Goal: Communication & Community: Participate in discussion

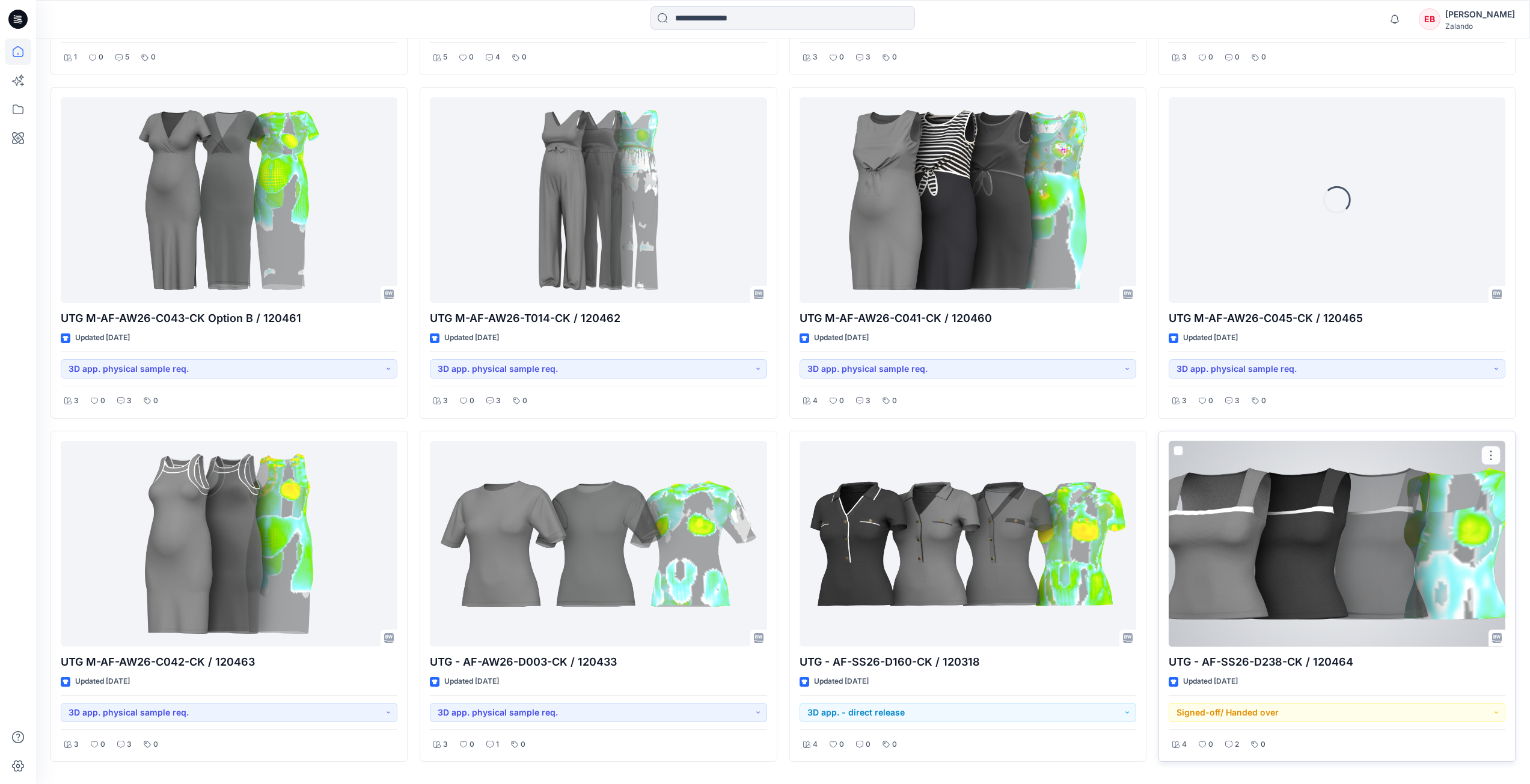
scroll to position [1771, 0]
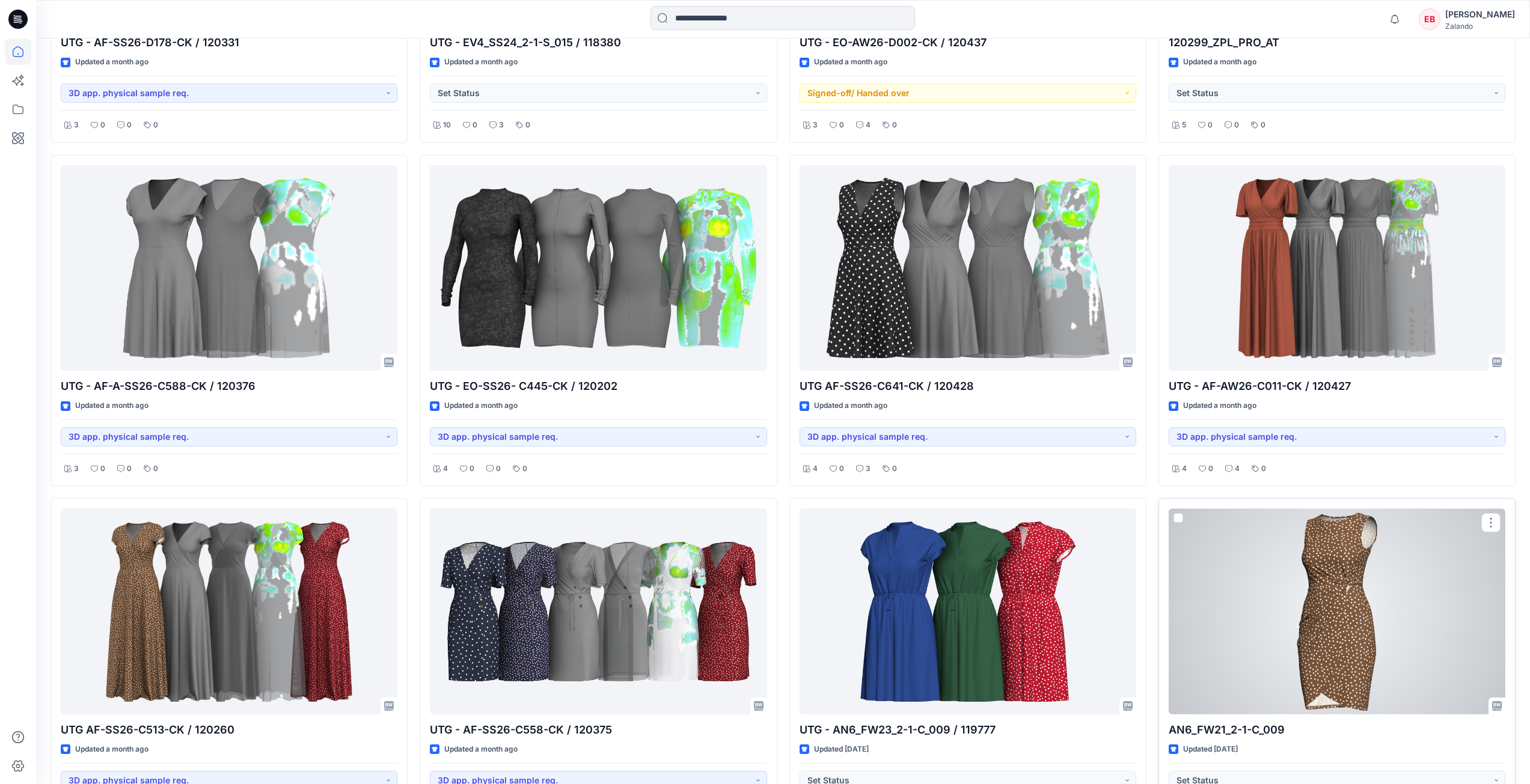
scroll to position [5164, 0]
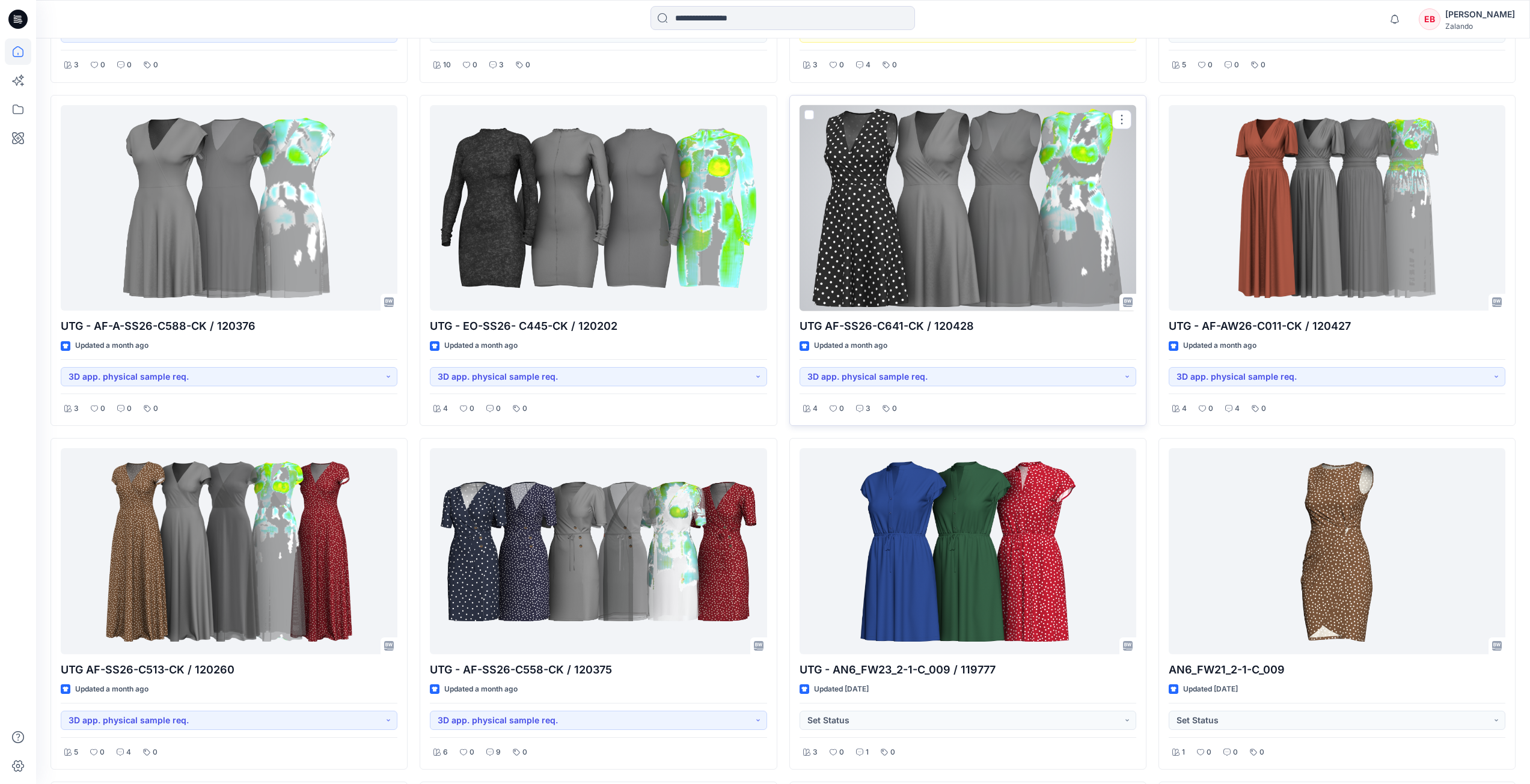
click at [916, 234] on div at bounding box center [968, 208] width 337 height 206
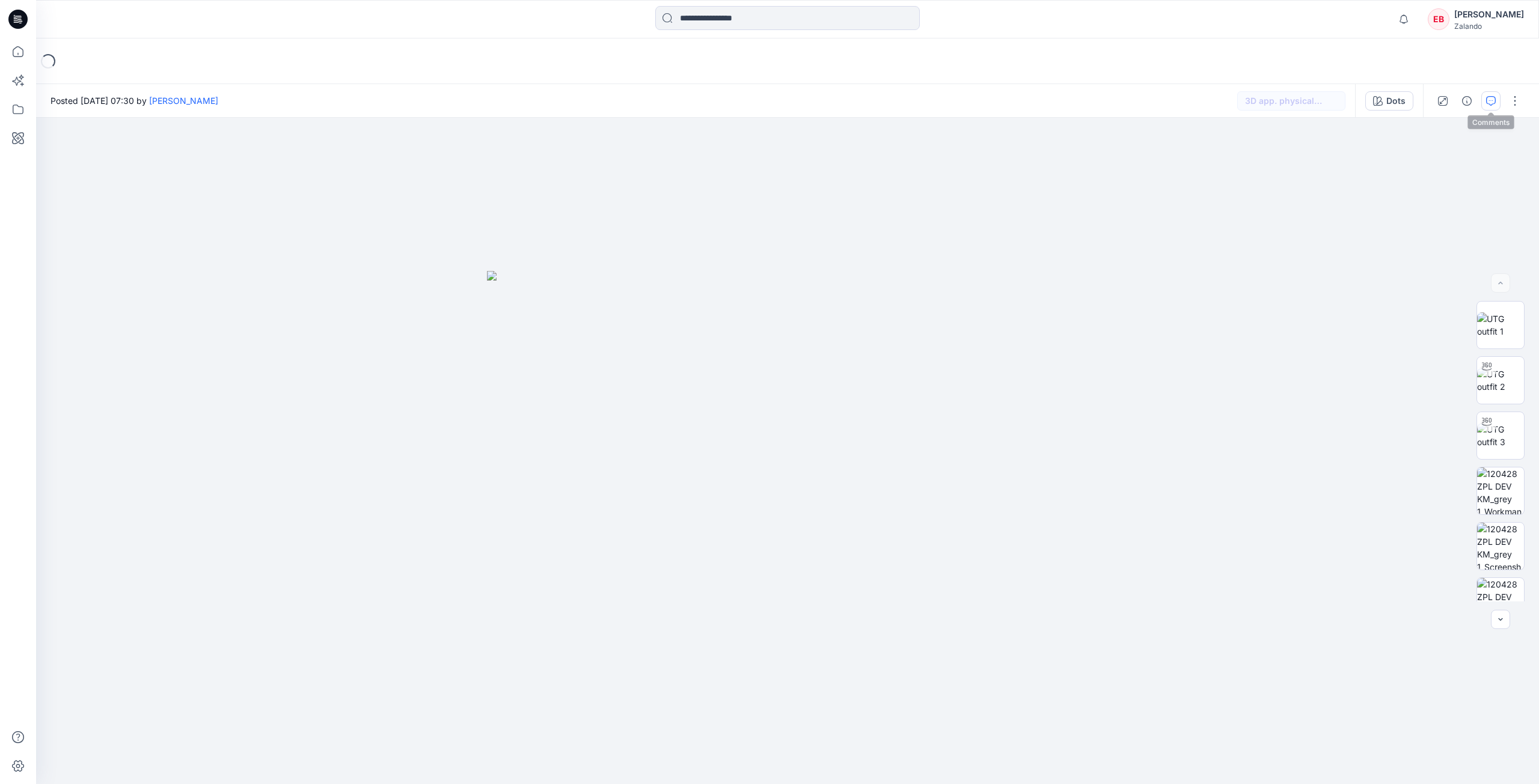
click at [1496, 98] on button "button" at bounding box center [1491, 101] width 19 height 19
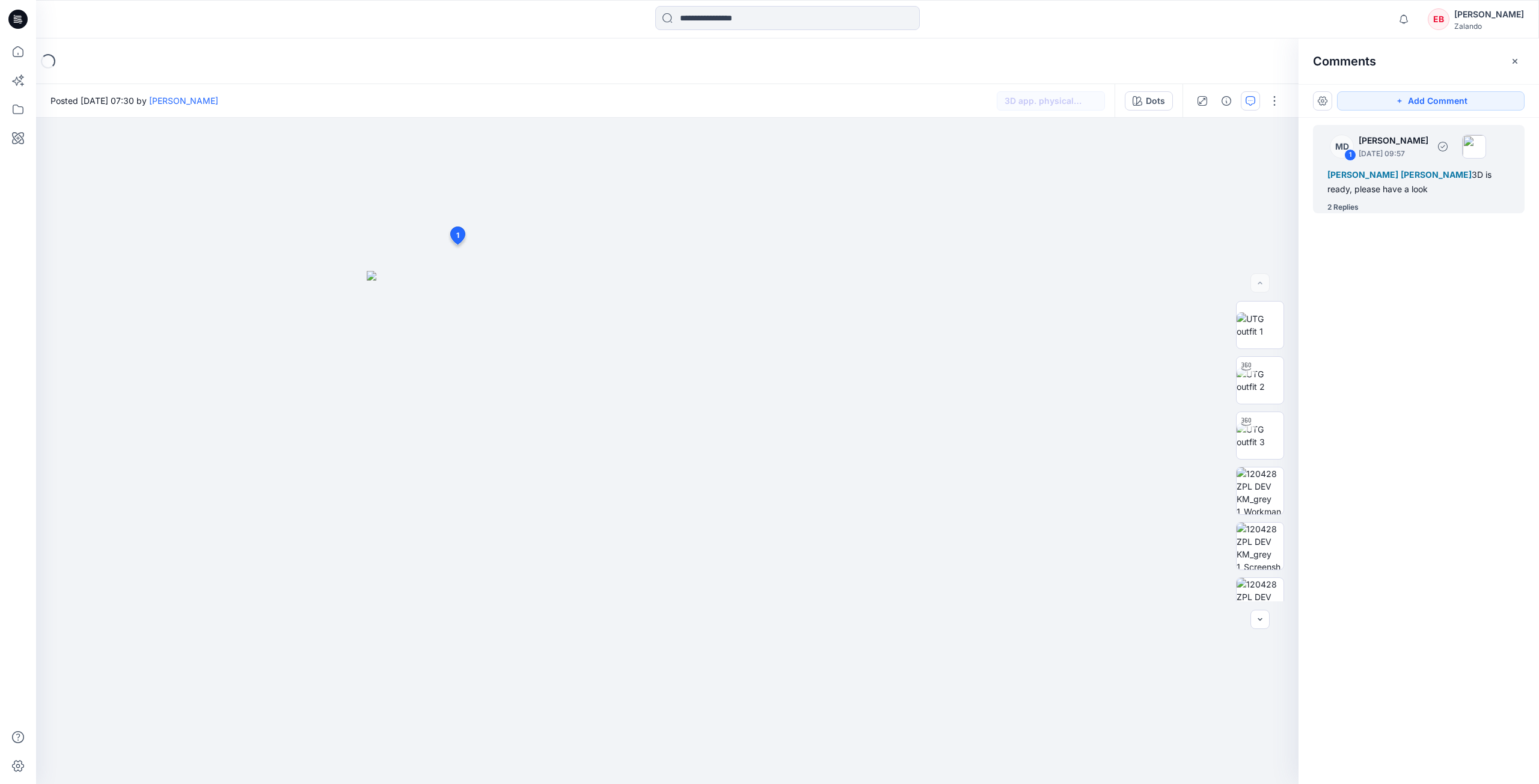
click at [1342, 204] on div "2 Replies" at bounding box center [1342, 207] width 31 height 12
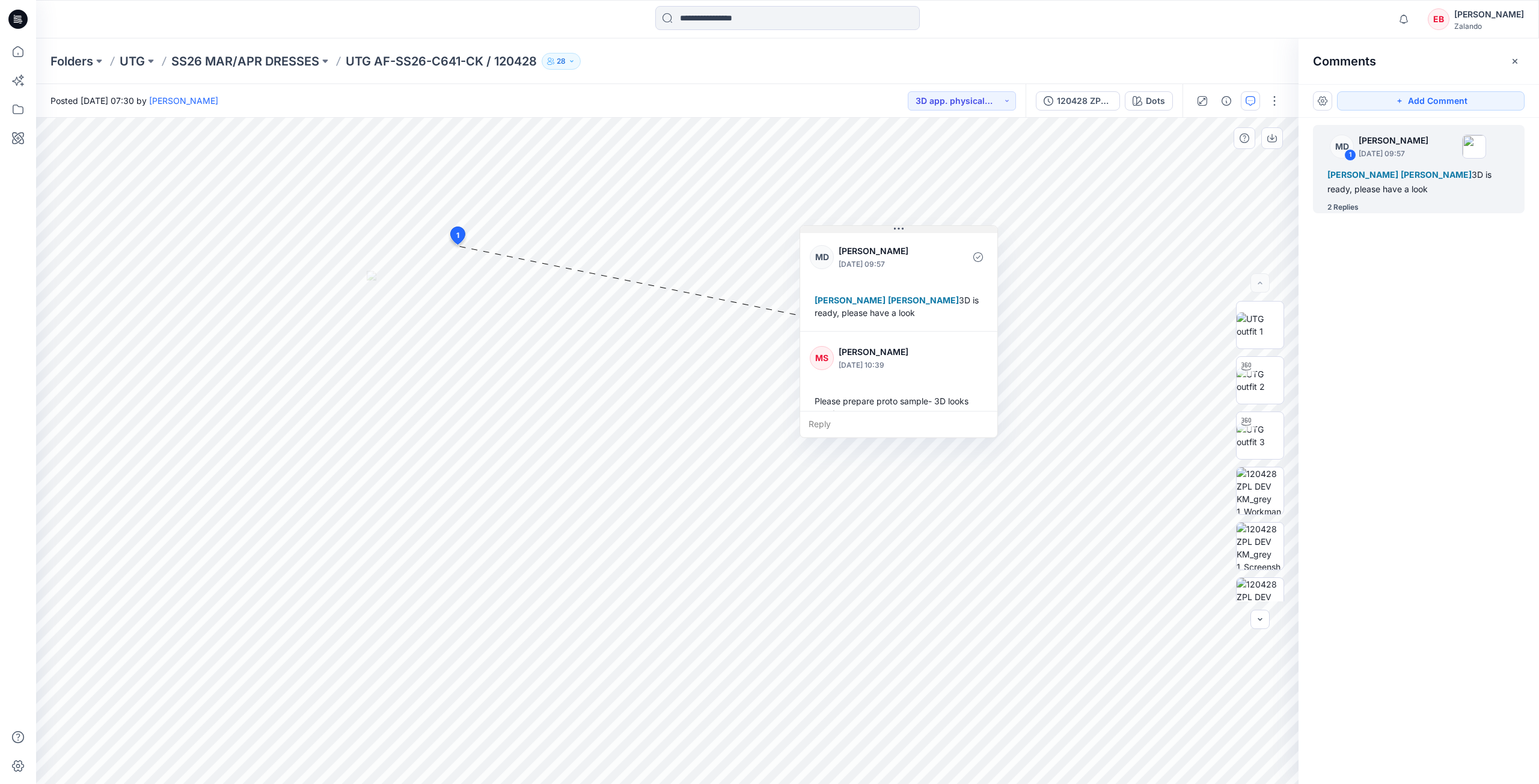
drag, startPoint x: 540, startPoint y: 253, endPoint x: 973, endPoint y: 225, distance: 433.9
click at [903, 228] on icon at bounding box center [899, 228] width 10 height 2
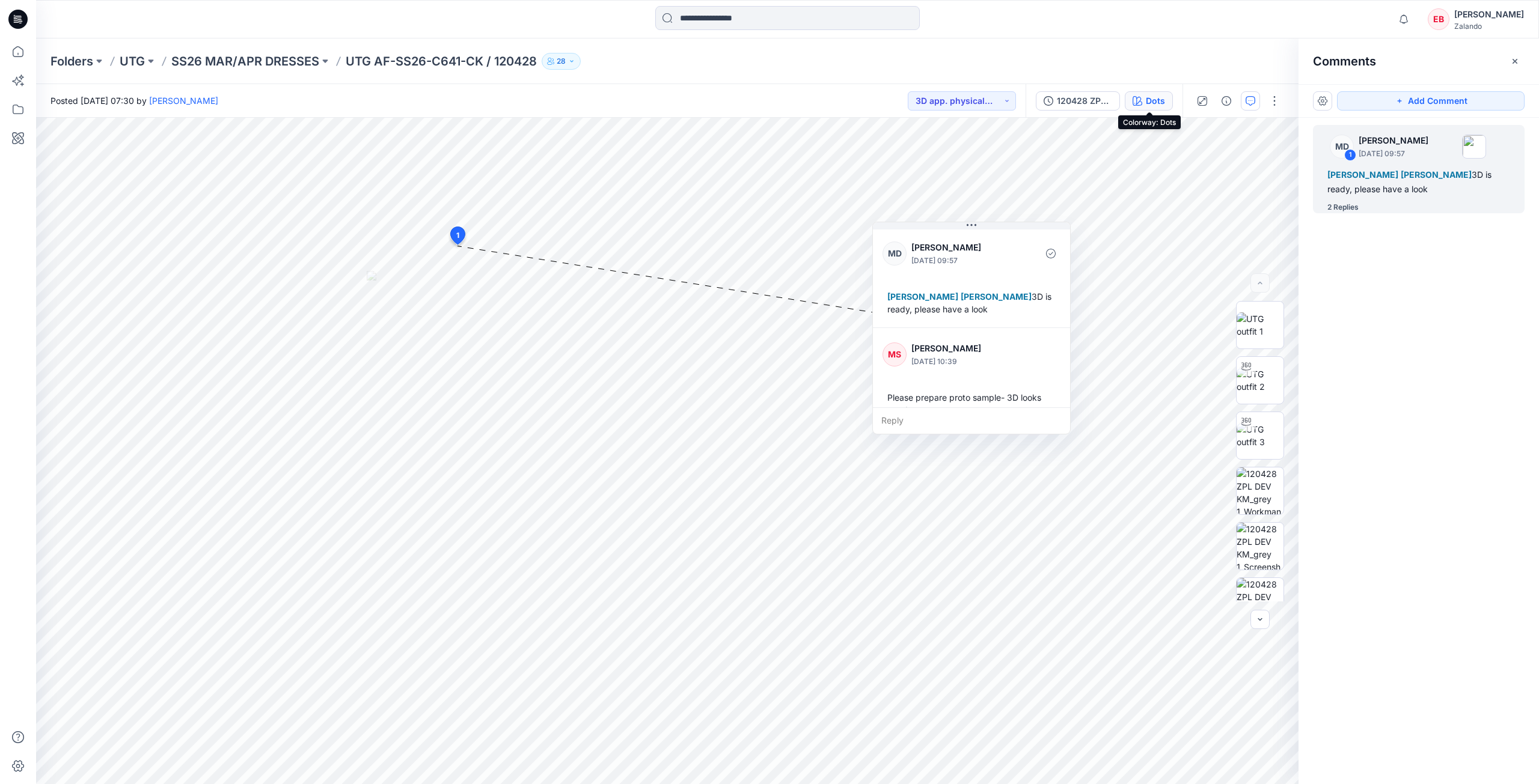
click at [1153, 106] on div "Dots" at bounding box center [1155, 101] width 19 height 13
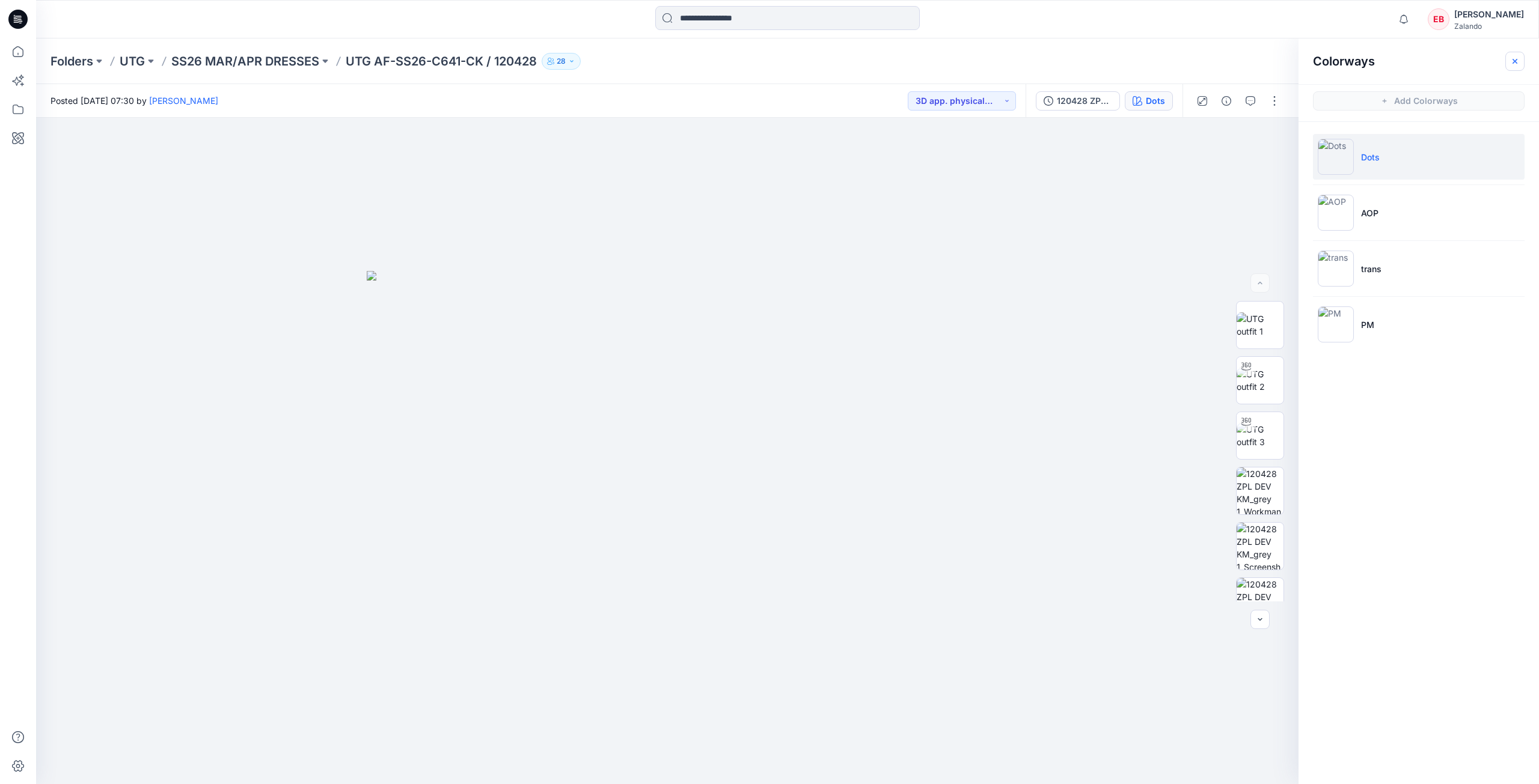
click at [1513, 69] on button "button" at bounding box center [1515, 61] width 19 height 19
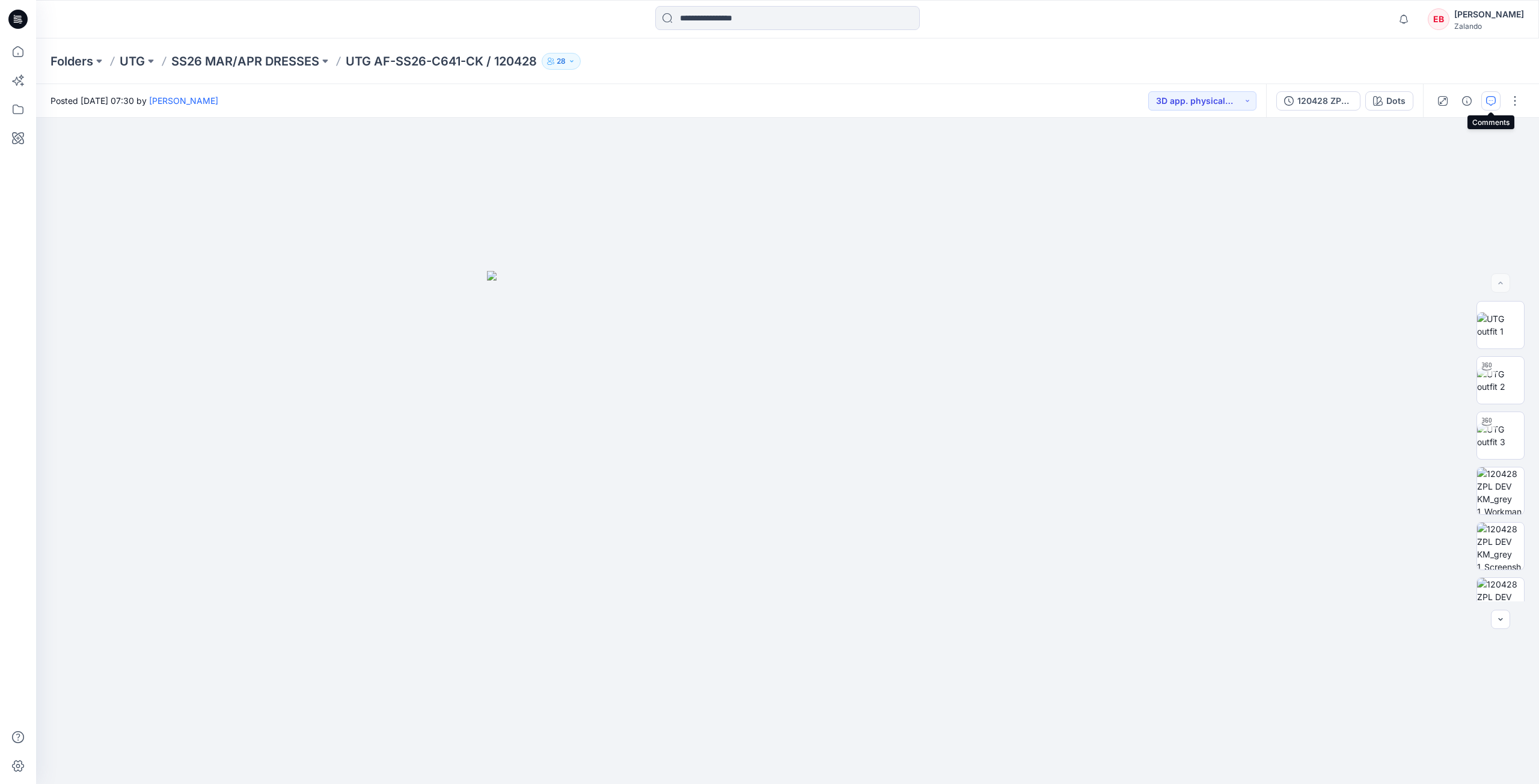
click at [1492, 102] on icon "button" at bounding box center [1491, 101] width 10 height 10
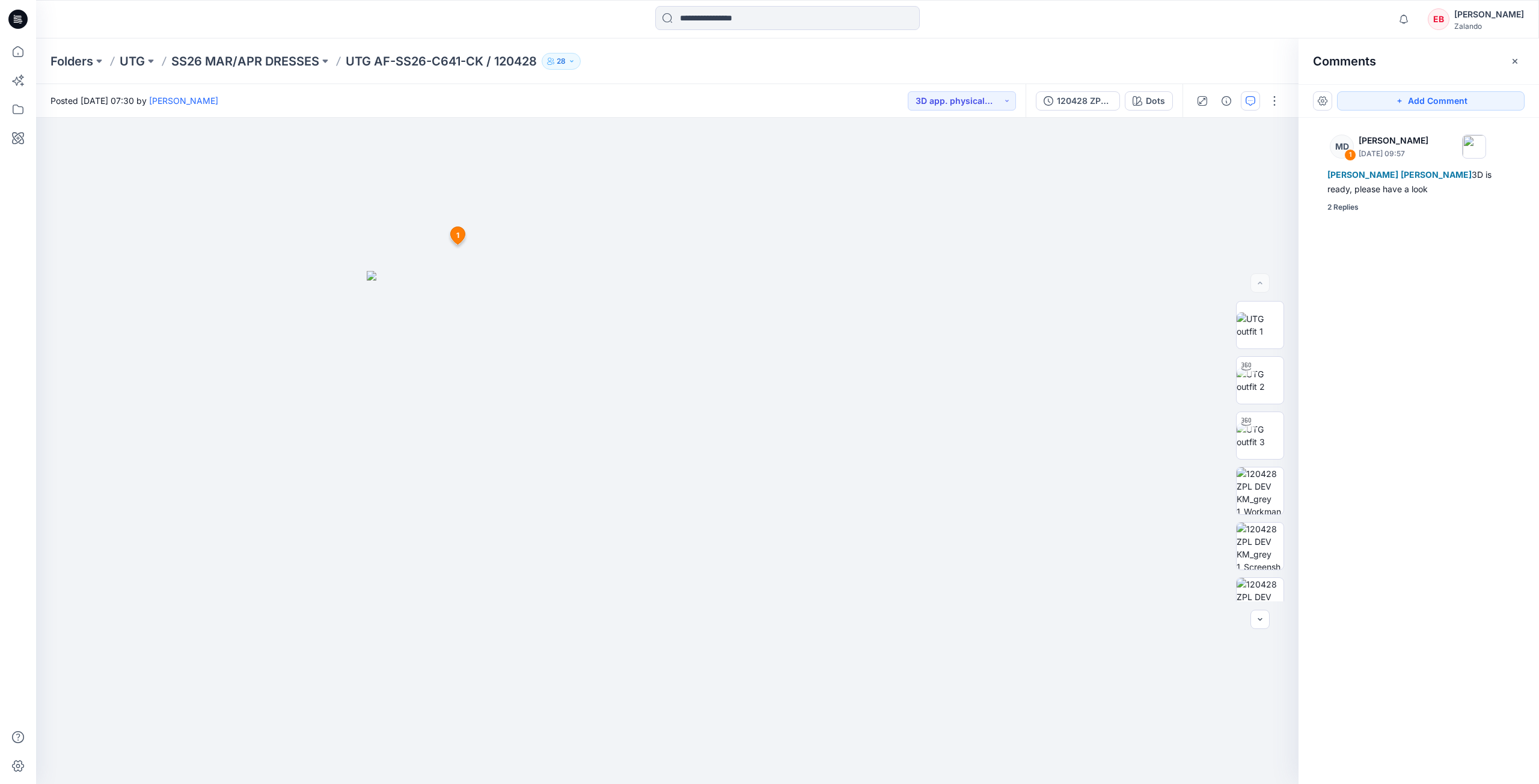
click at [1352, 213] on div "MD 1 Marnie Douven September 05, 2025 09:57 Tania Baumeister-Hanff Marlene Seef…" at bounding box center [1419, 429] width 240 height 622
click at [1347, 208] on div "2 Replies" at bounding box center [1342, 207] width 31 height 12
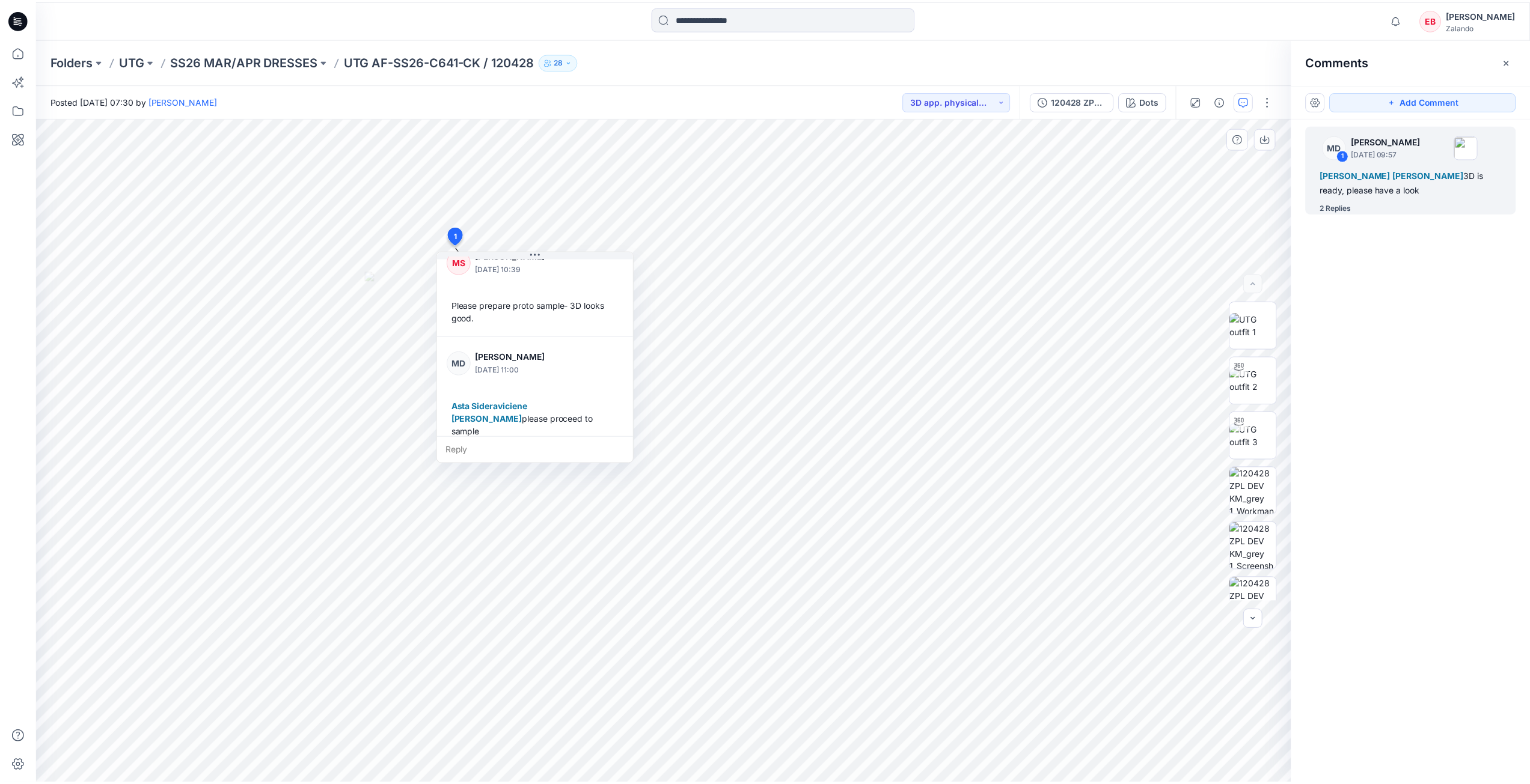
scroll to position [122, 0]
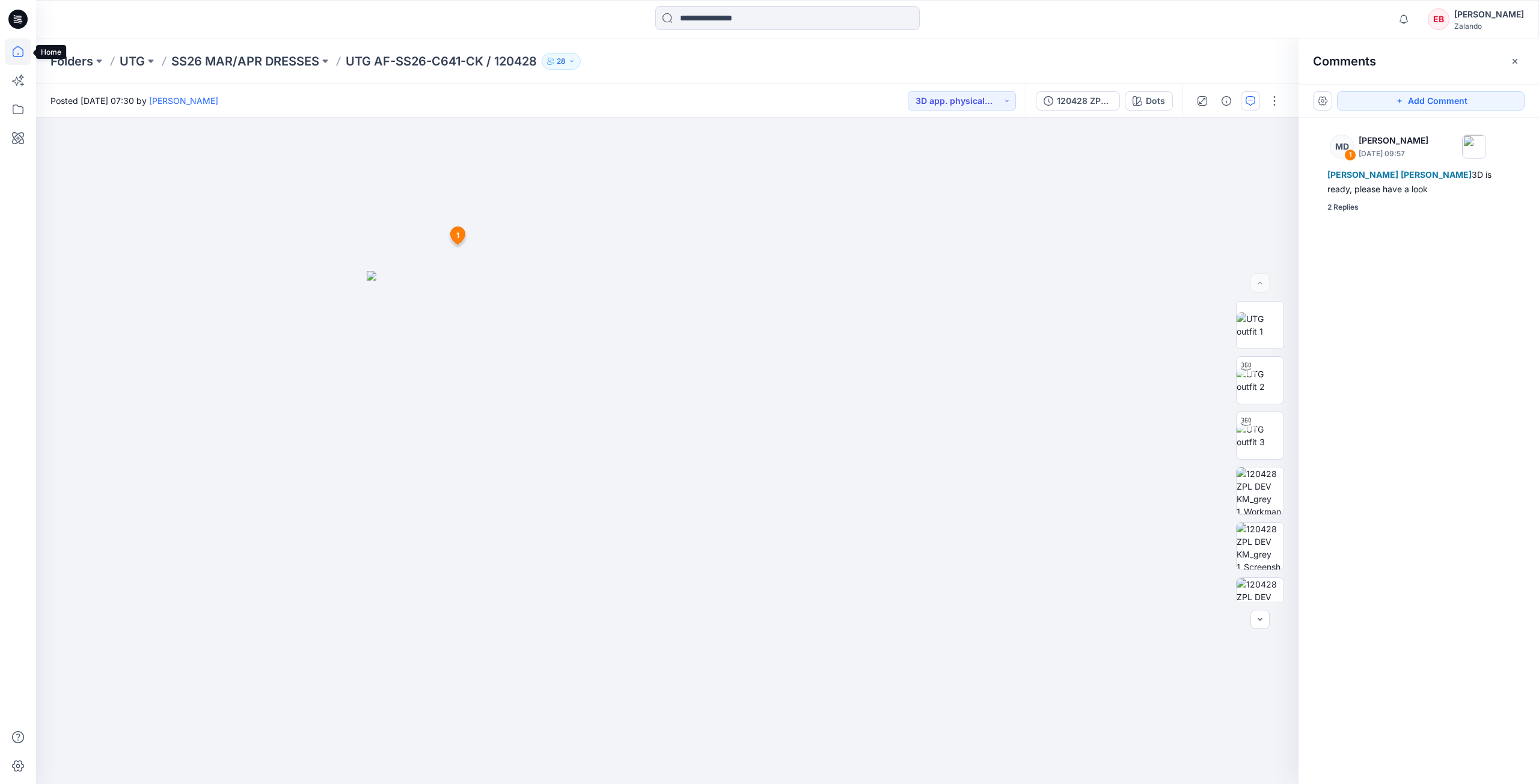
click at [15, 47] on icon at bounding box center [18, 51] width 26 height 26
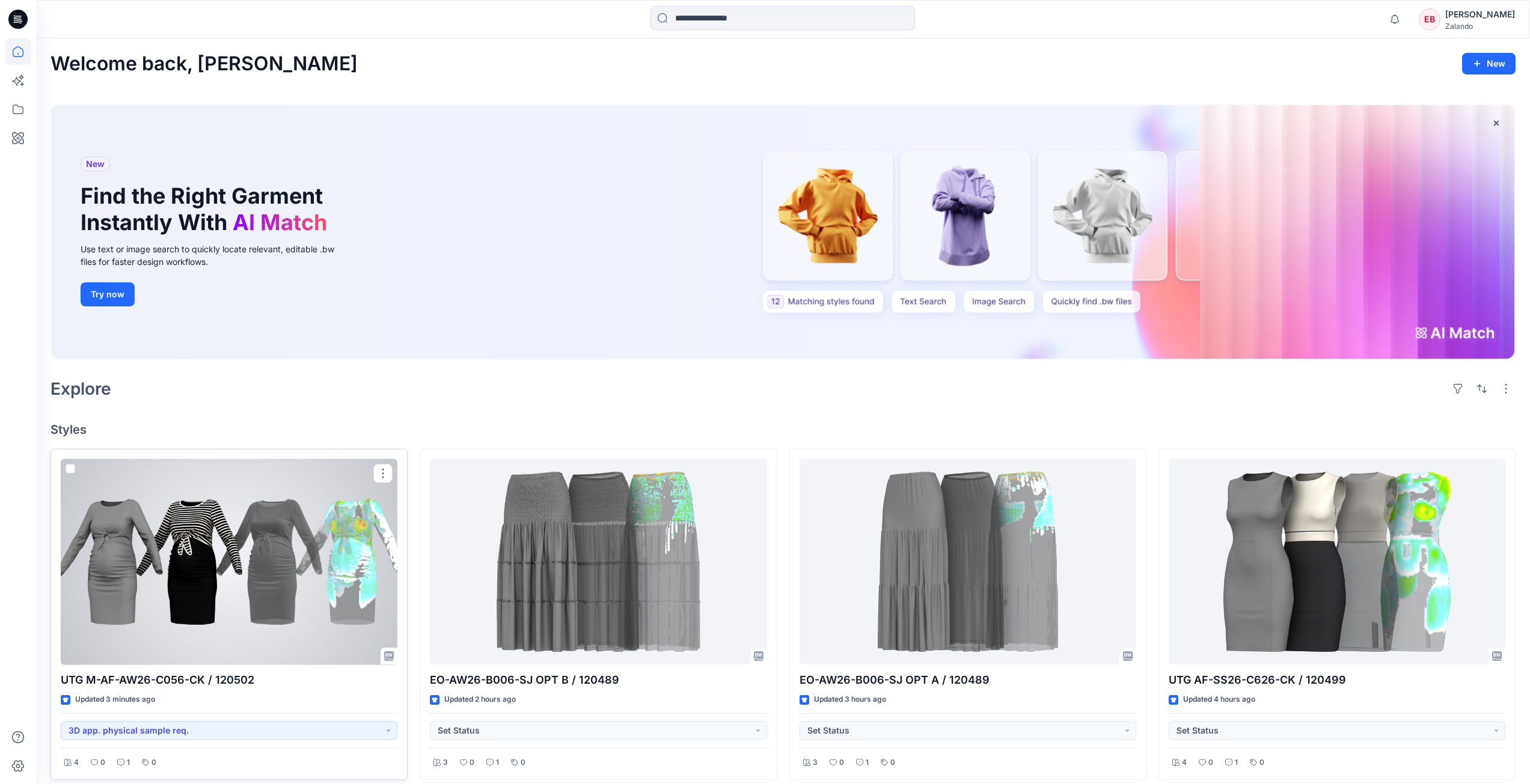
click at [280, 558] on div at bounding box center [229, 562] width 337 height 206
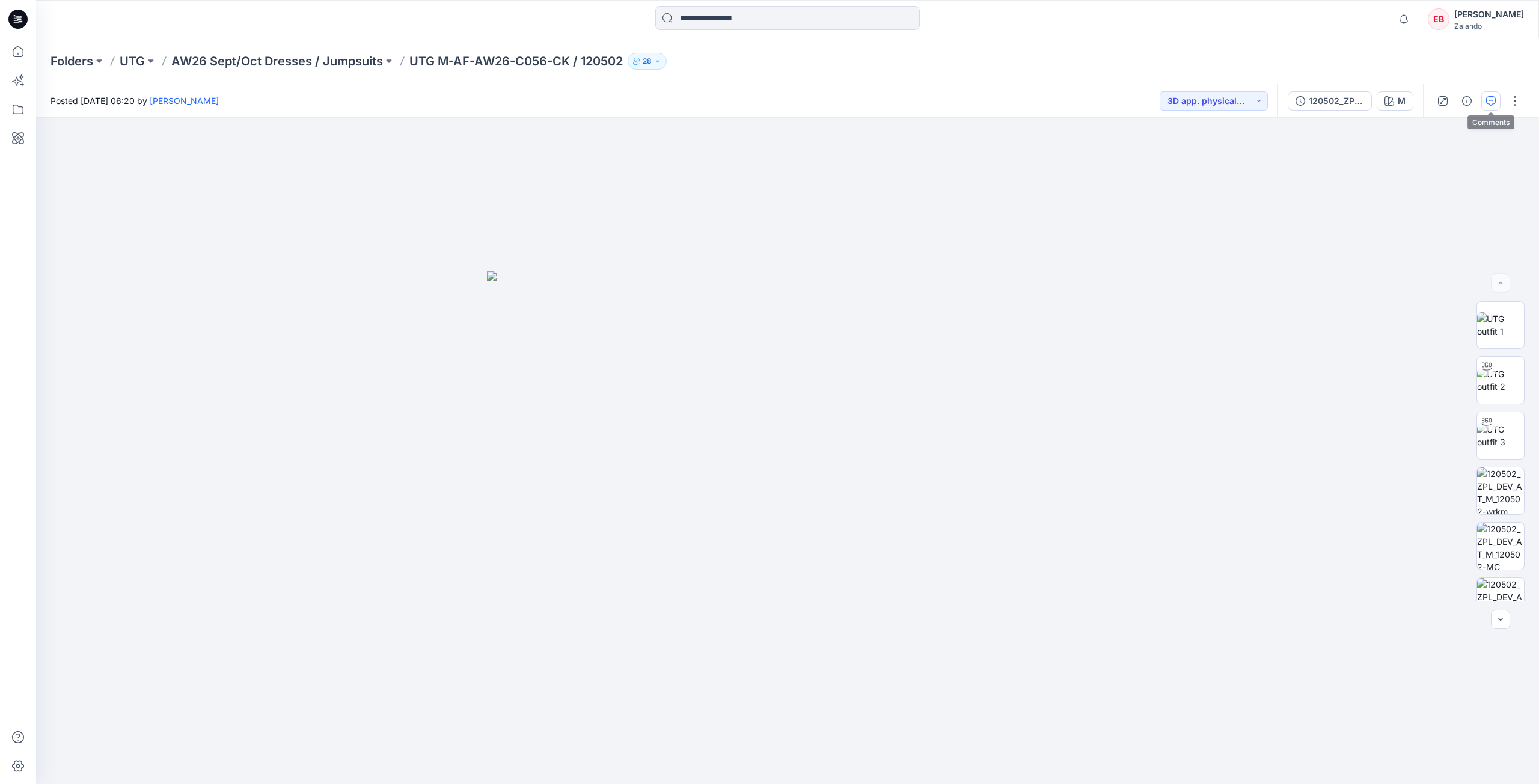
click at [1491, 102] on icon "button" at bounding box center [1491, 101] width 10 height 10
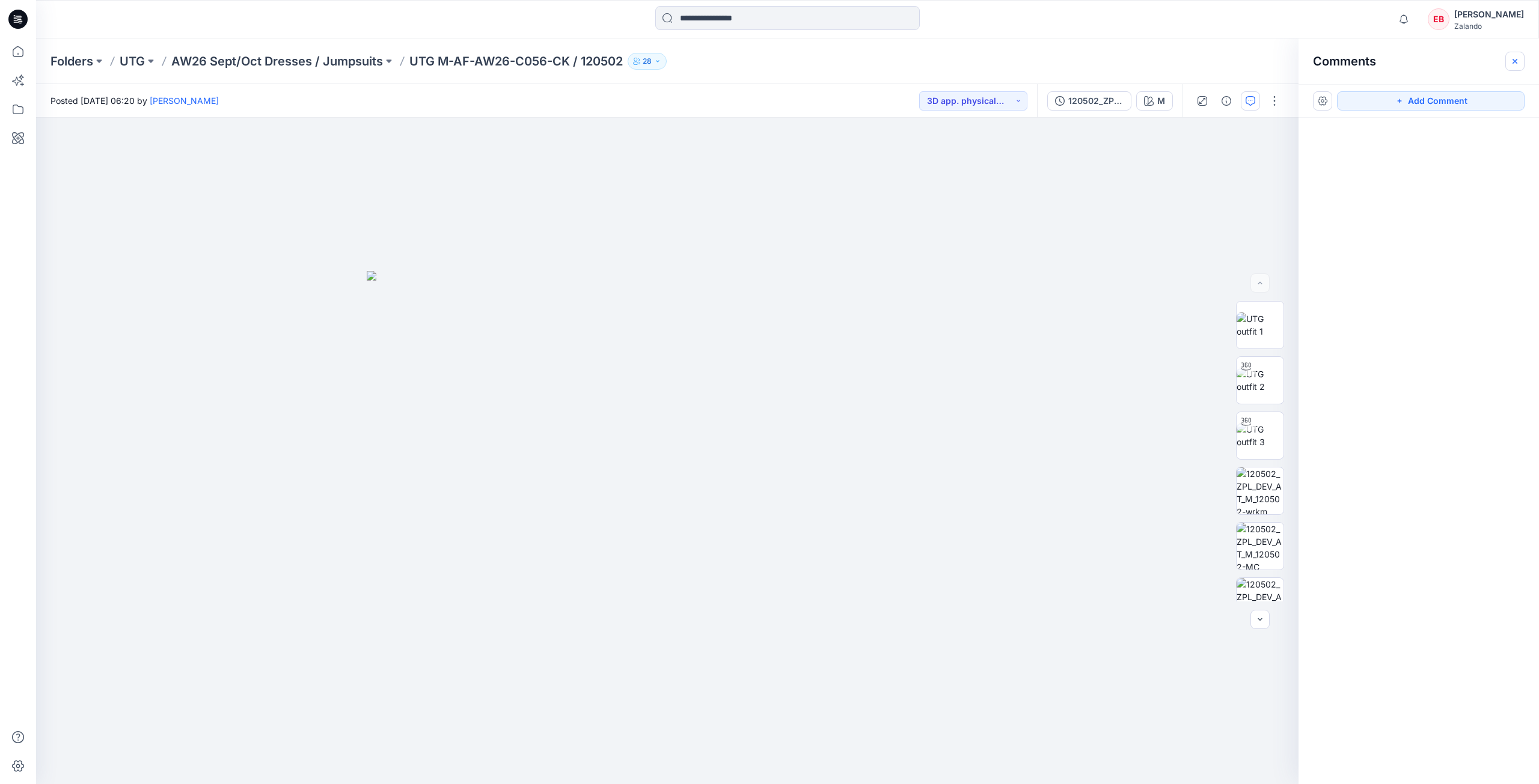
click at [1519, 60] on icon "button" at bounding box center [1515, 61] width 10 height 10
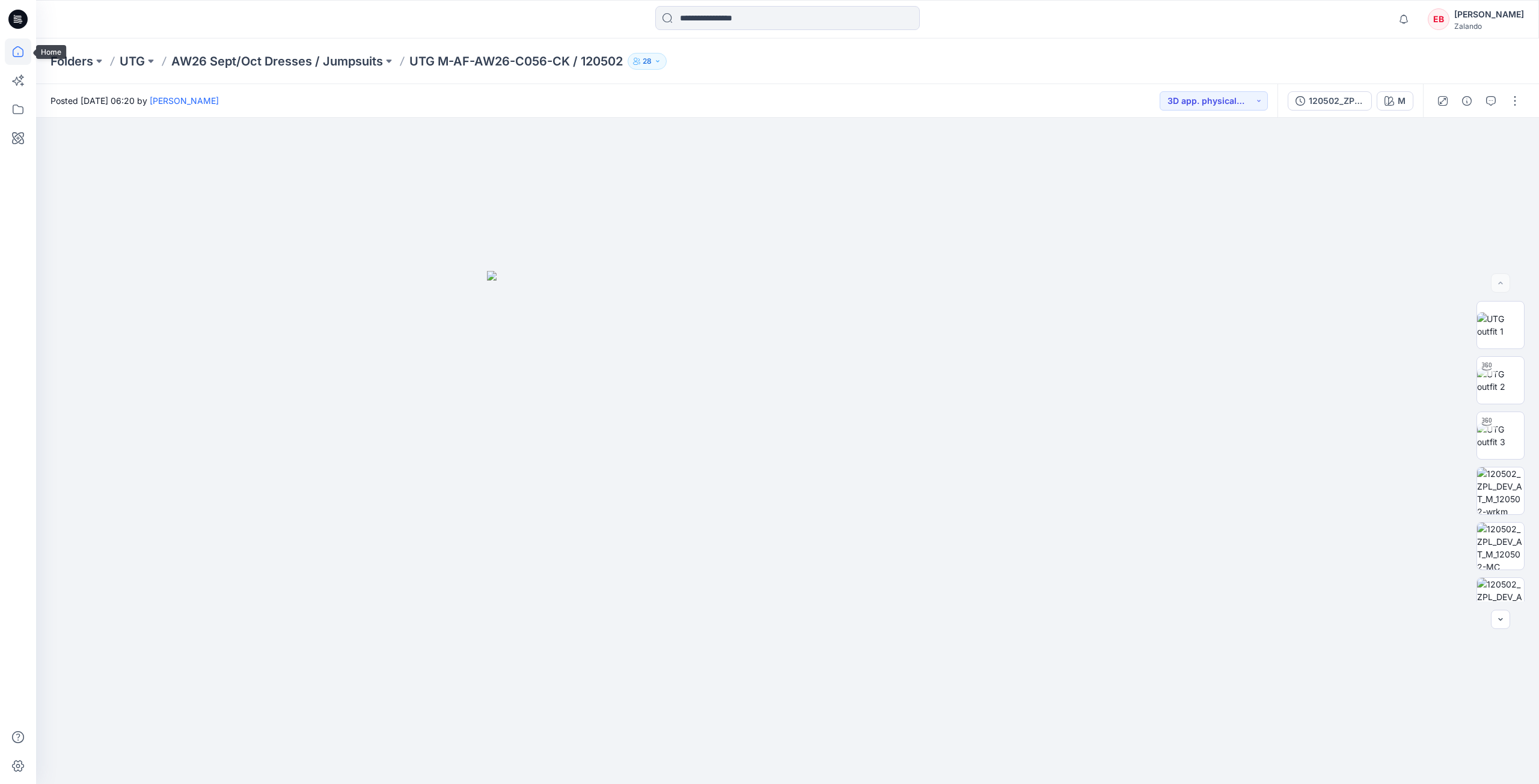
click at [19, 49] on icon at bounding box center [18, 51] width 26 height 26
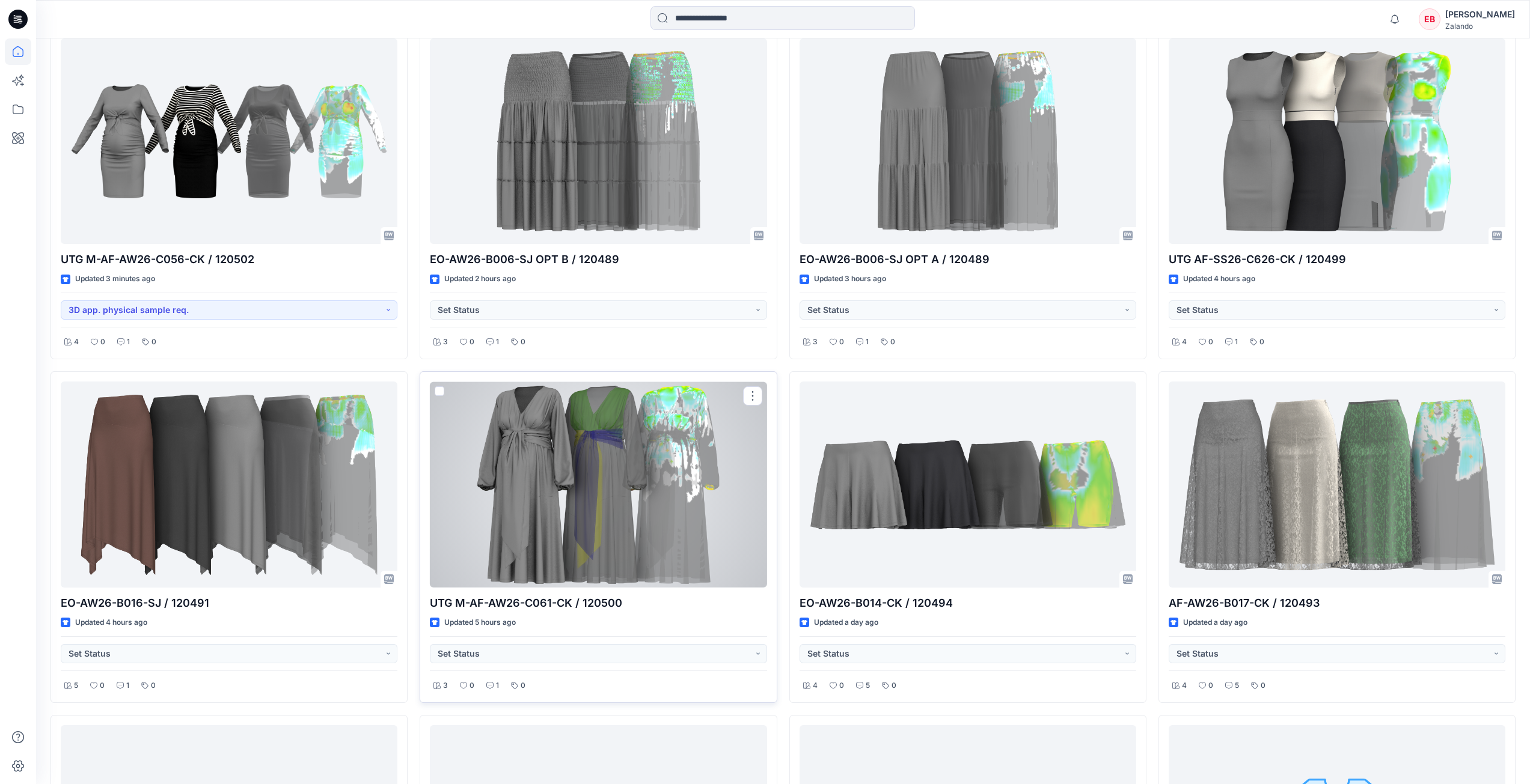
scroll to position [240, 0]
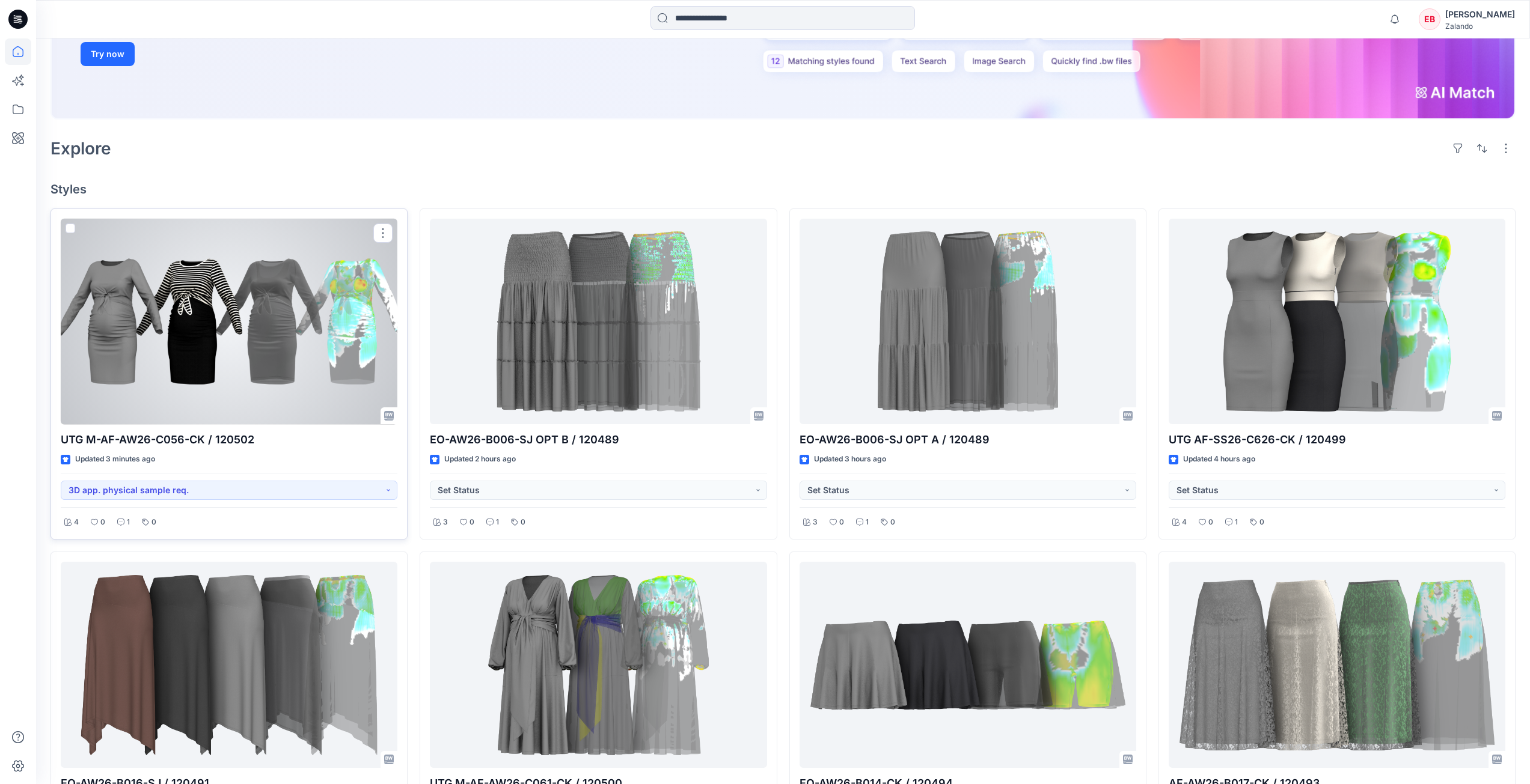
click at [247, 381] on div at bounding box center [229, 322] width 337 height 206
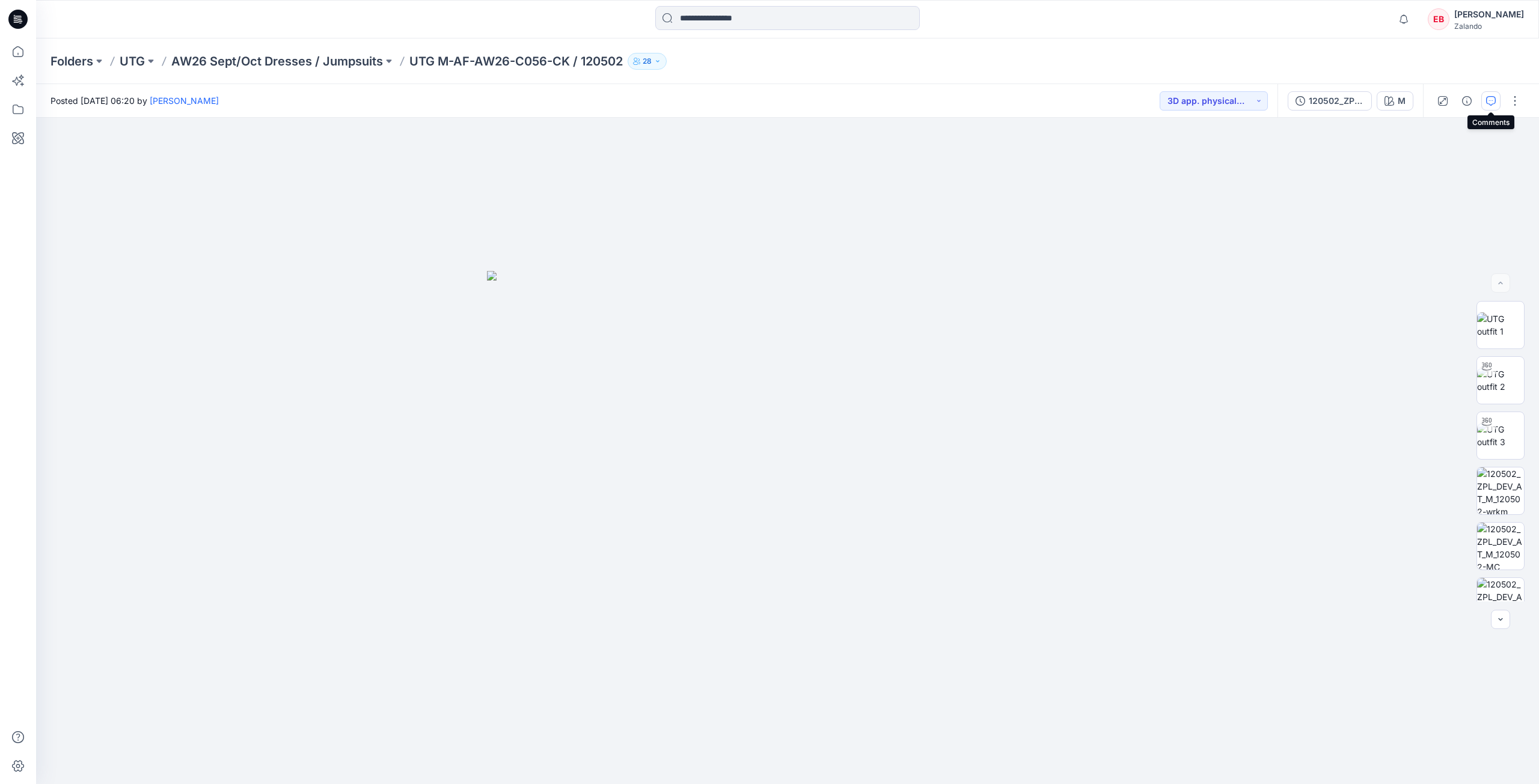
click at [1497, 105] on button "button" at bounding box center [1491, 101] width 19 height 19
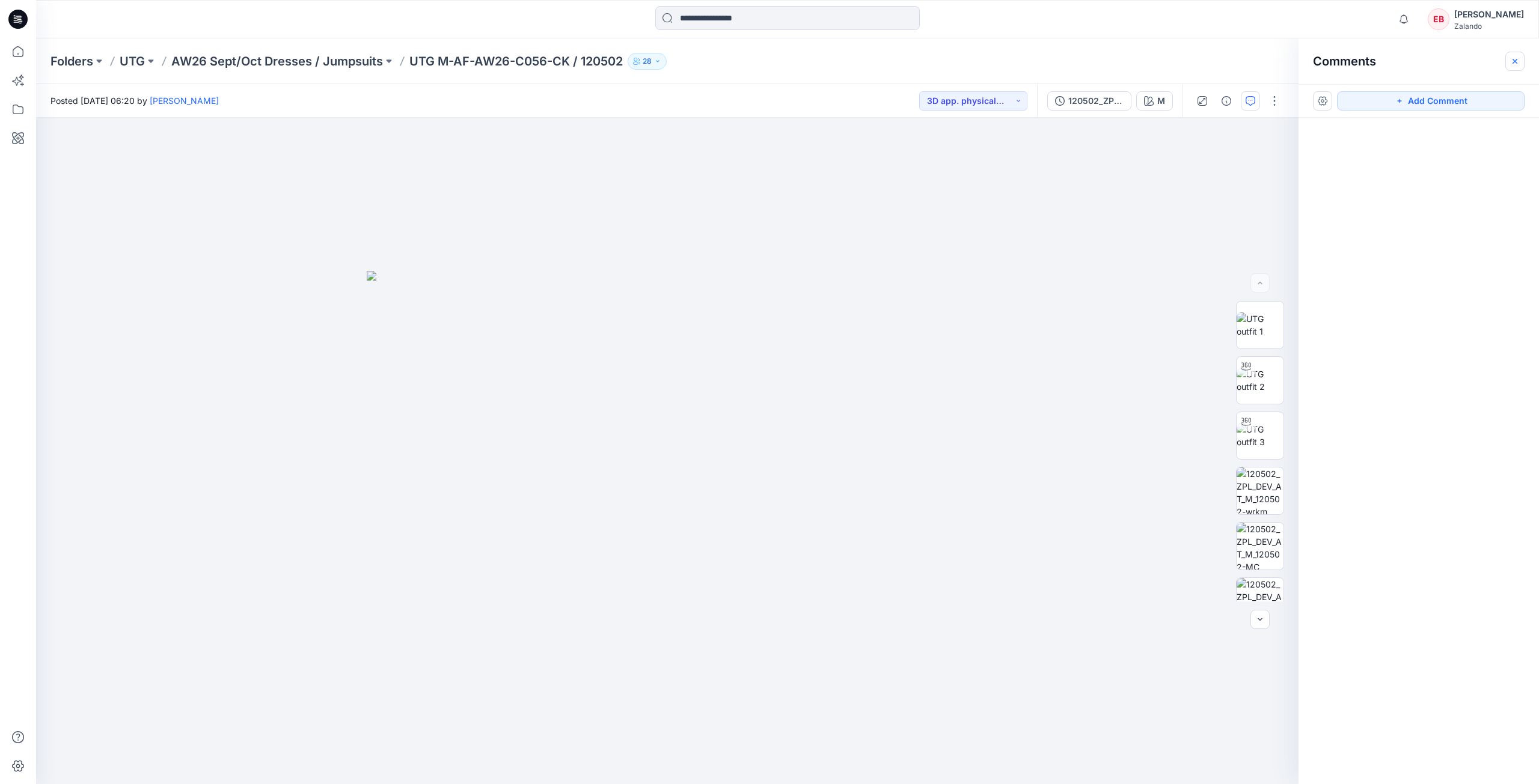
click at [1512, 60] on icon "button" at bounding box center [1515, 61] width 10 height 10
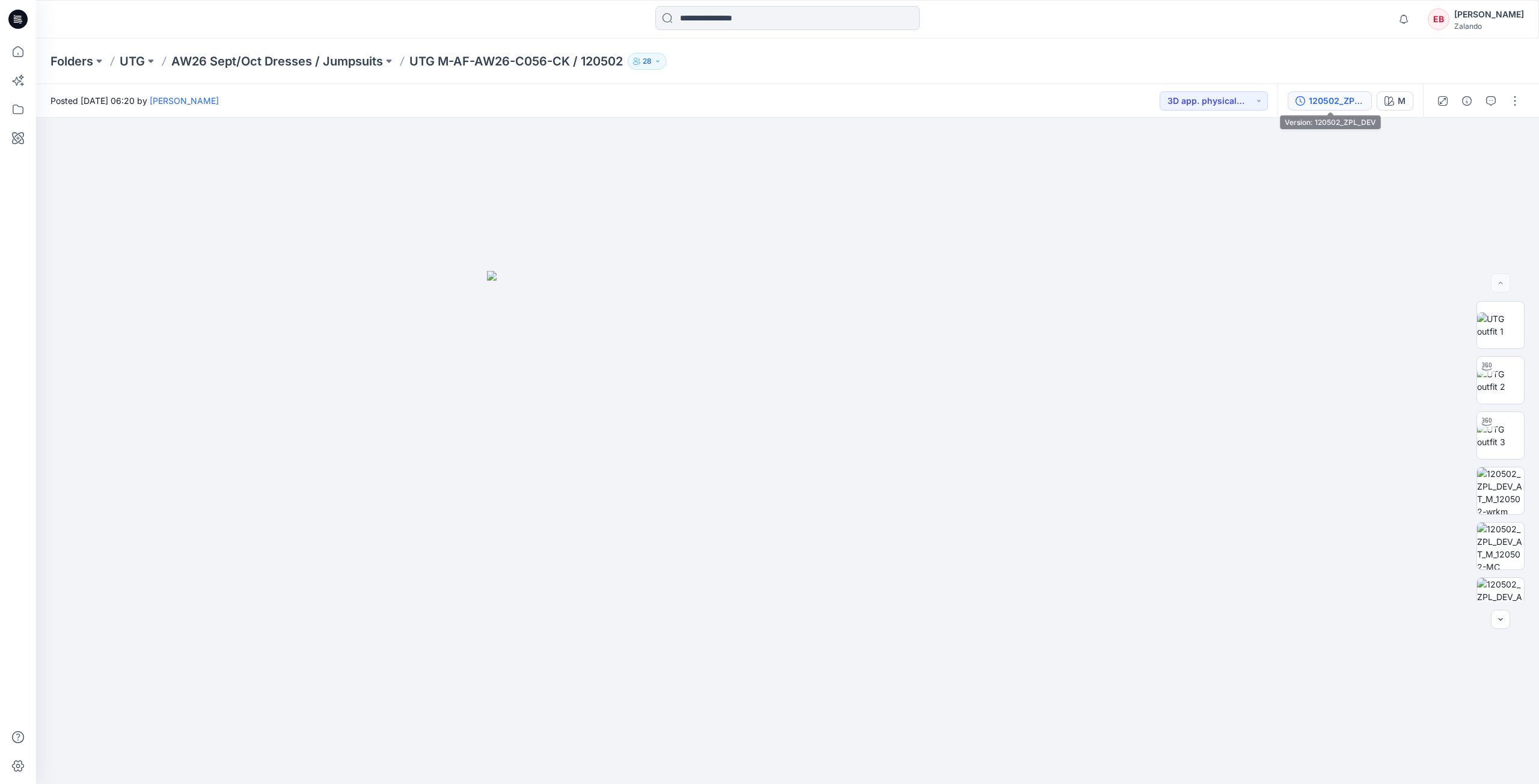
click at [1358, 94] on div "120502_ZPL_DEV" at bounding box center [1337, 101] width 56 height 13
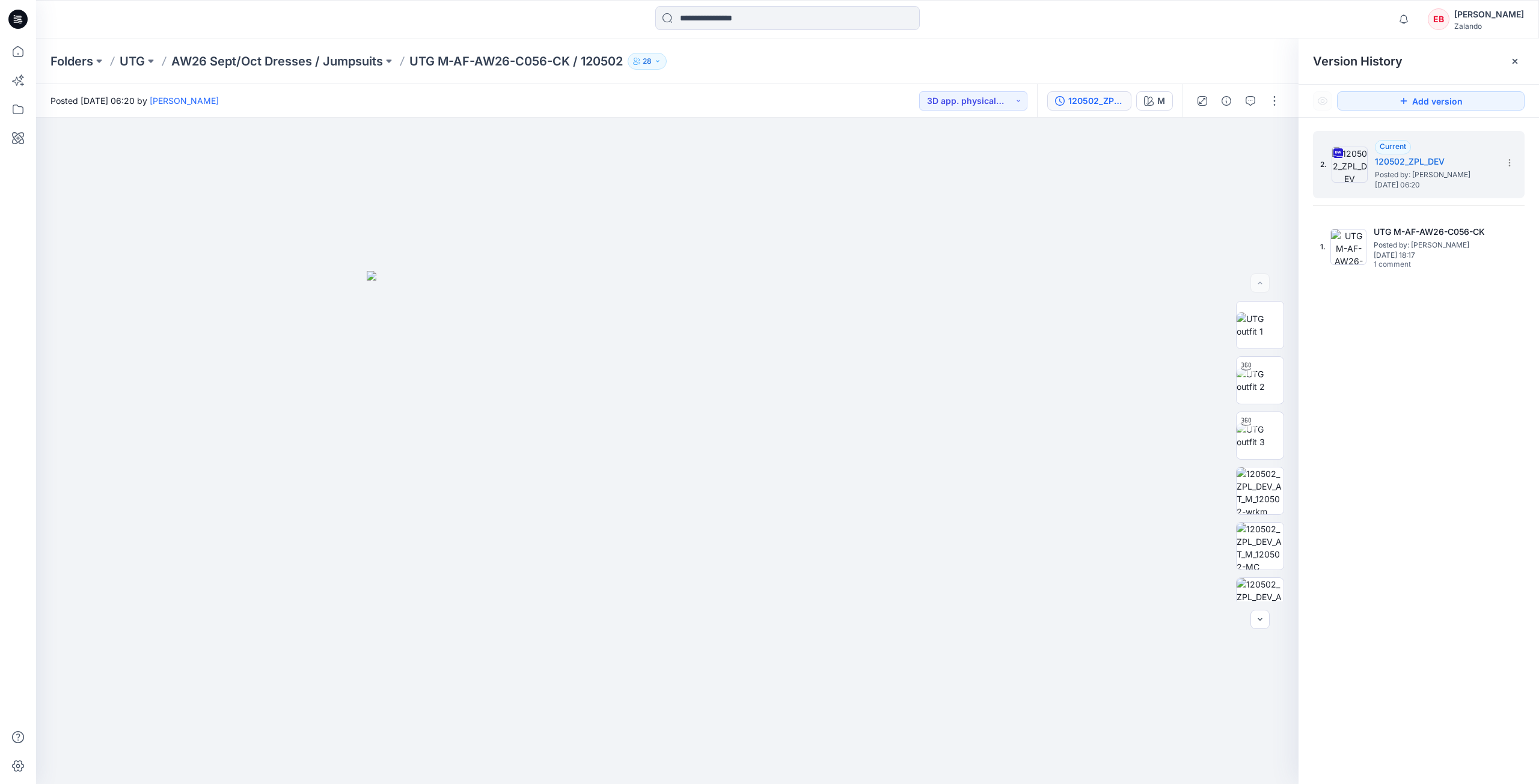
click at [1180, 42] on div "Folders UTG AW26 Sept/Oct Dresses / Jumpsuits UTG M-AF-AW26-C056-CK / 120502 28" at bounding box center [787, 61] width 1503 height 46
click at [1513, 57] on icon at bounding box center [1515, 61] width 10 height 10
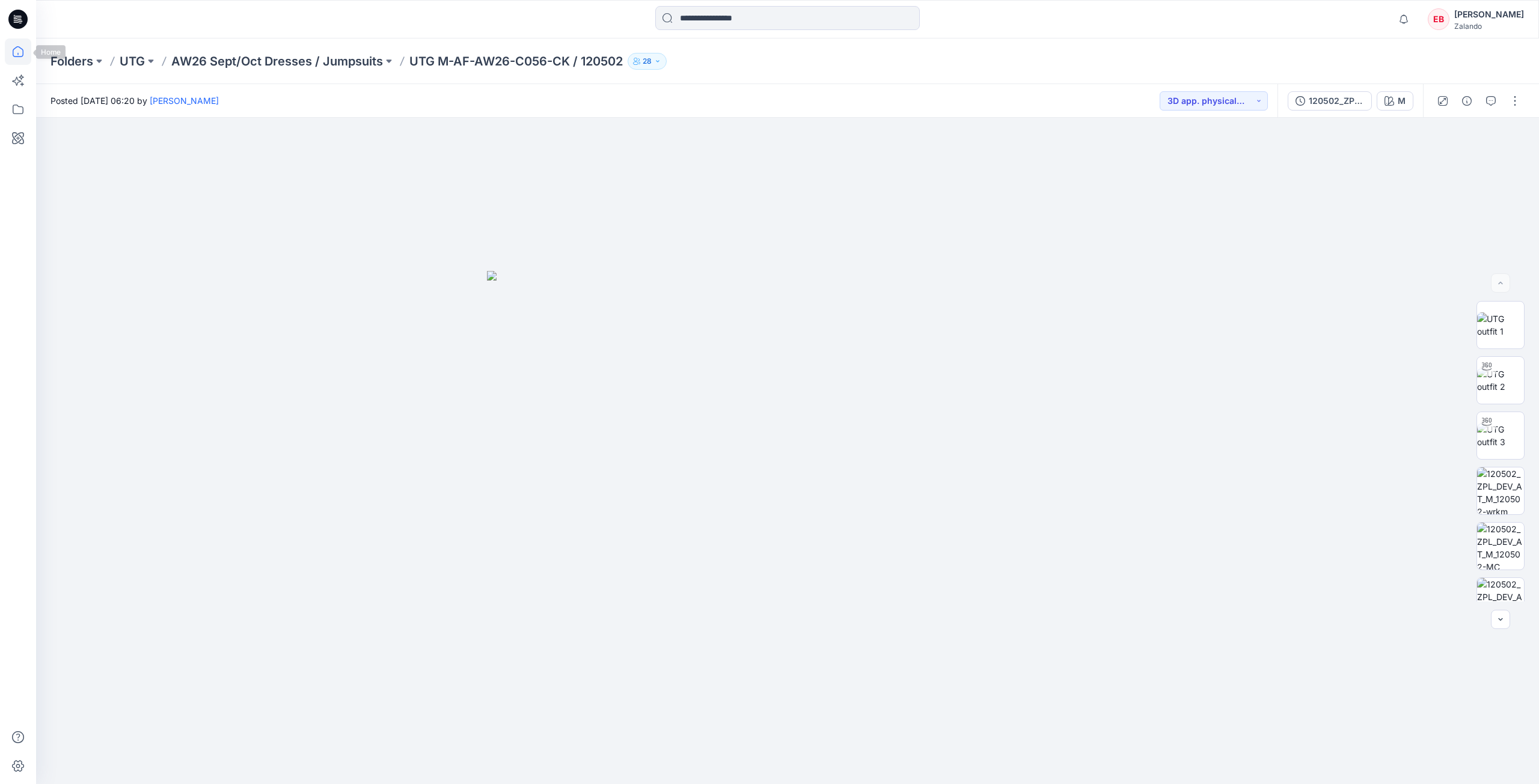
click at [21, 51] on icon at bounding box center [18, 51] width 26 height 26
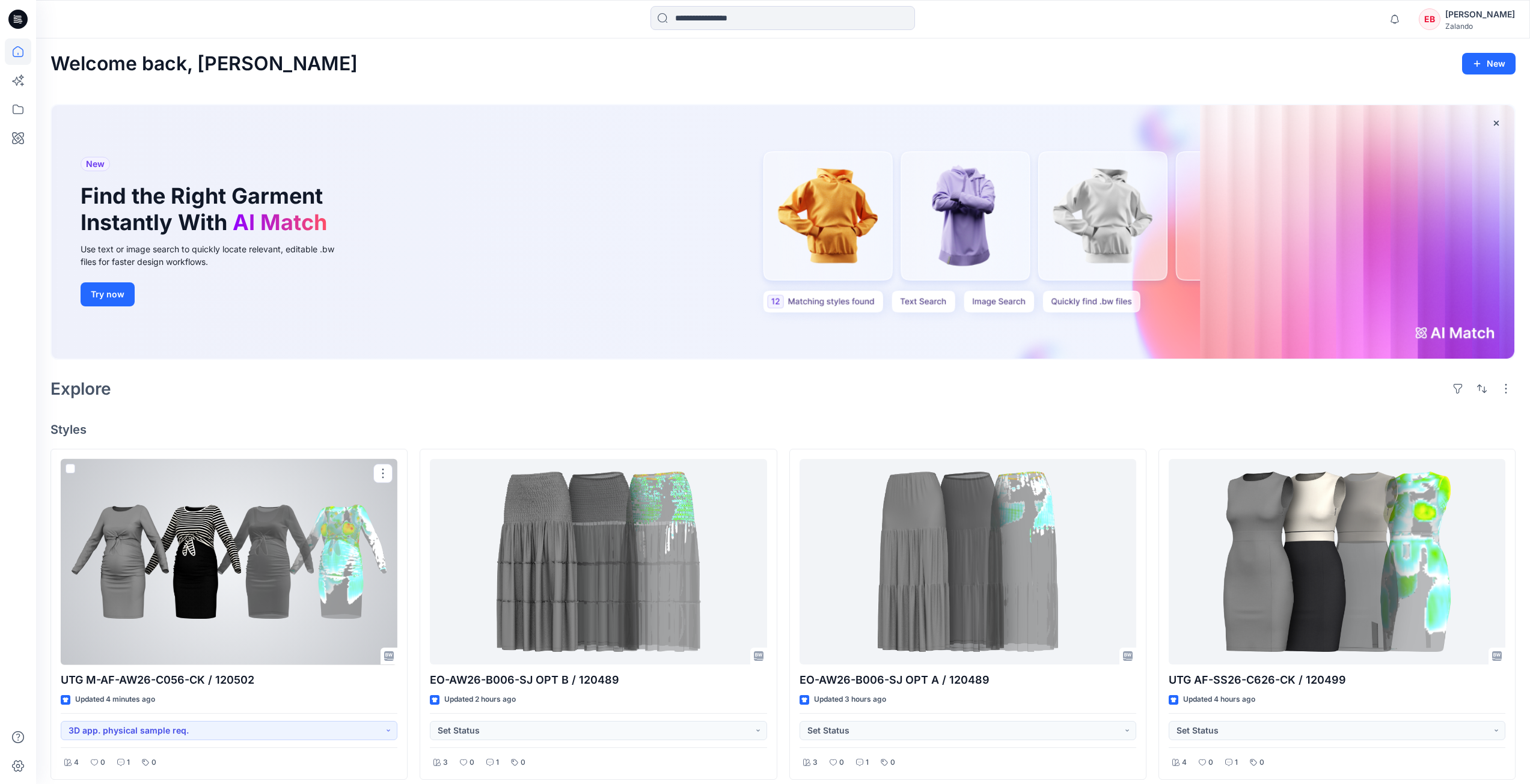
click at [290, 556] on div at bounding box center [229, 562] width 337 height 206
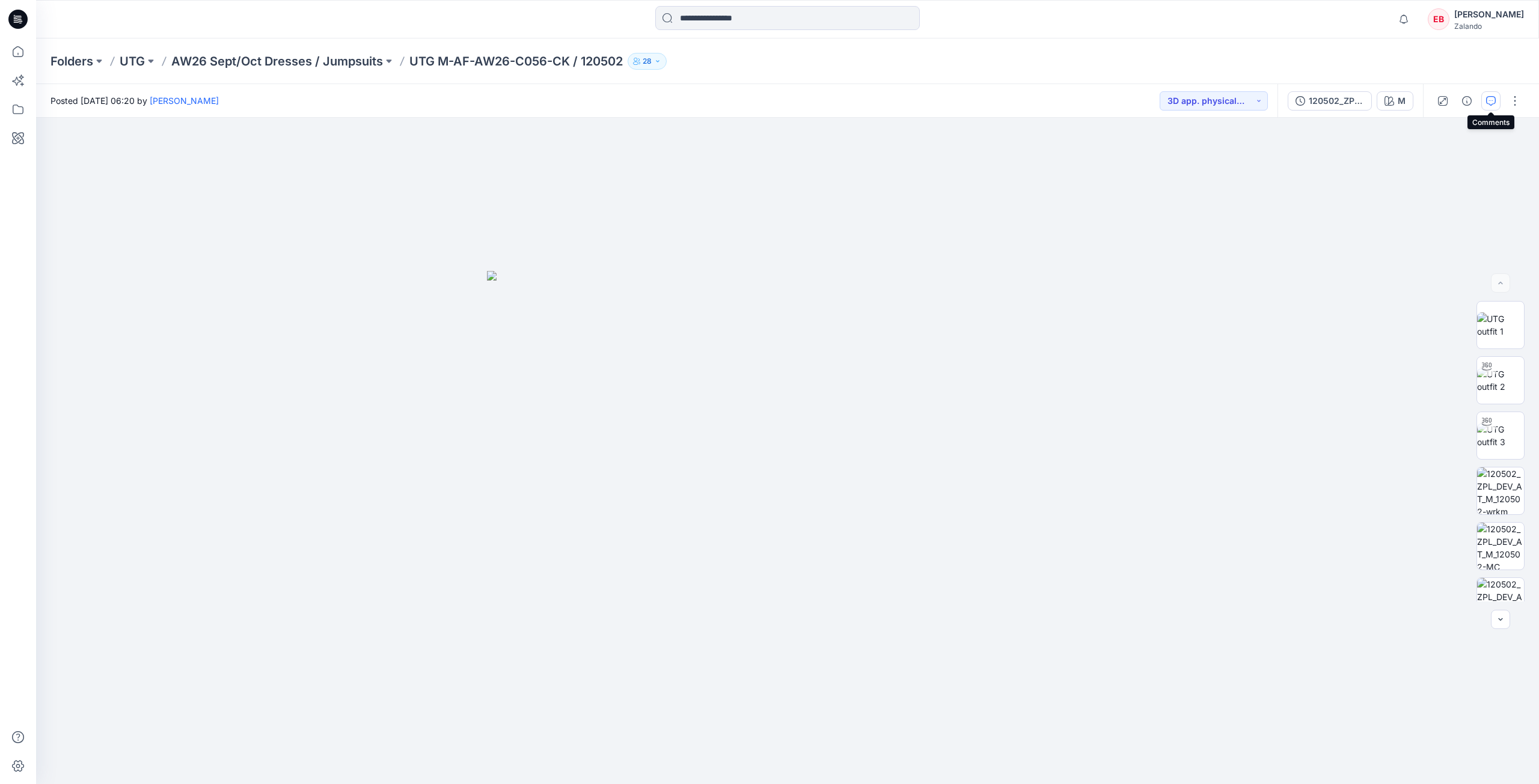
click at [1496, 104] on button "button" at bounding box center [1491, 101] width 19 height 19
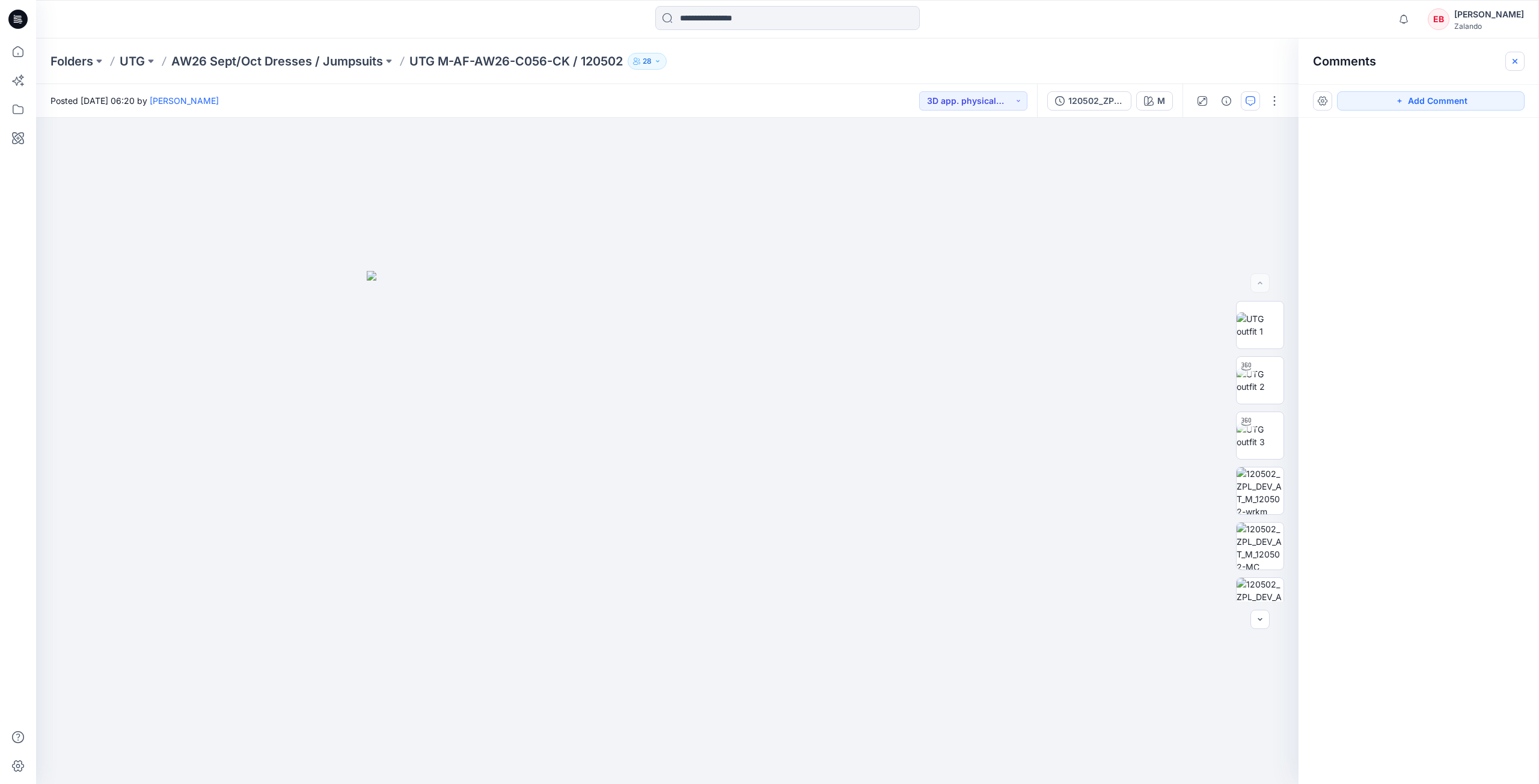
click at [1520, 62] on button "button" at bounding box center [1515, 61] width 19 height 19
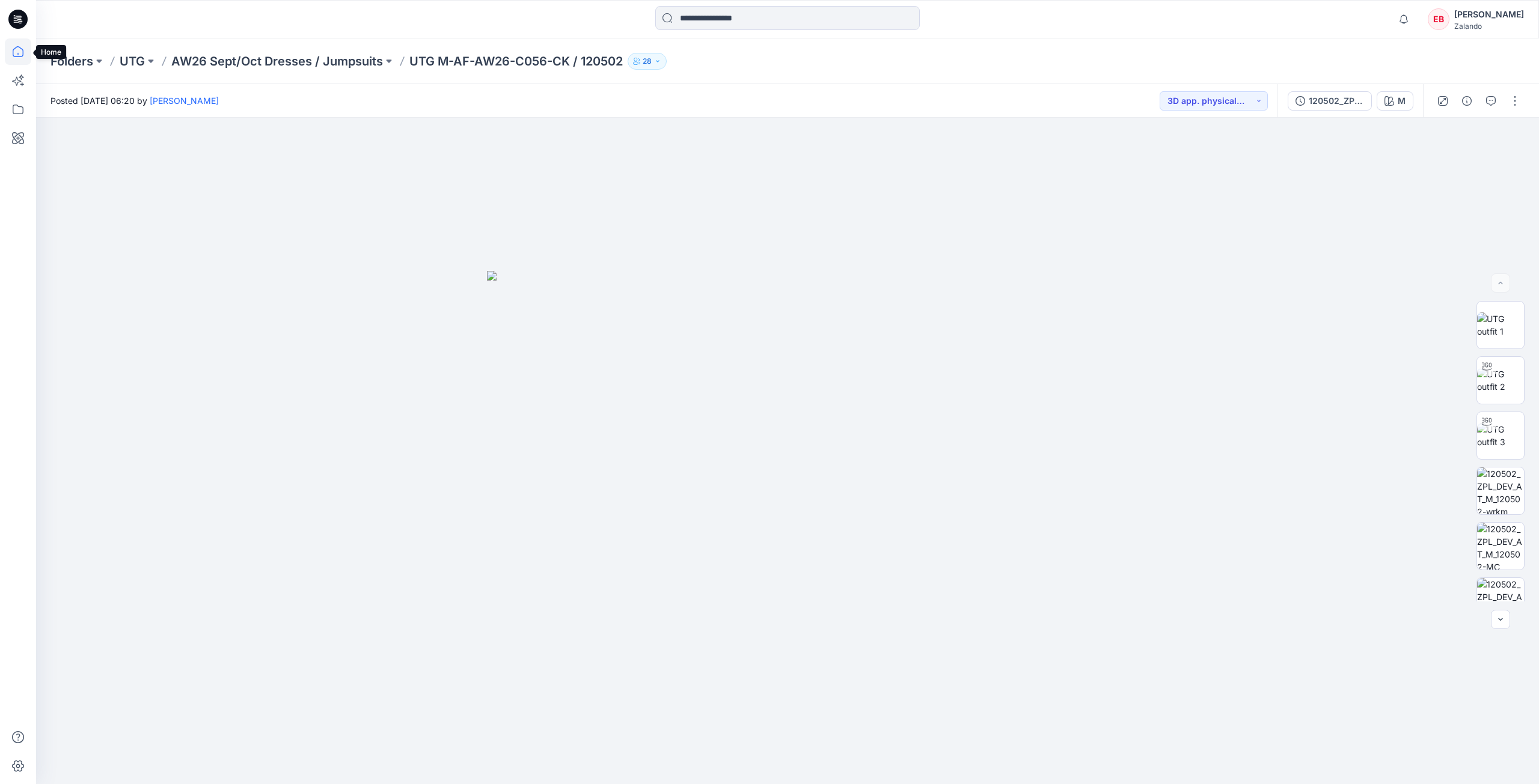
click at [20, 60] on icon at bounding box center [18, 51] width 26 height 26
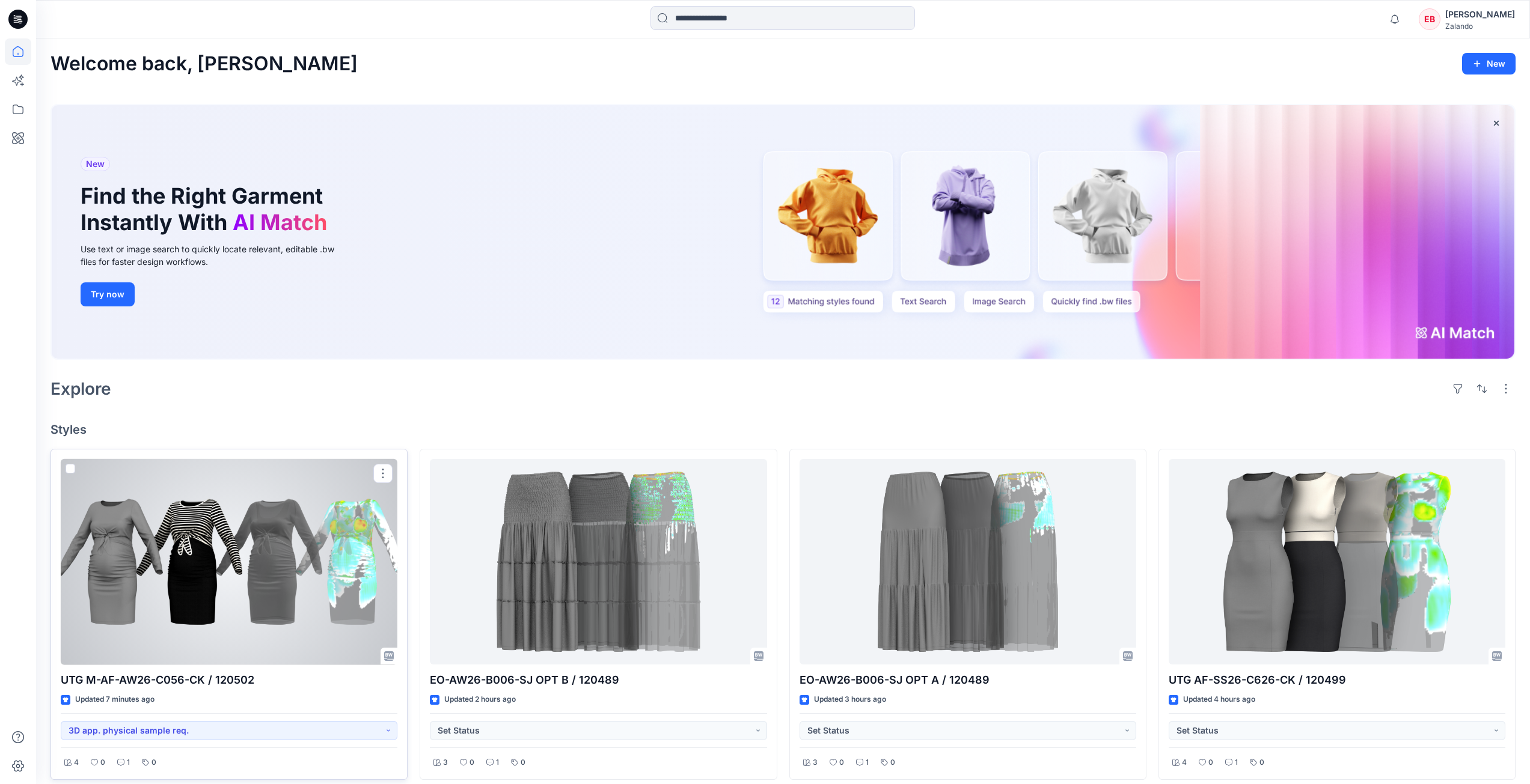
click at [339, 593] on div at bounding box center [229, 562] width 337 height 206
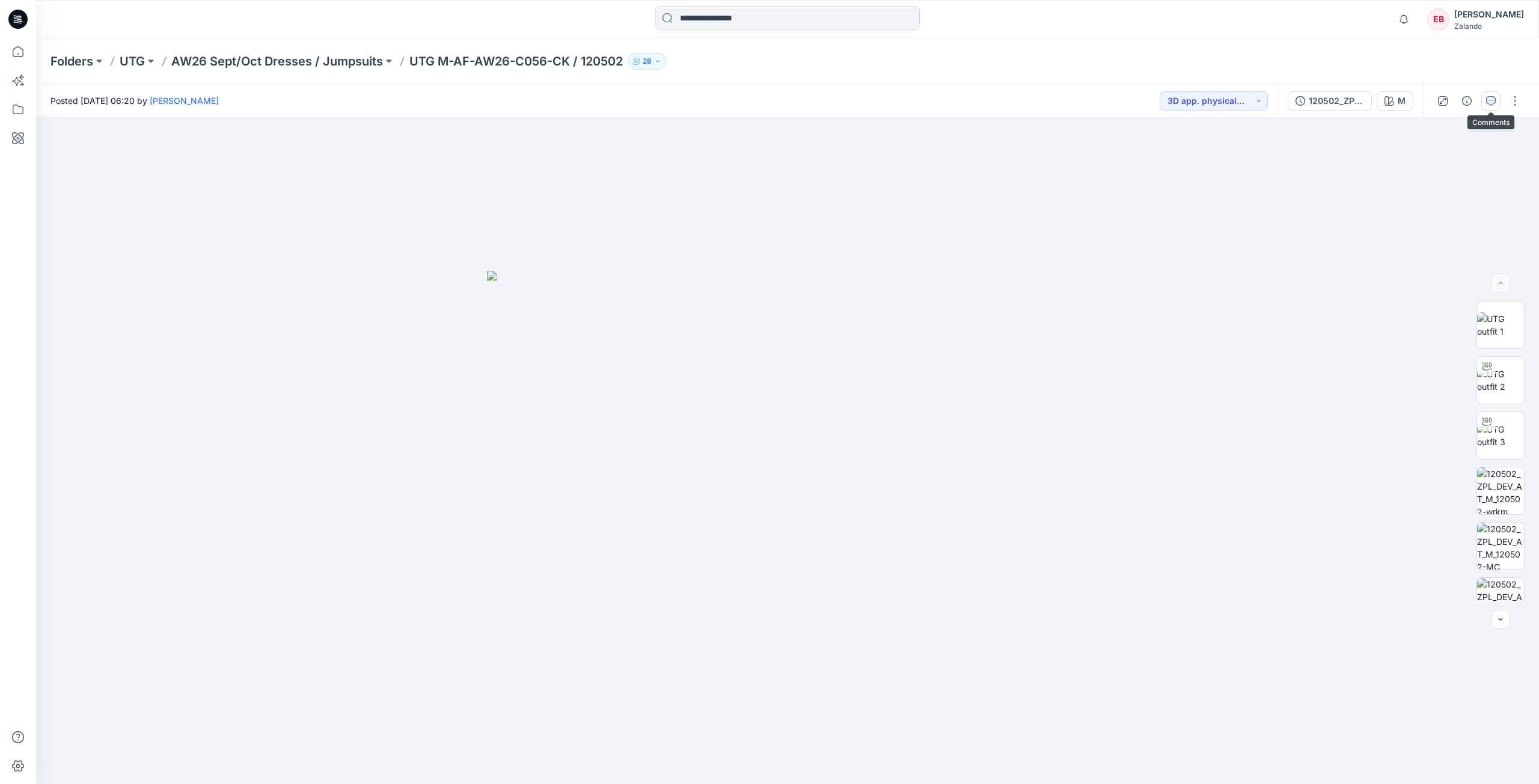
click at [1491, 101] on icon "button" at bounding box center [1491, 101] width 10 height 10
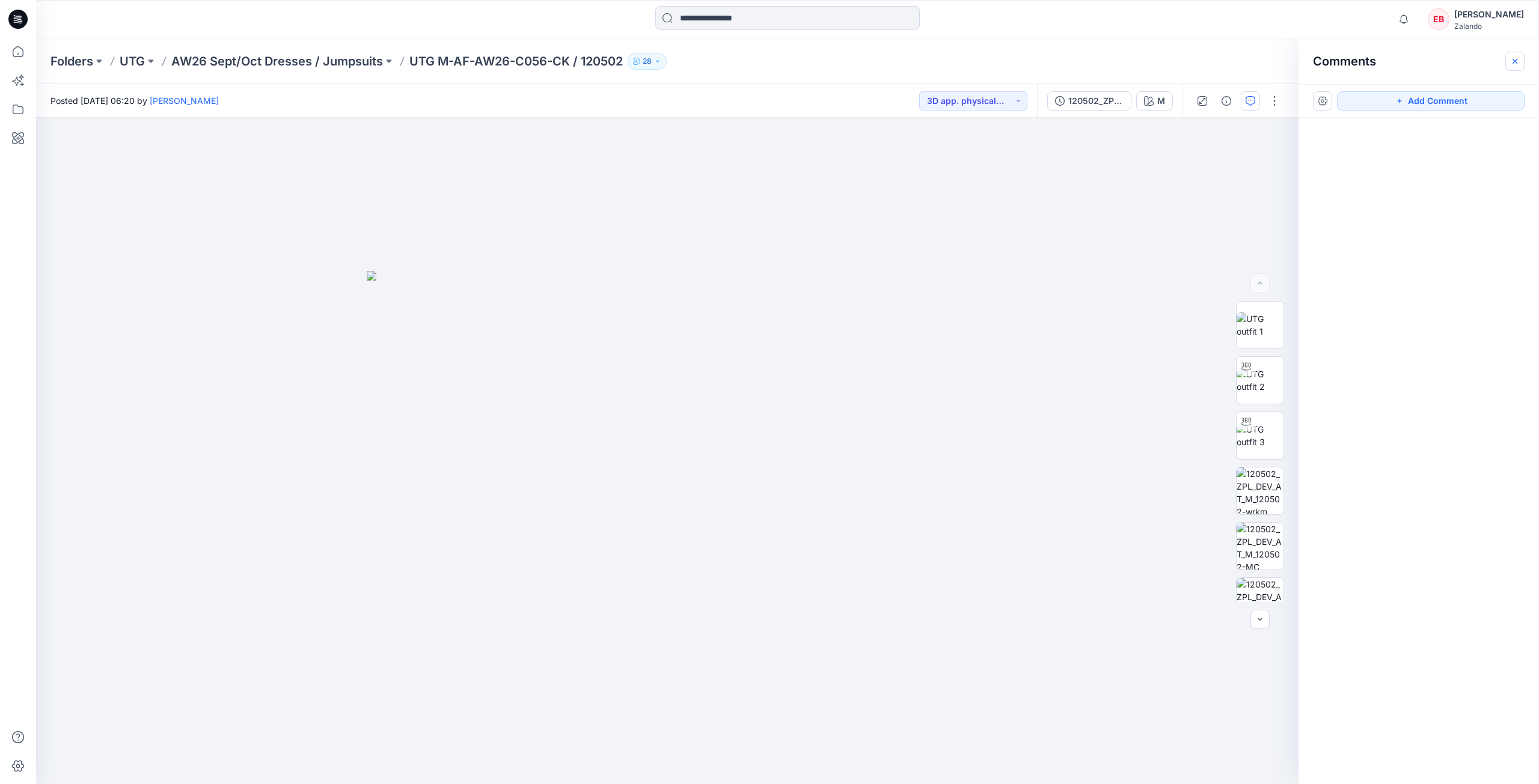
click at [1523, 60] on button "button" at bounding box center [1515, 61] width 19 height 19
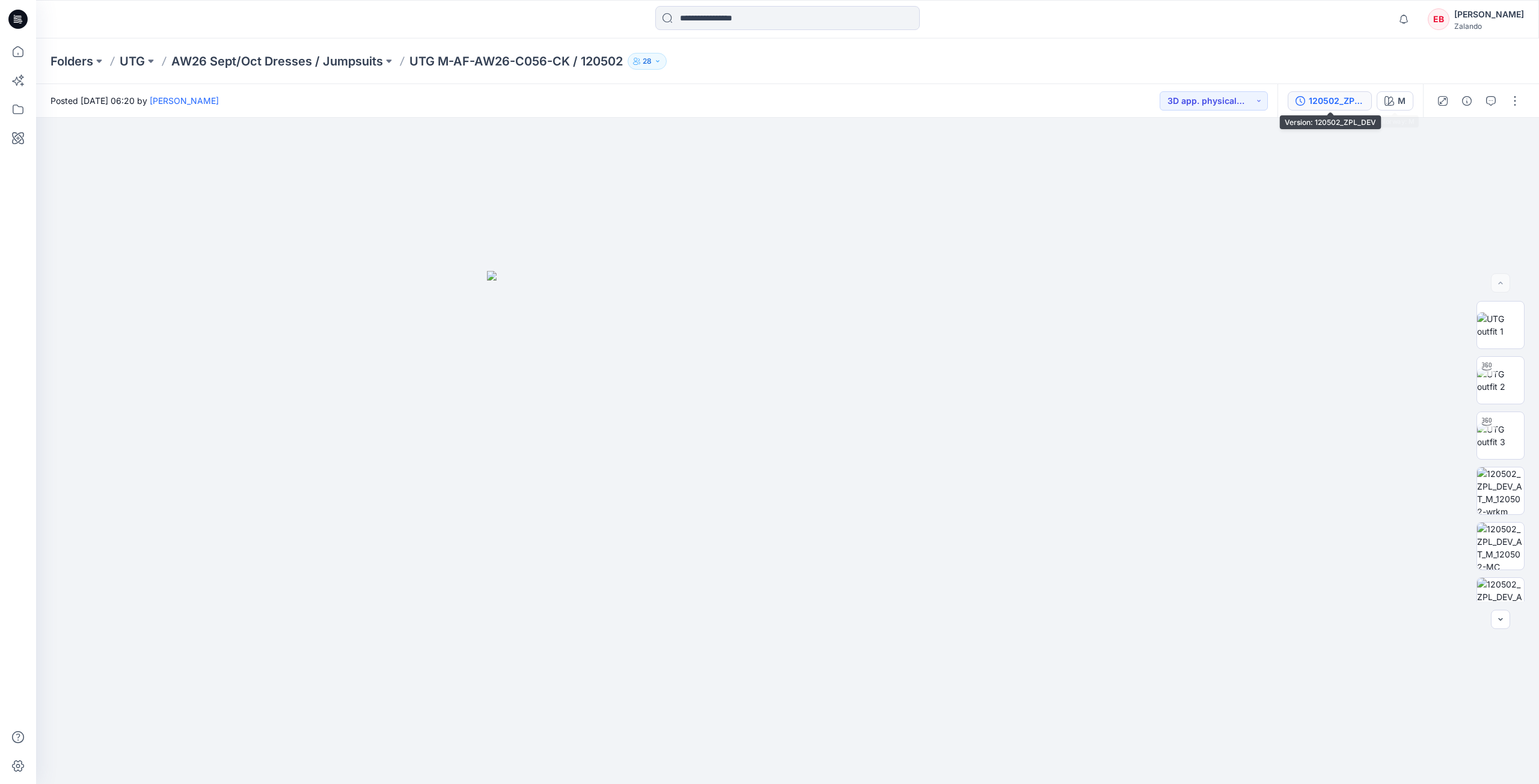
click at [1361, 101] on div "120502_ZPL_DEV" at bounding box center [1337, 101] width 56 height 13
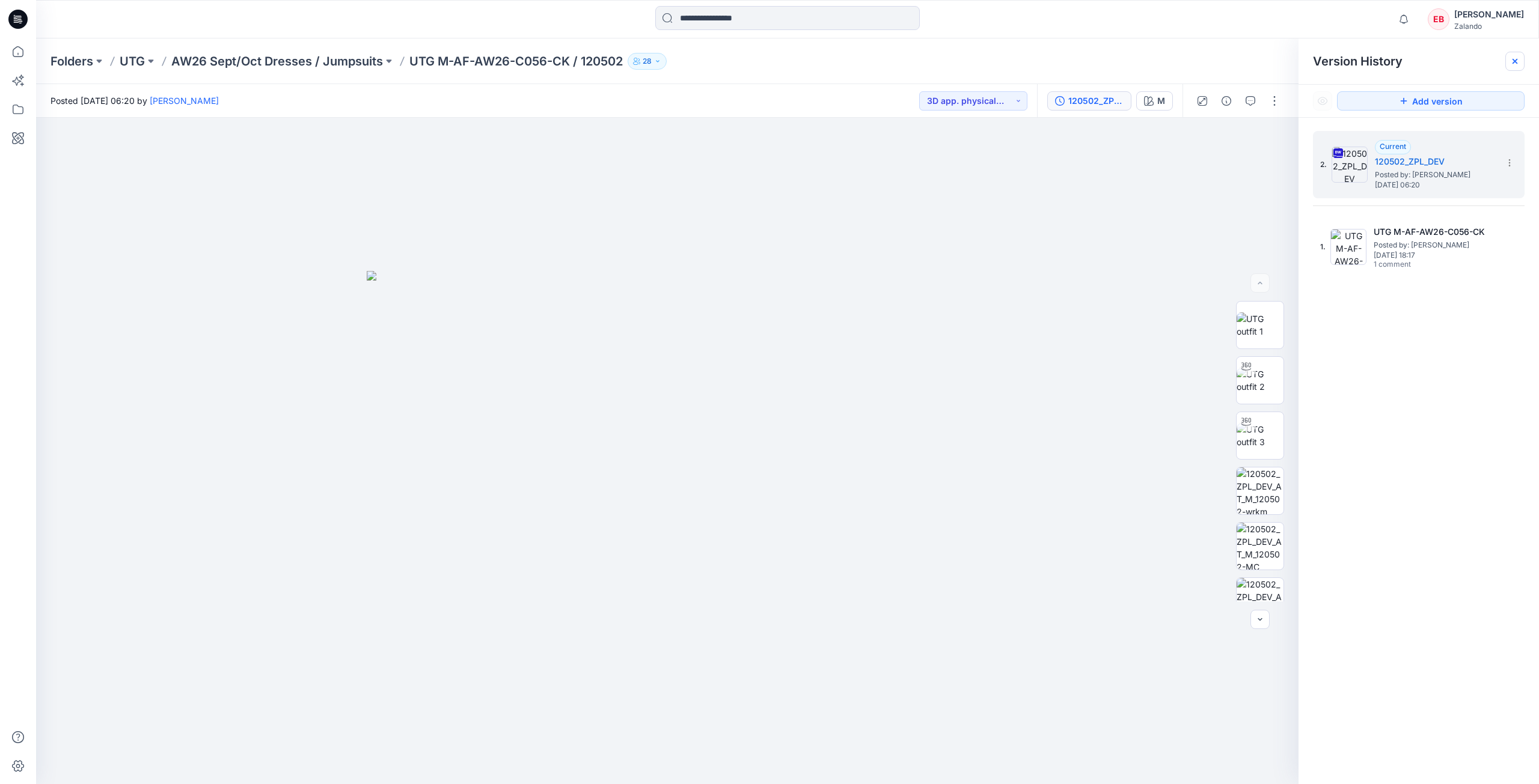
click at [1517, 64] on icon at bounding box center [1515, 61] width 5 height 5
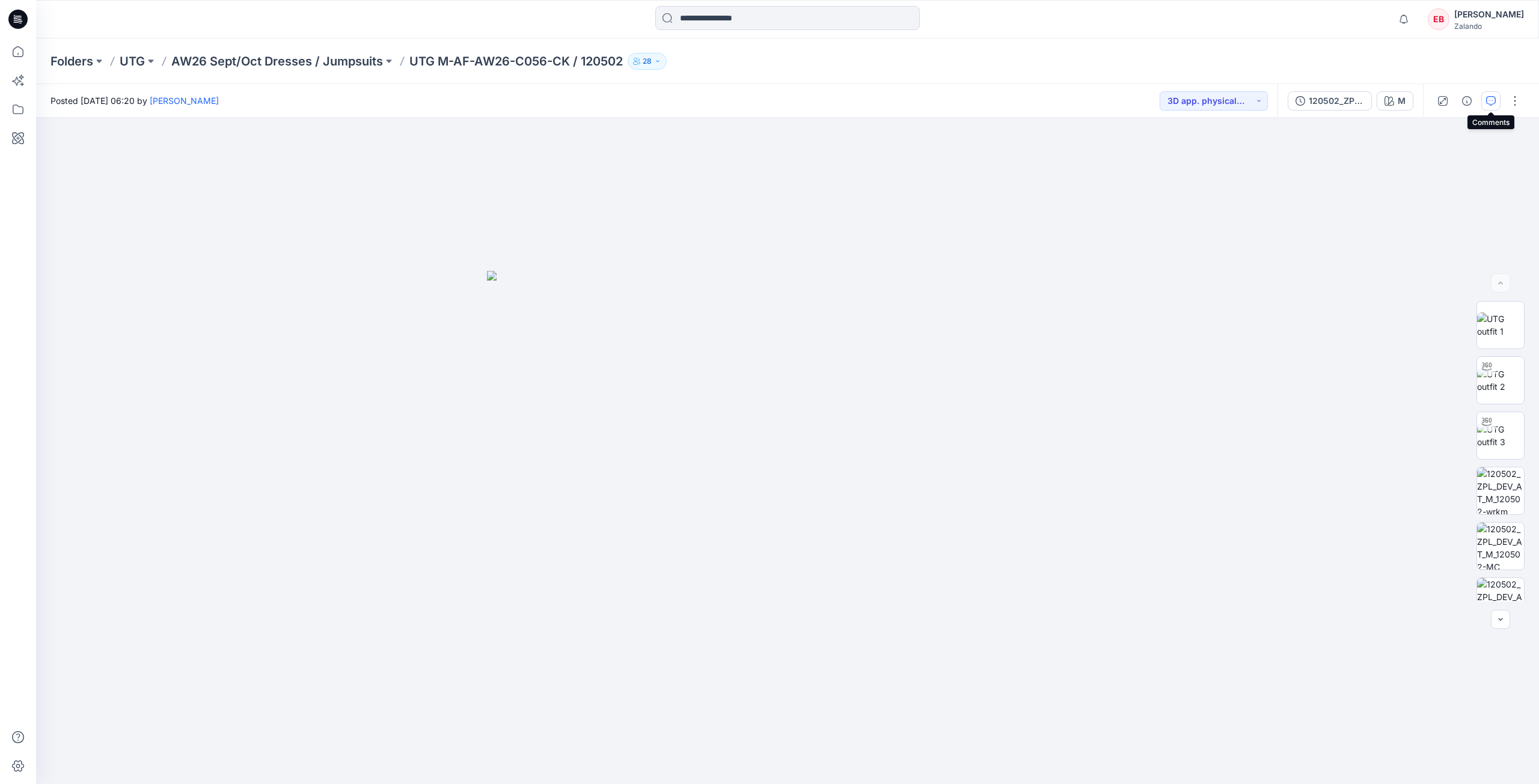
click at [1493, 103] on icon "button" at bounding box center [1491, 101] width 10 height 10
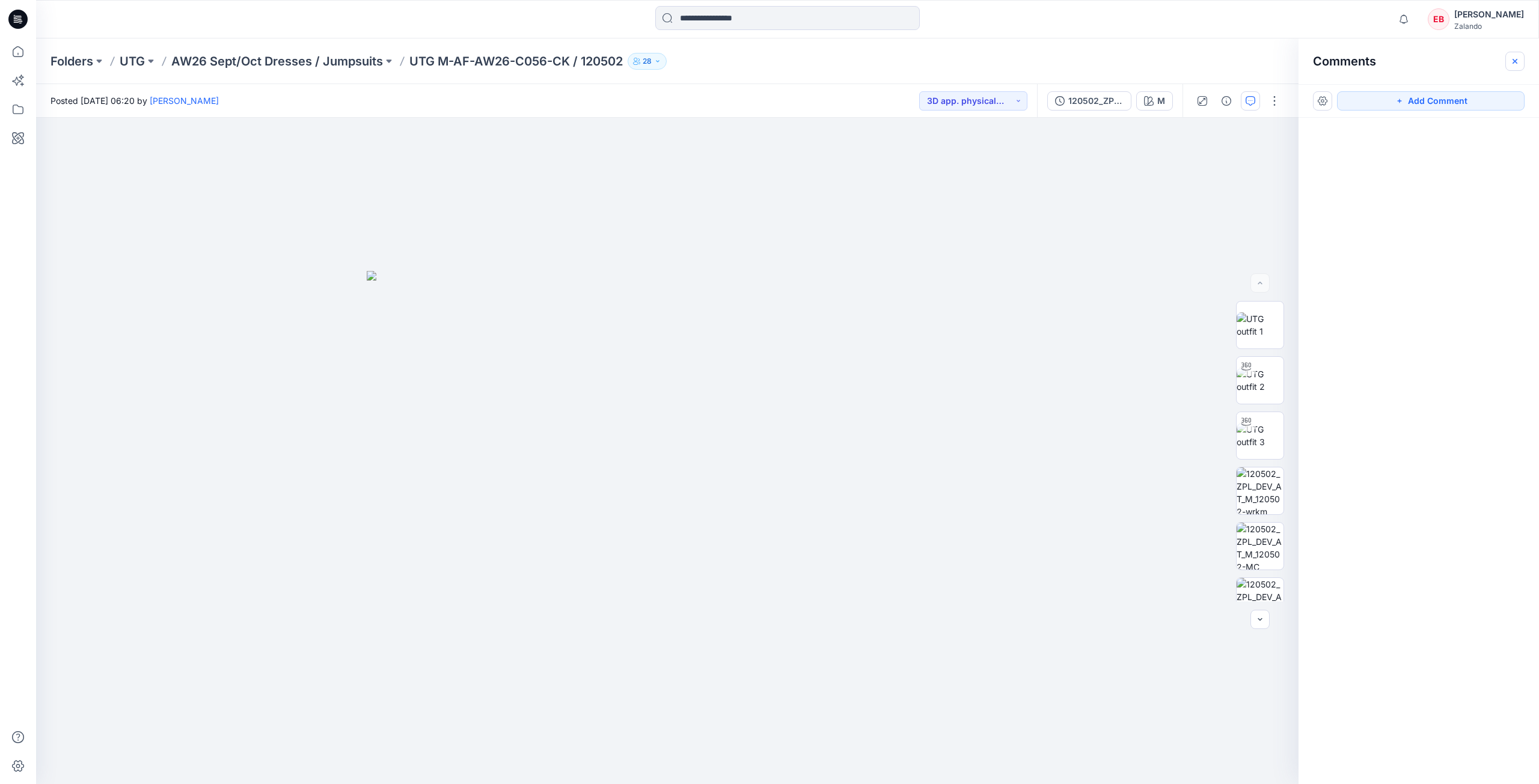
click at [1514, 56] on icon "button" at bounding box center [1515, 61] width 10 height 10
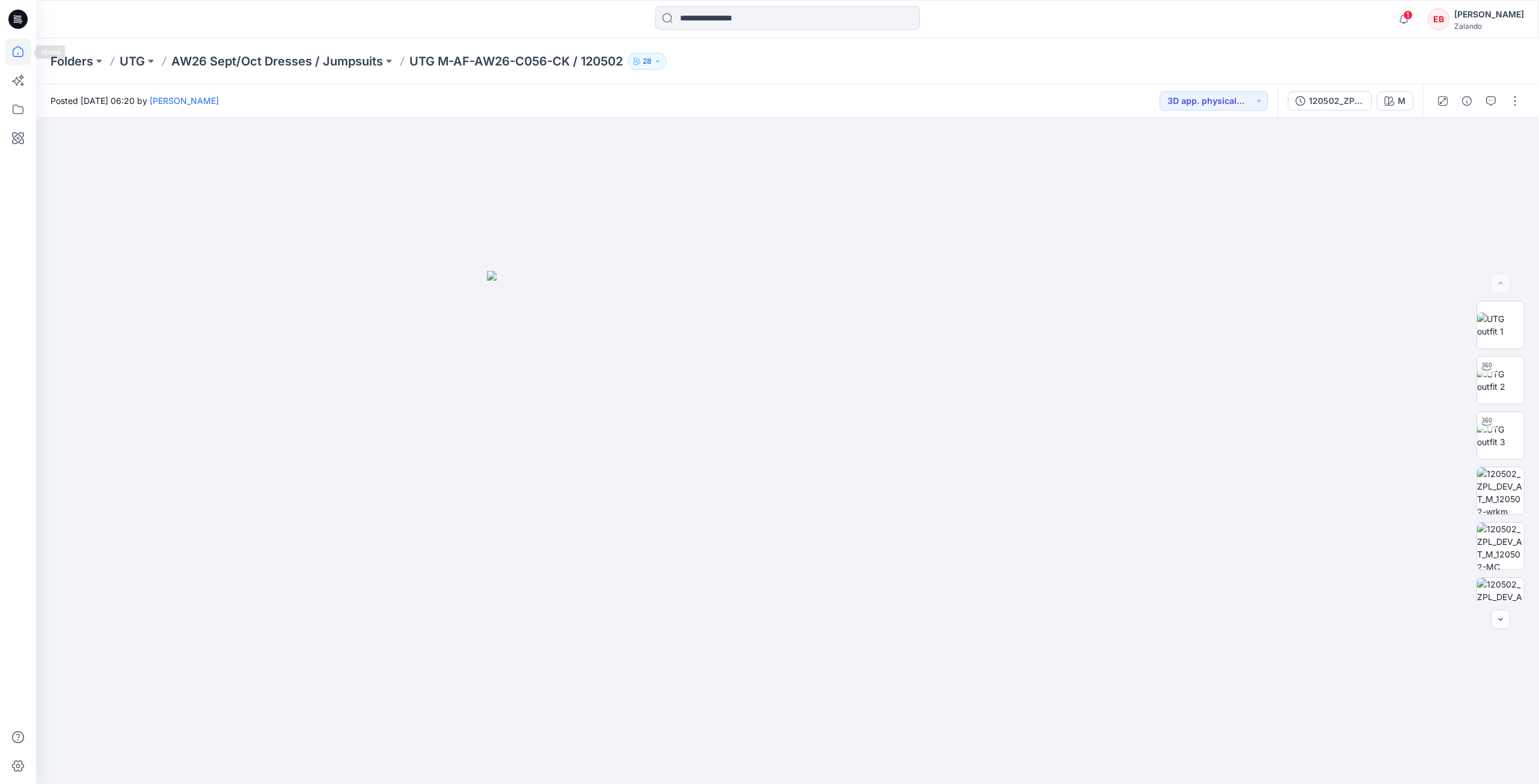
click at [22, 53] on icon at bounding box center [18, 51] width 26 height 26
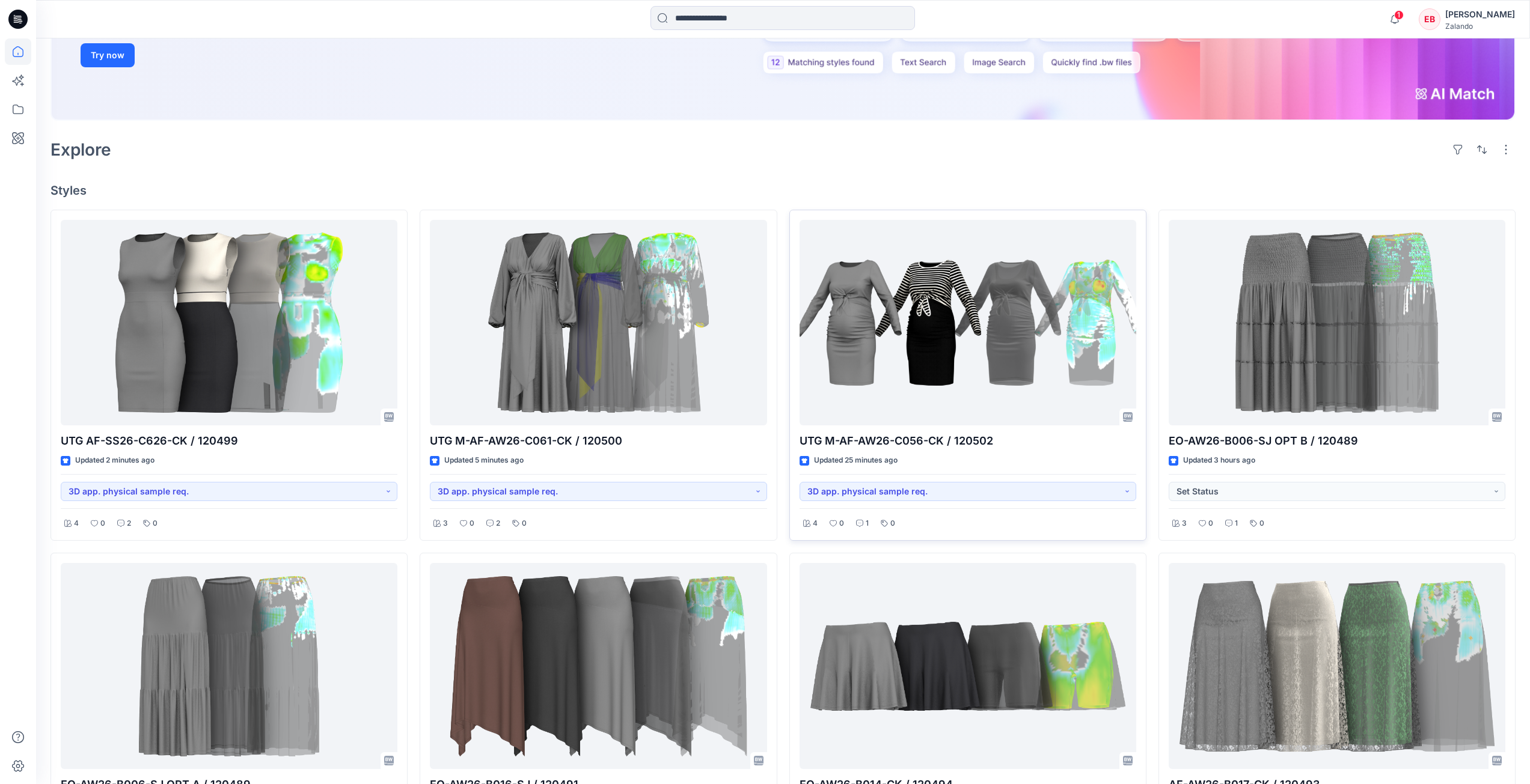
scroll to position [240, 0]
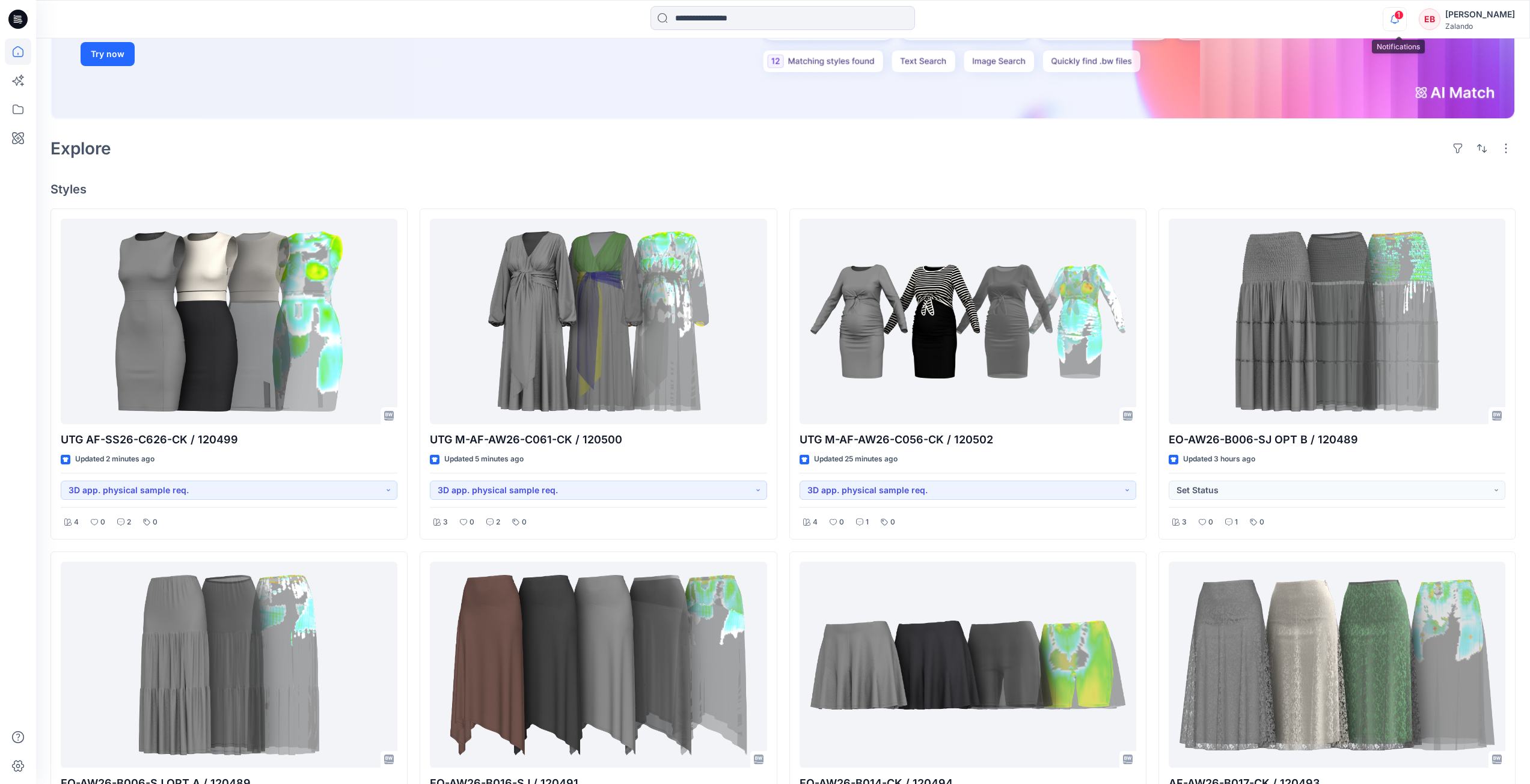
click at [1398, 22] on icon "button" at bounding box center [1395, 19] width 23 height 24
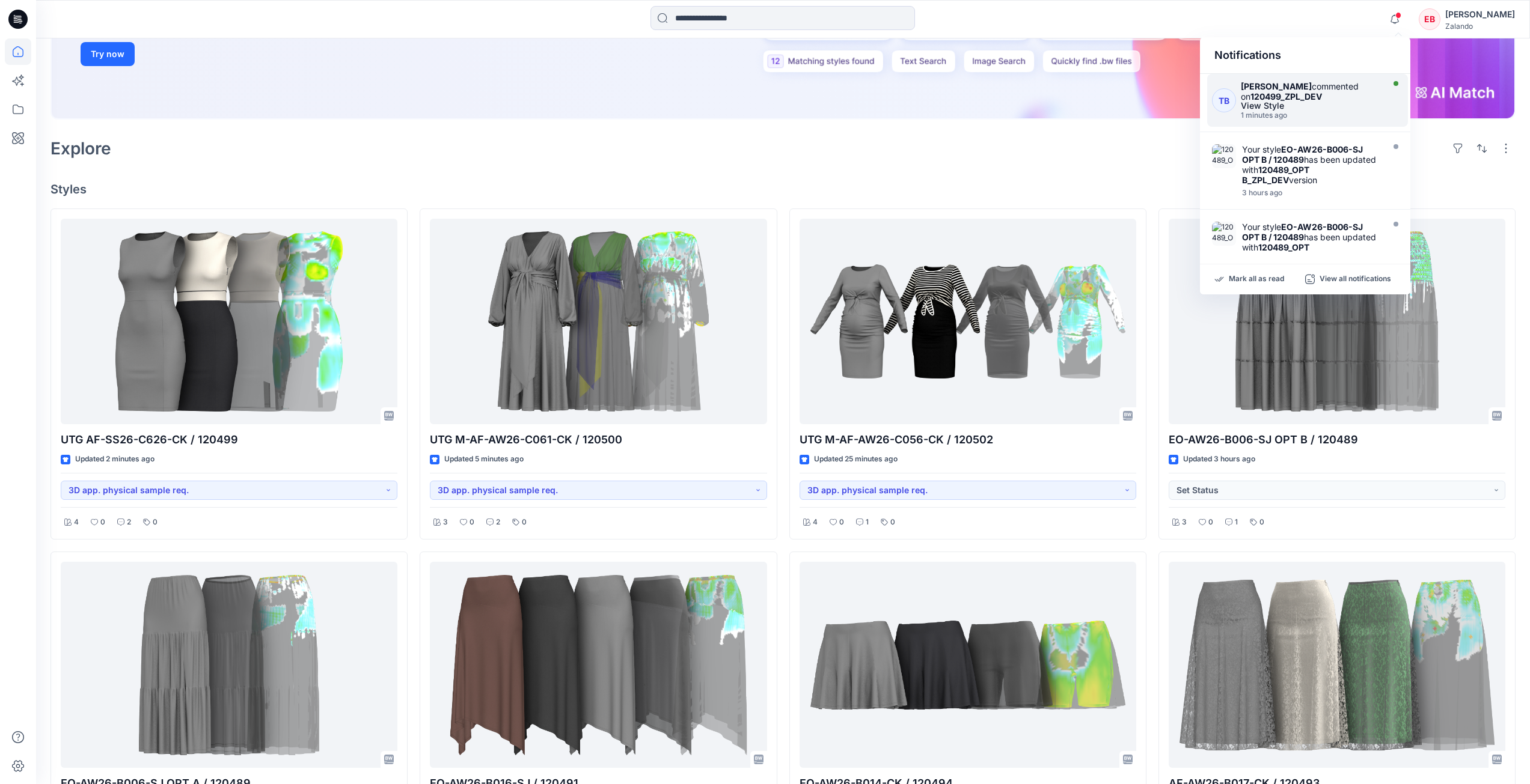
click at [1361, 106] on div "View Style" at bounding box center [1310, 106] width 140 height 8
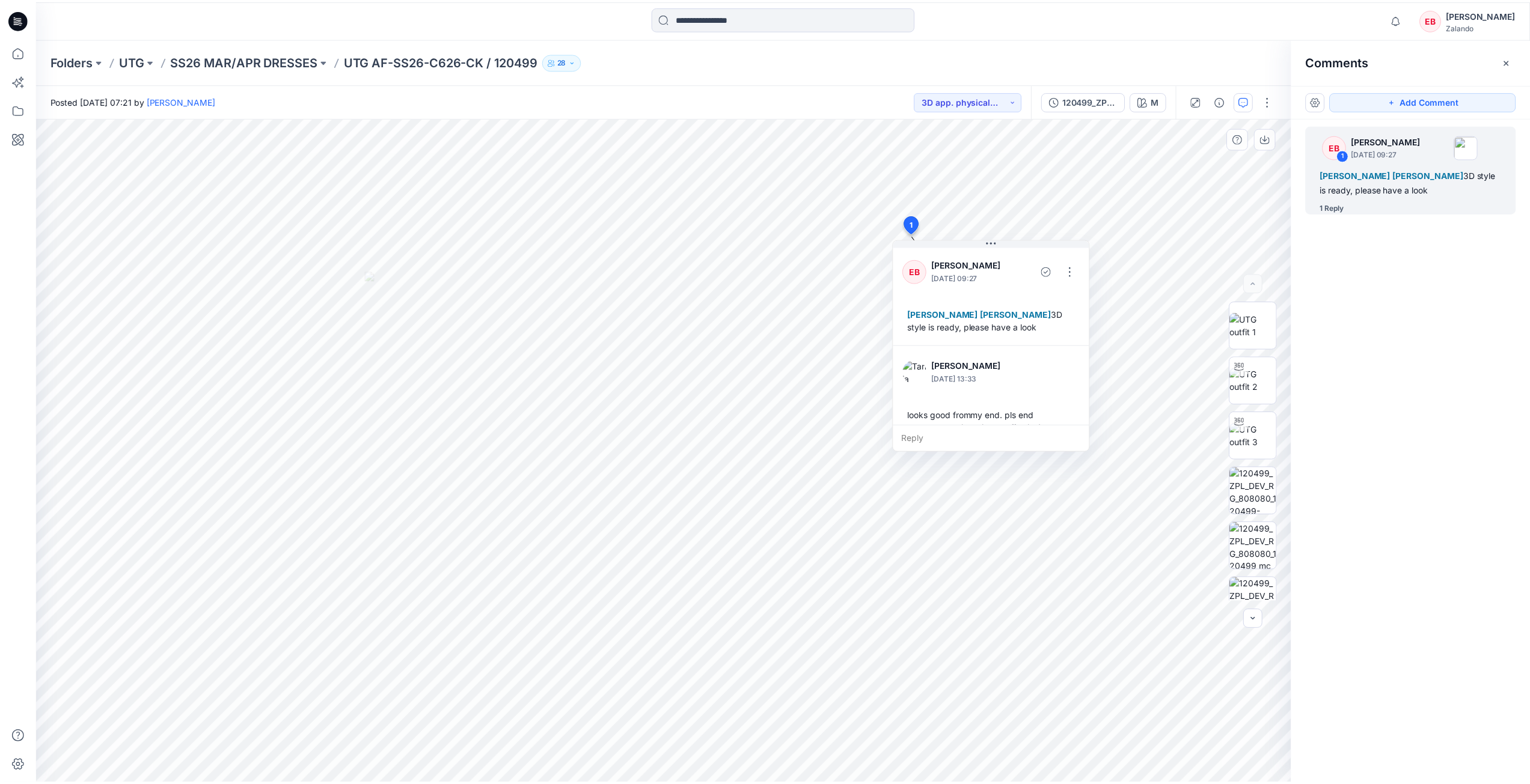
scroll to position [33, 0]
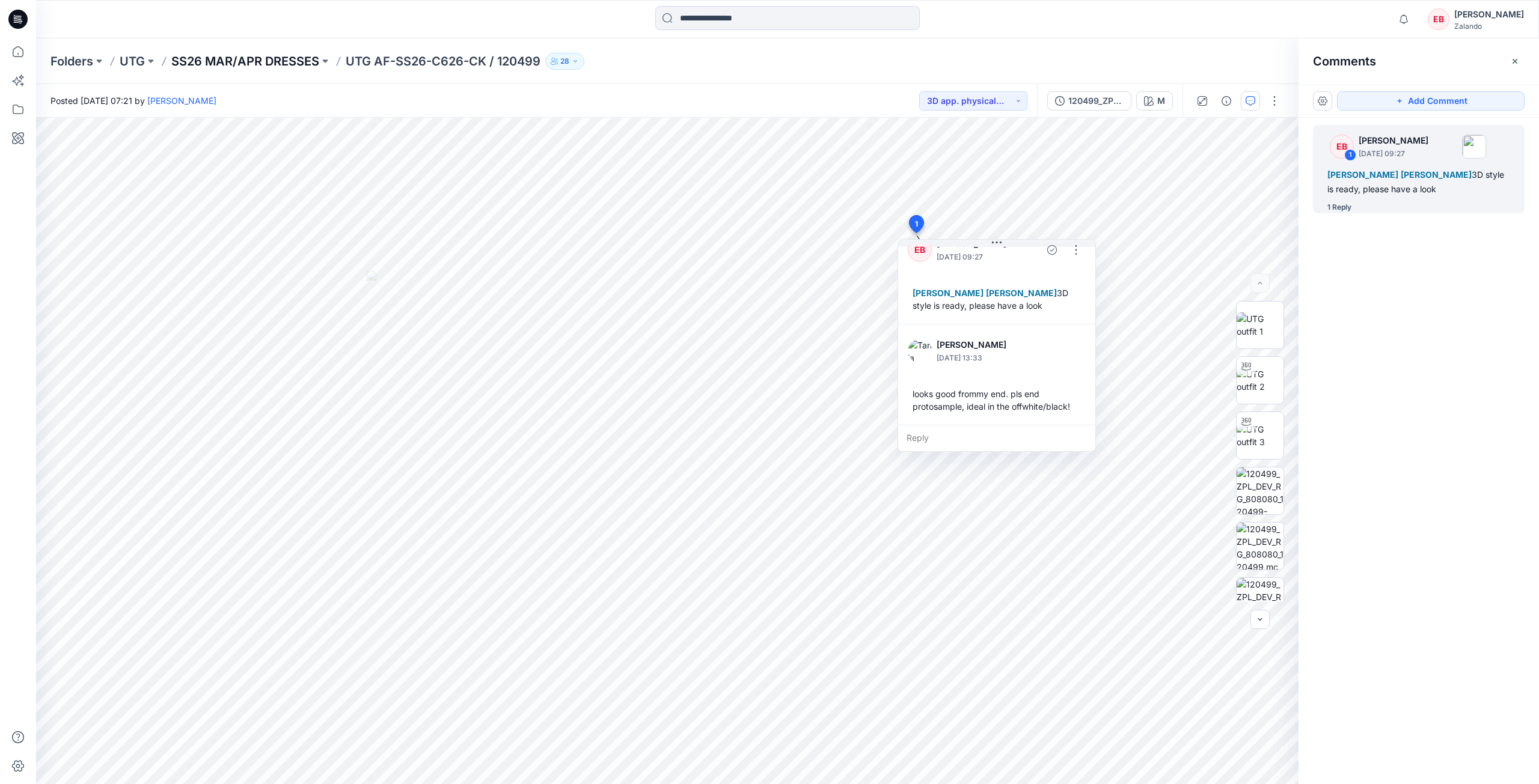
click at [224, 65] on p "SS26 MAR/APR DRESSES" at bounding box center [245, 61] width 148 height 17
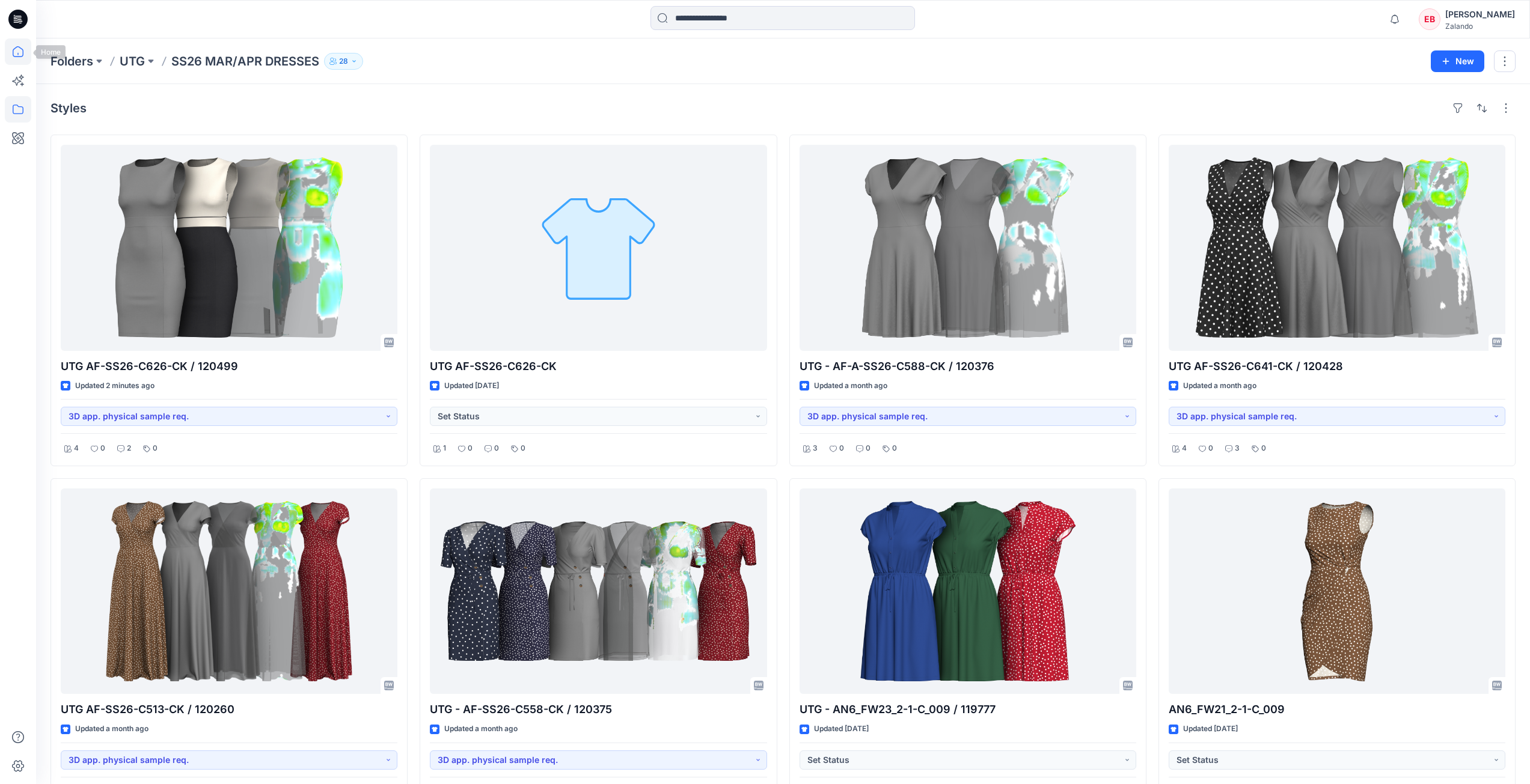
click at [20, 51] on icon at bounding box center [18, 51] width 26 height 26
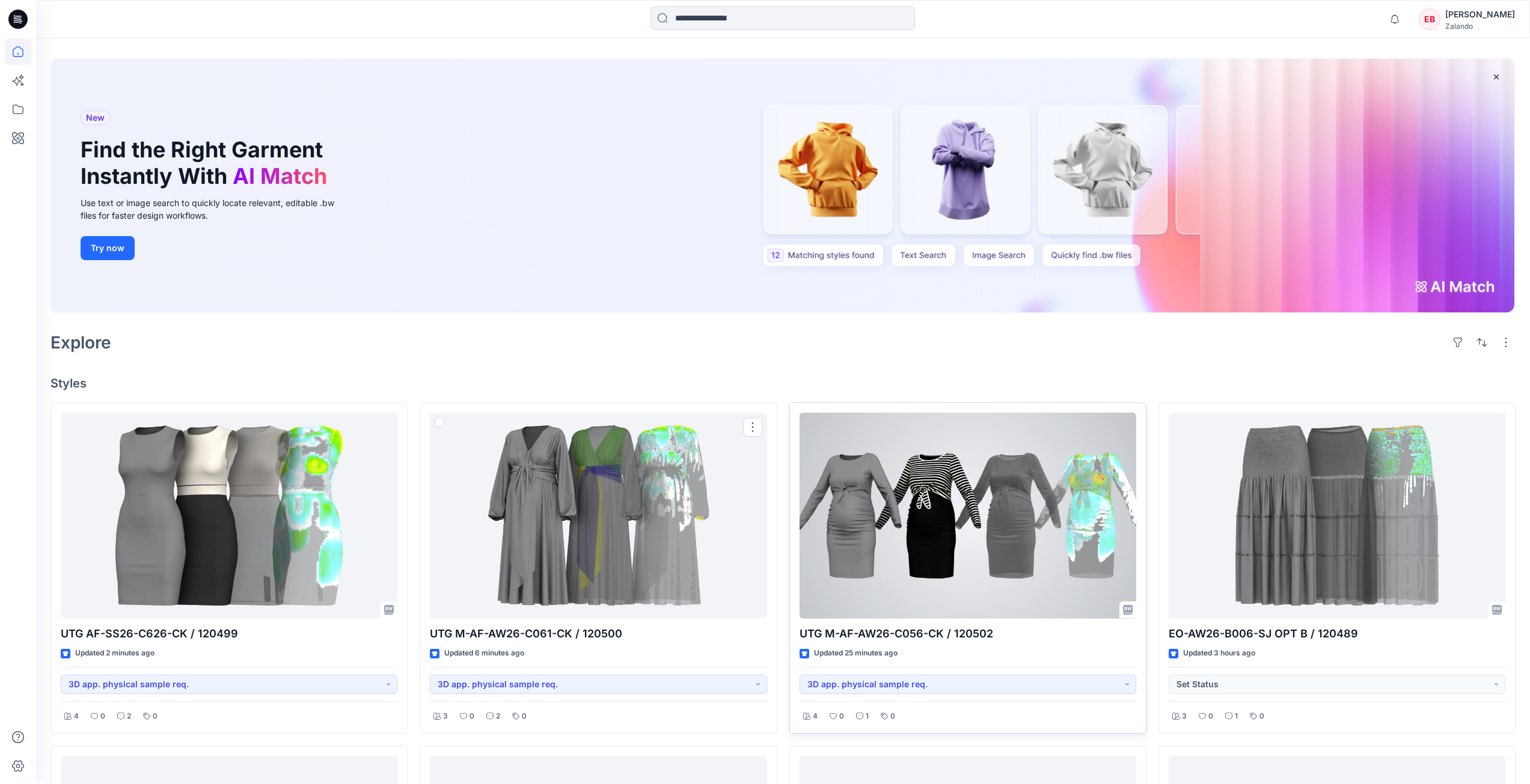
scroll to position [60, 0]
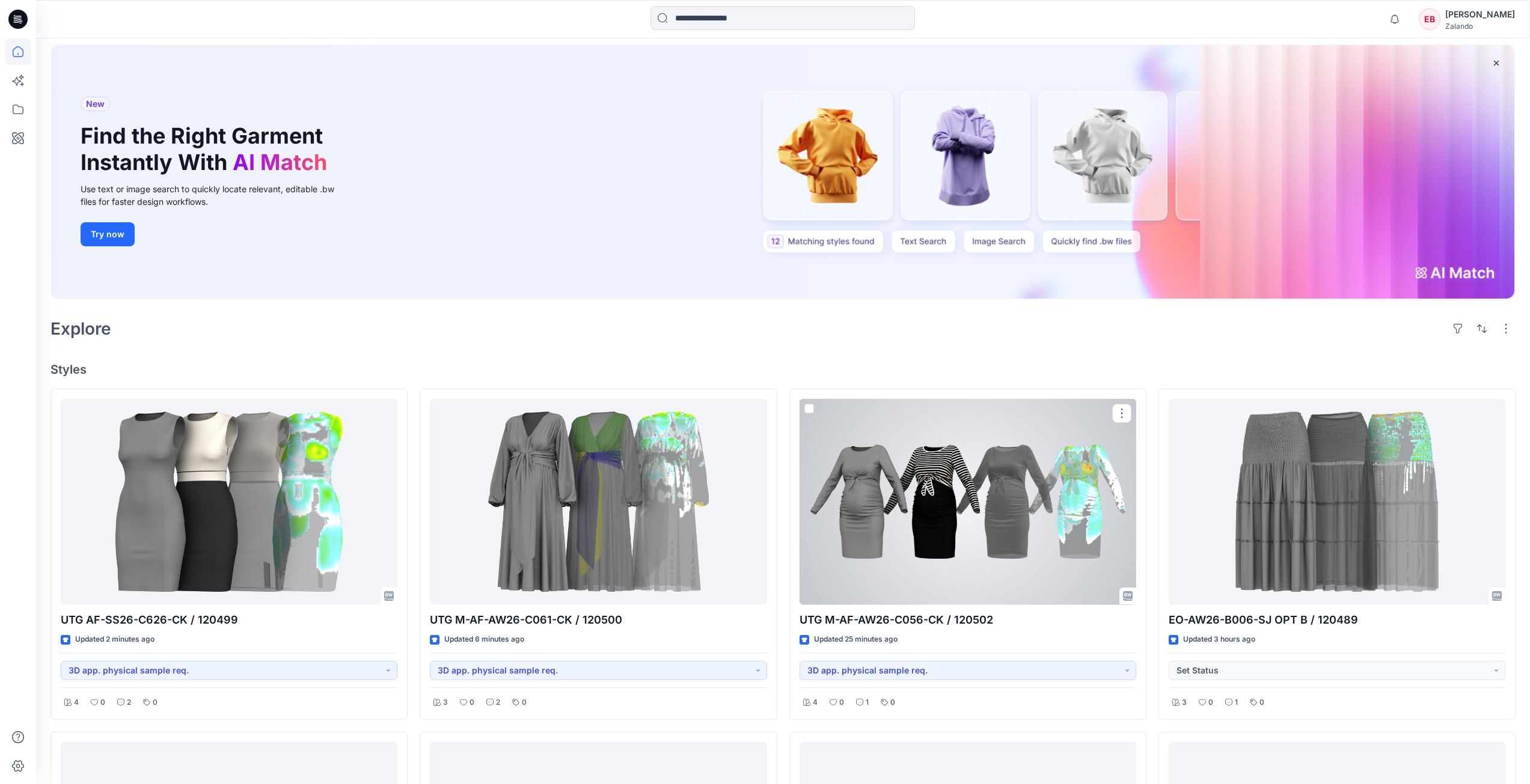
click at [928, 528] on div at bounding box center [968, 502] width 337 height 206
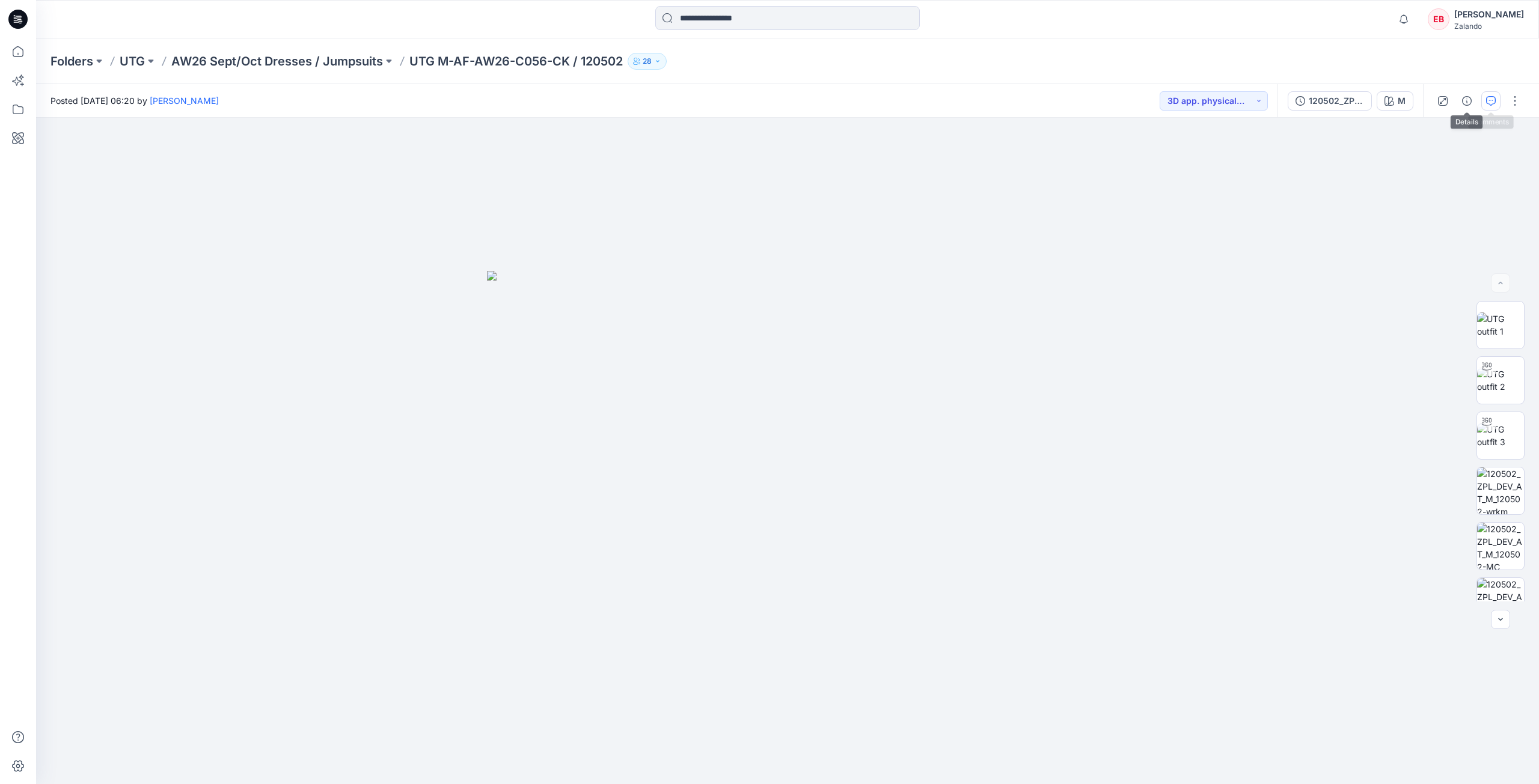
click at [1487, 106] on button "button" at bounding box center [1491, 101] width 19 height 19
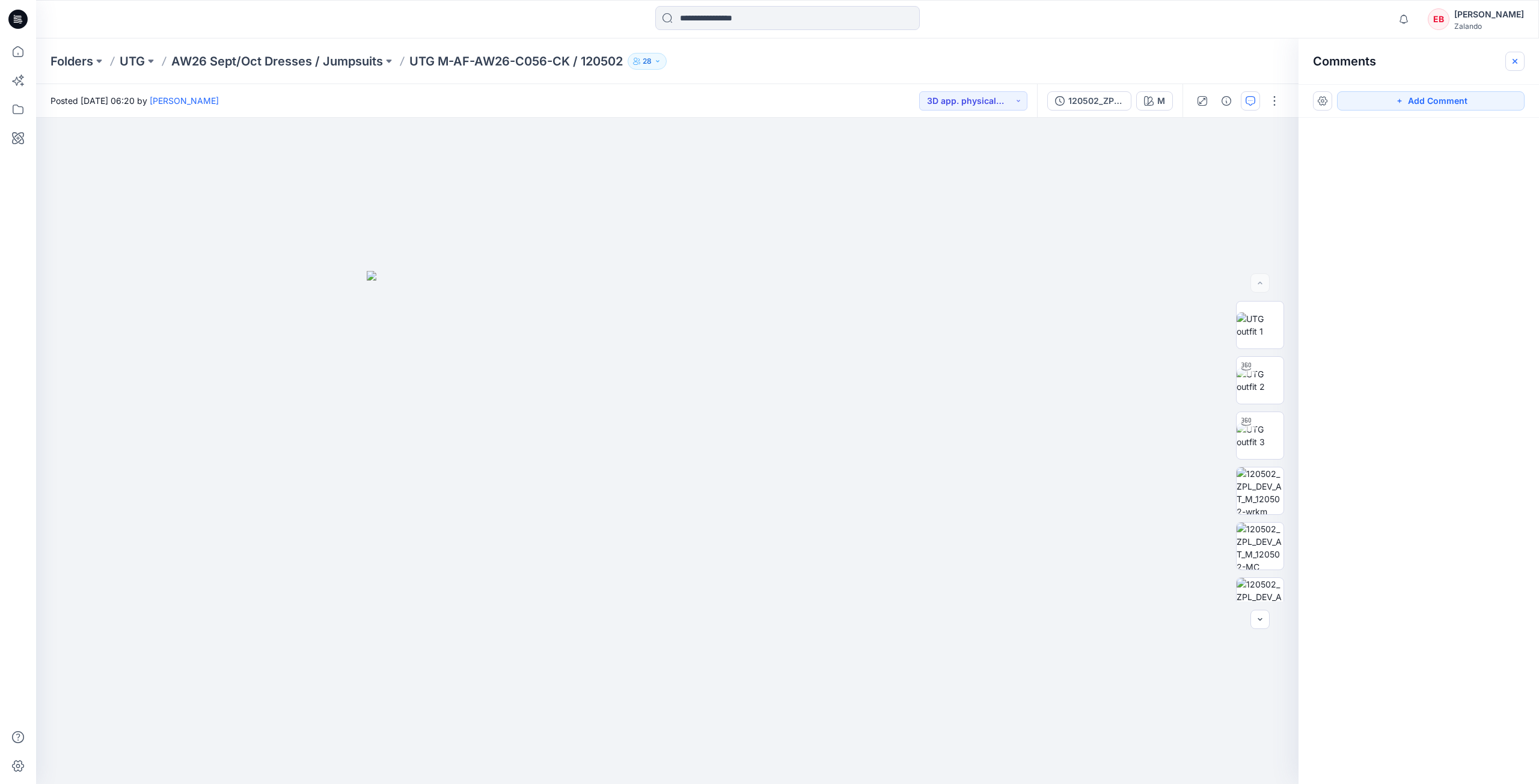
click at [1513, 65] on icon "button" at bounding box center [1515, 61] width 10 height 10
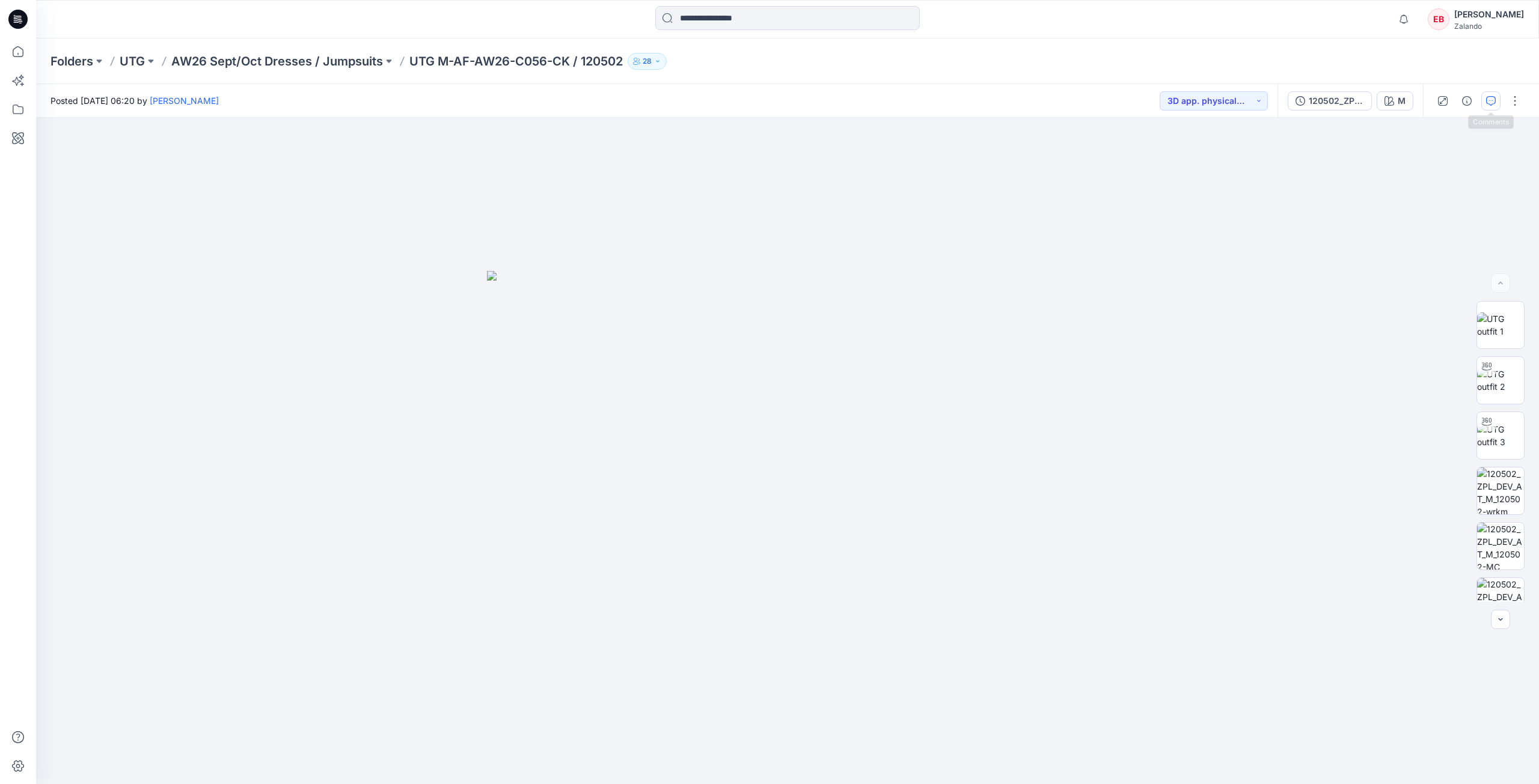
click at [1496, 101] on button "button" at bounding box center [1491, 101] width 19 height 19
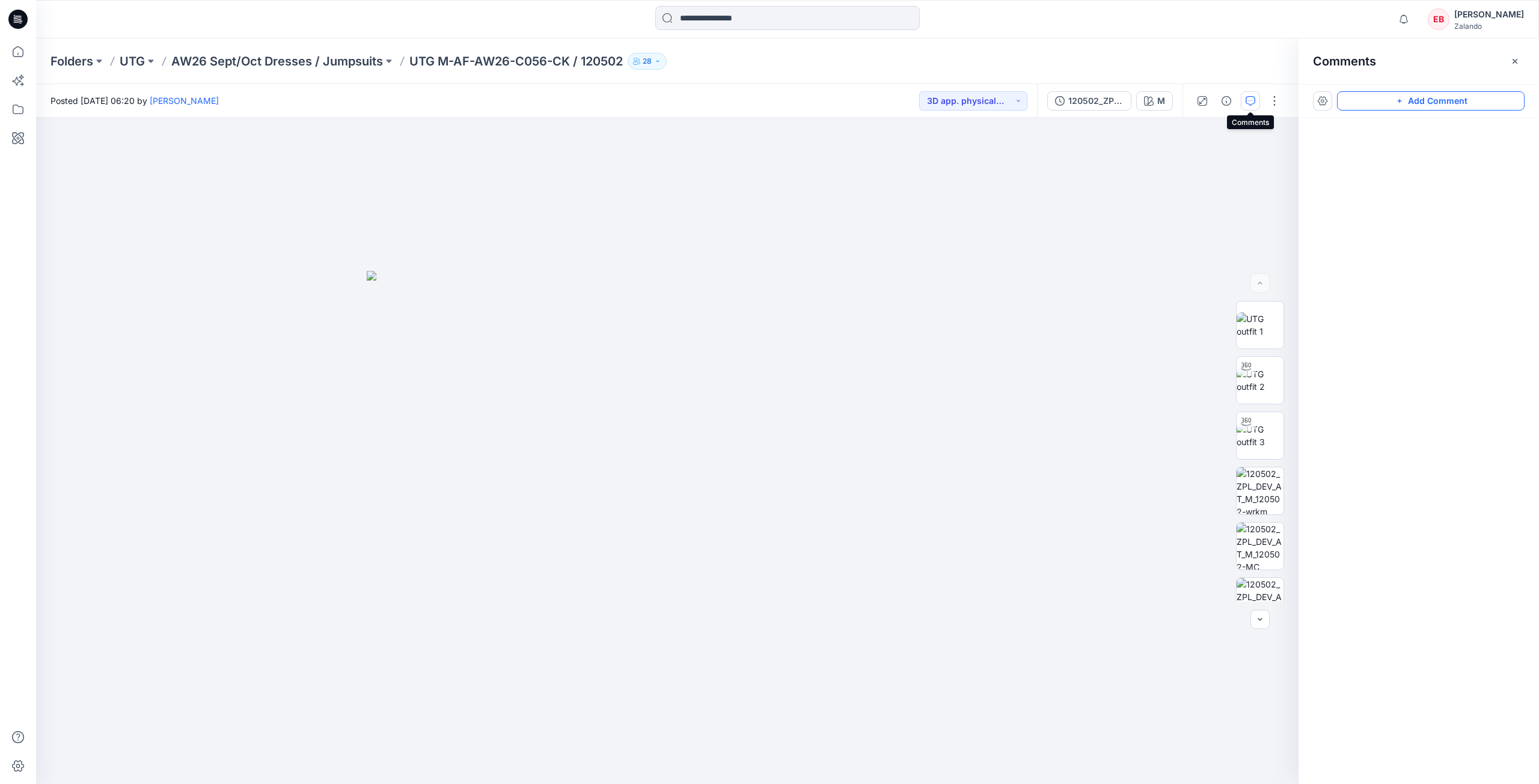
click at [1494, 102] on button "Add Comment" at bounding box center [1431, 101] width 188 height 19
click at [958, 233] on div "2" at bounding box center [667, 451] width 1262 height 667
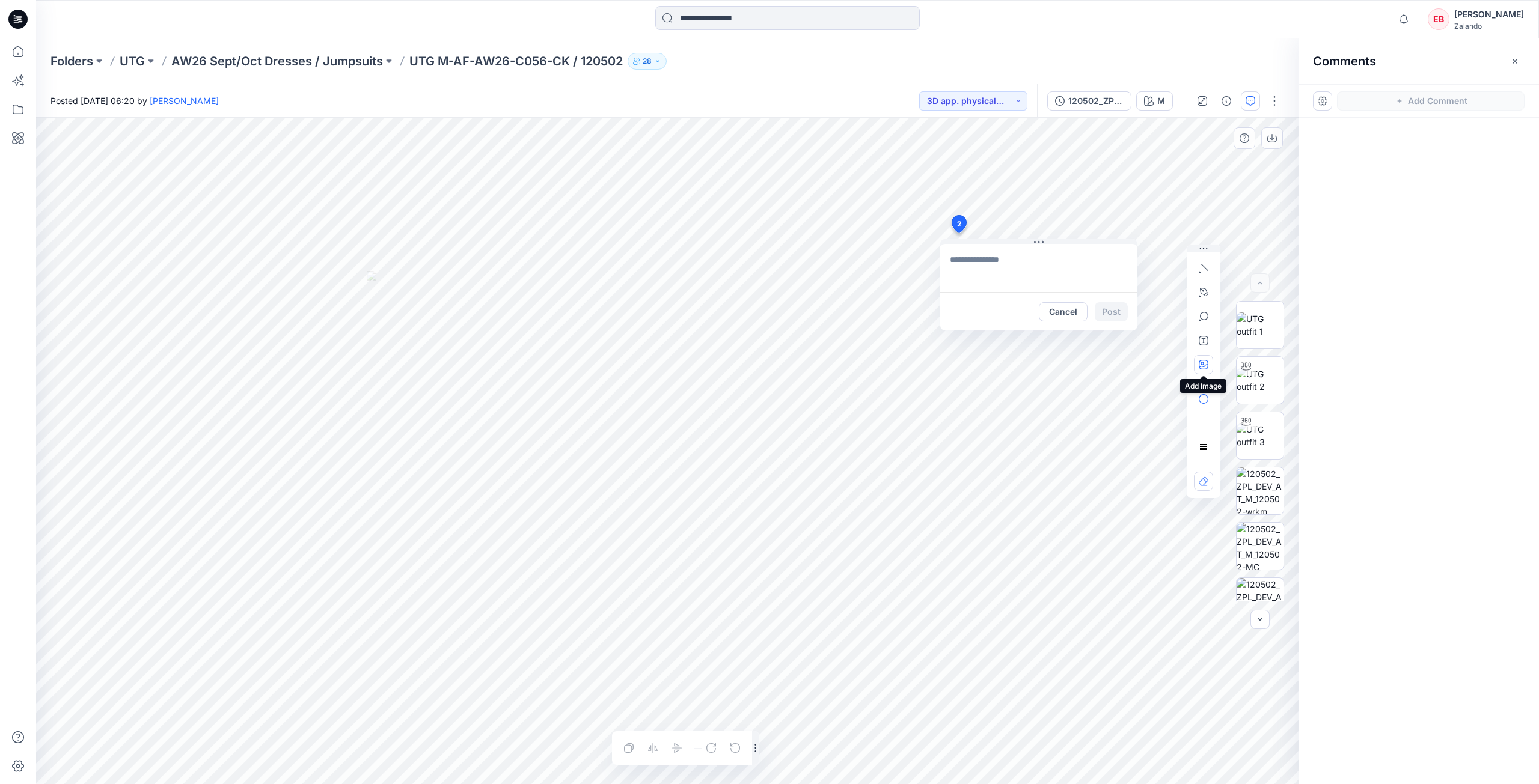
click at [1211, 370] on button "button" at bounding box center [1203, 365] width 19 height 19
type input"] "**********"
click at [972, 256] on textarea at bounding box center [1039, 267] width 197 height 48
click at [993, 364] on p "asta.sideraviciene@utg.dk" at bounding box center [1029, 360] width 90 height 12
click at [1039, 362] on p "kristina.mekseniene@utg.dk" at bounding box center [1029, 360] width 90 height 12
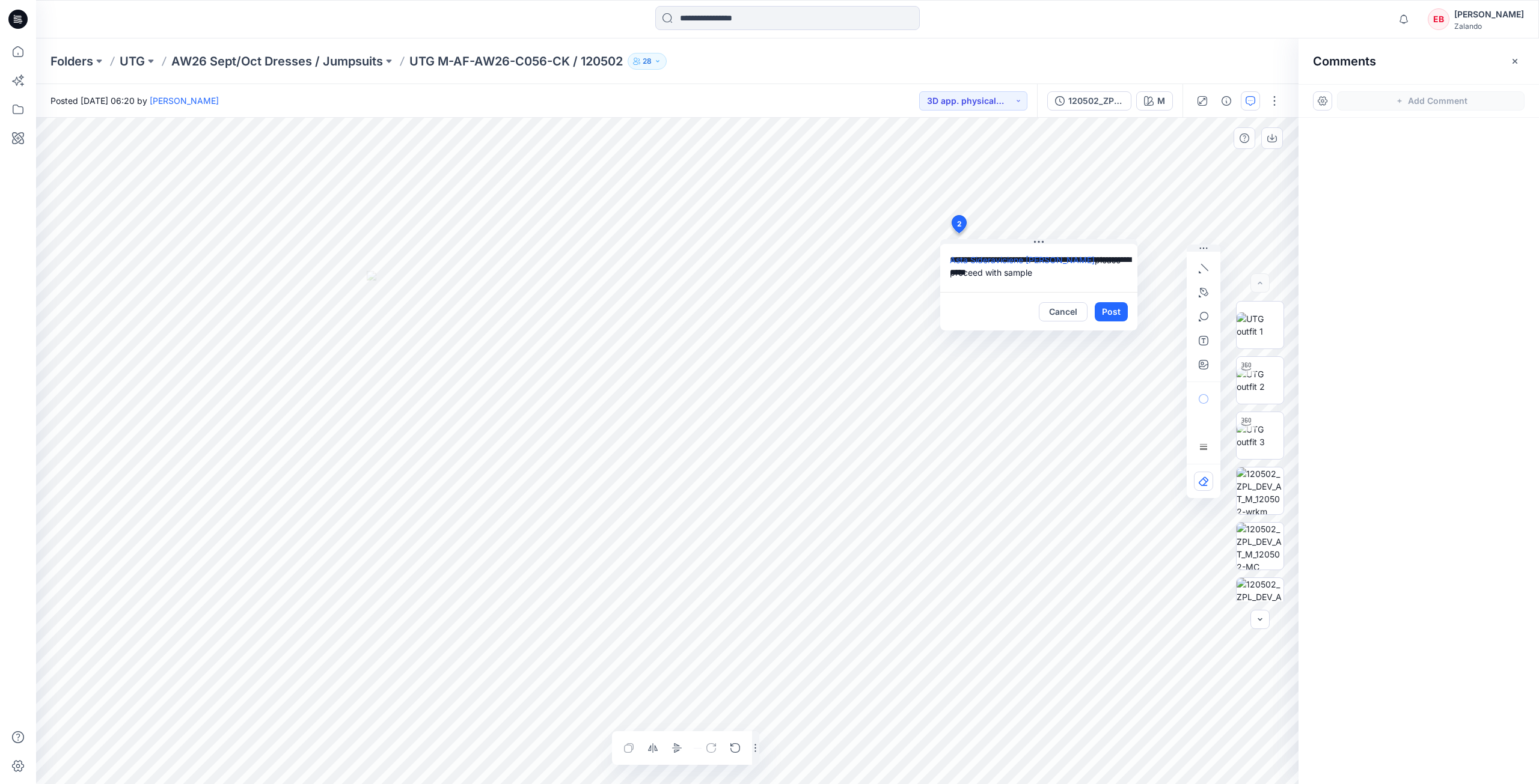
type textarea "**********"
click at [1080, 283] on textarea "**********" at bounding box center [1039, 267] width 197 height 48
click at [1110, 310] on button "Post" at bounding box center [1112, 312] width 33 height 19
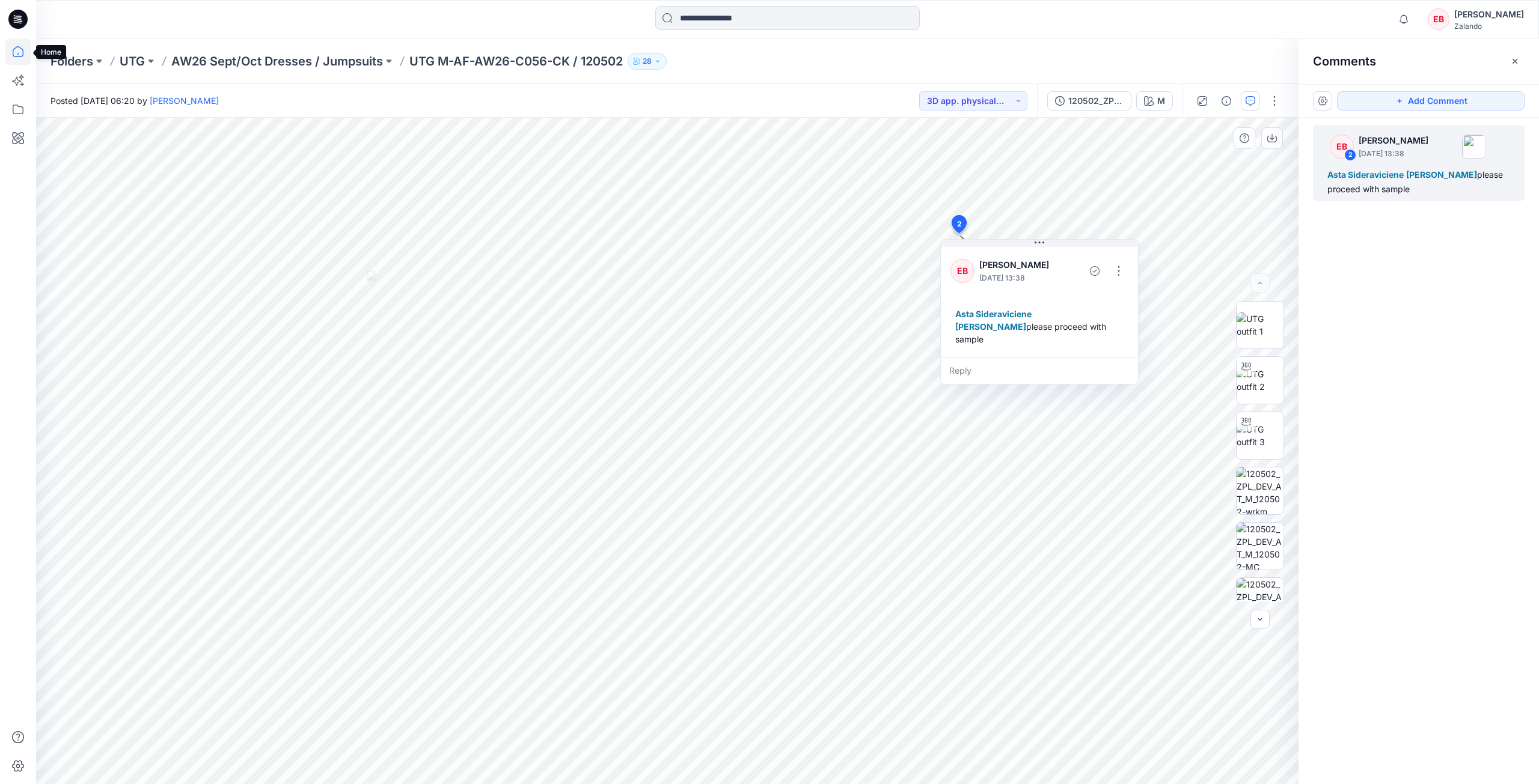
click at [15, 51] on icon at bounding box center [18, 51] width 26 height 26
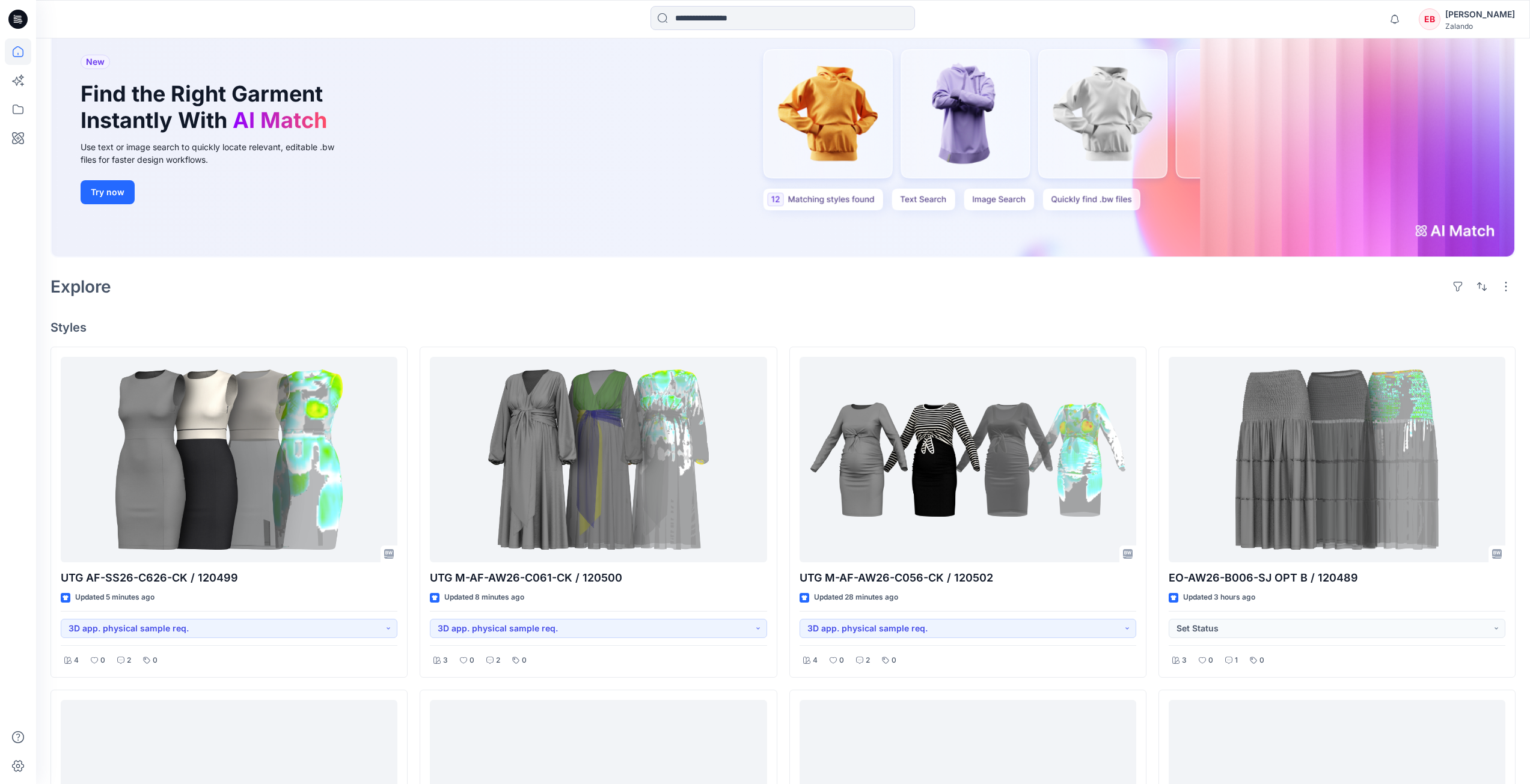
scroll to position [120, 0]
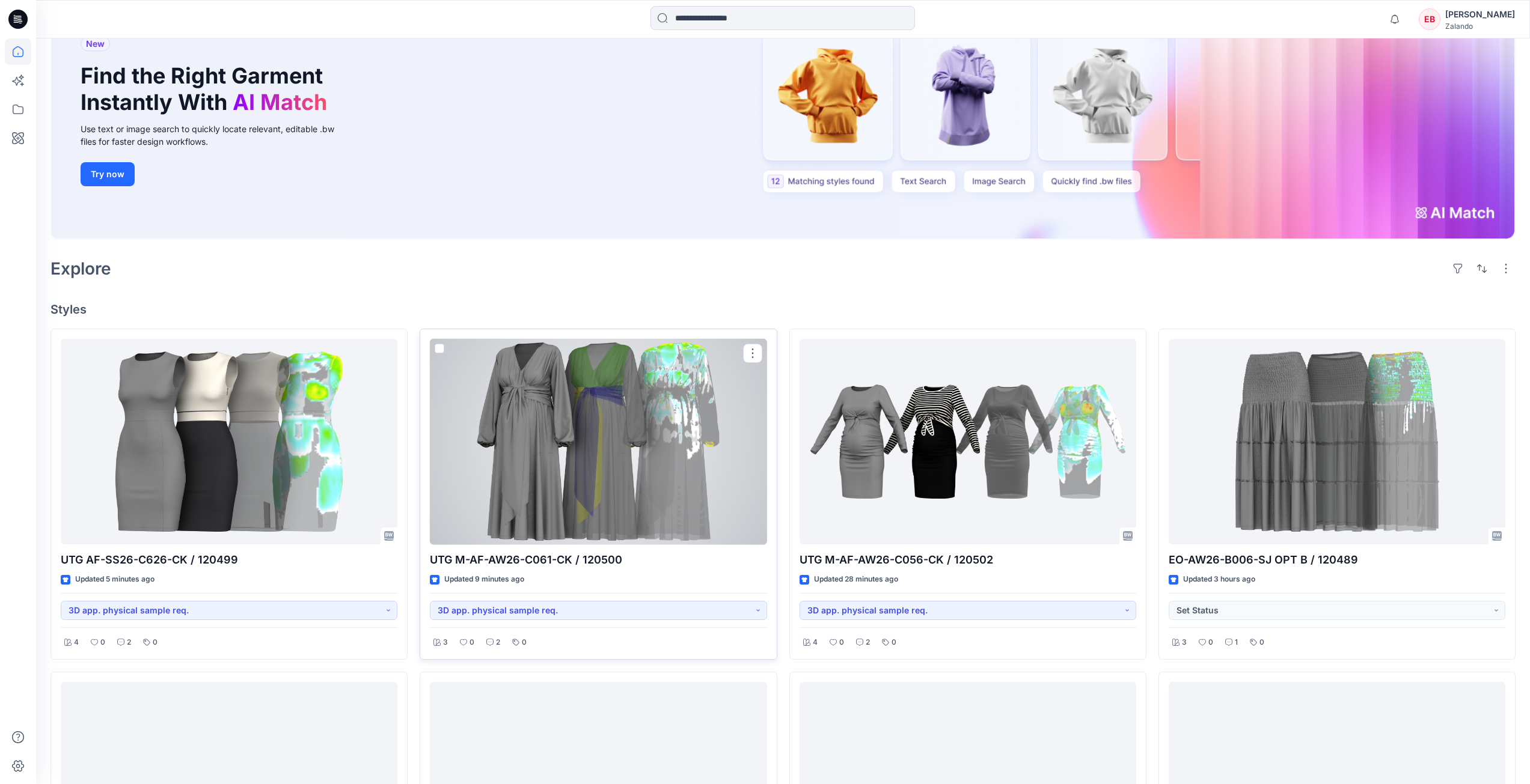
click at [591, 402] on div at bounding box center [598, 442] width 337 height 206
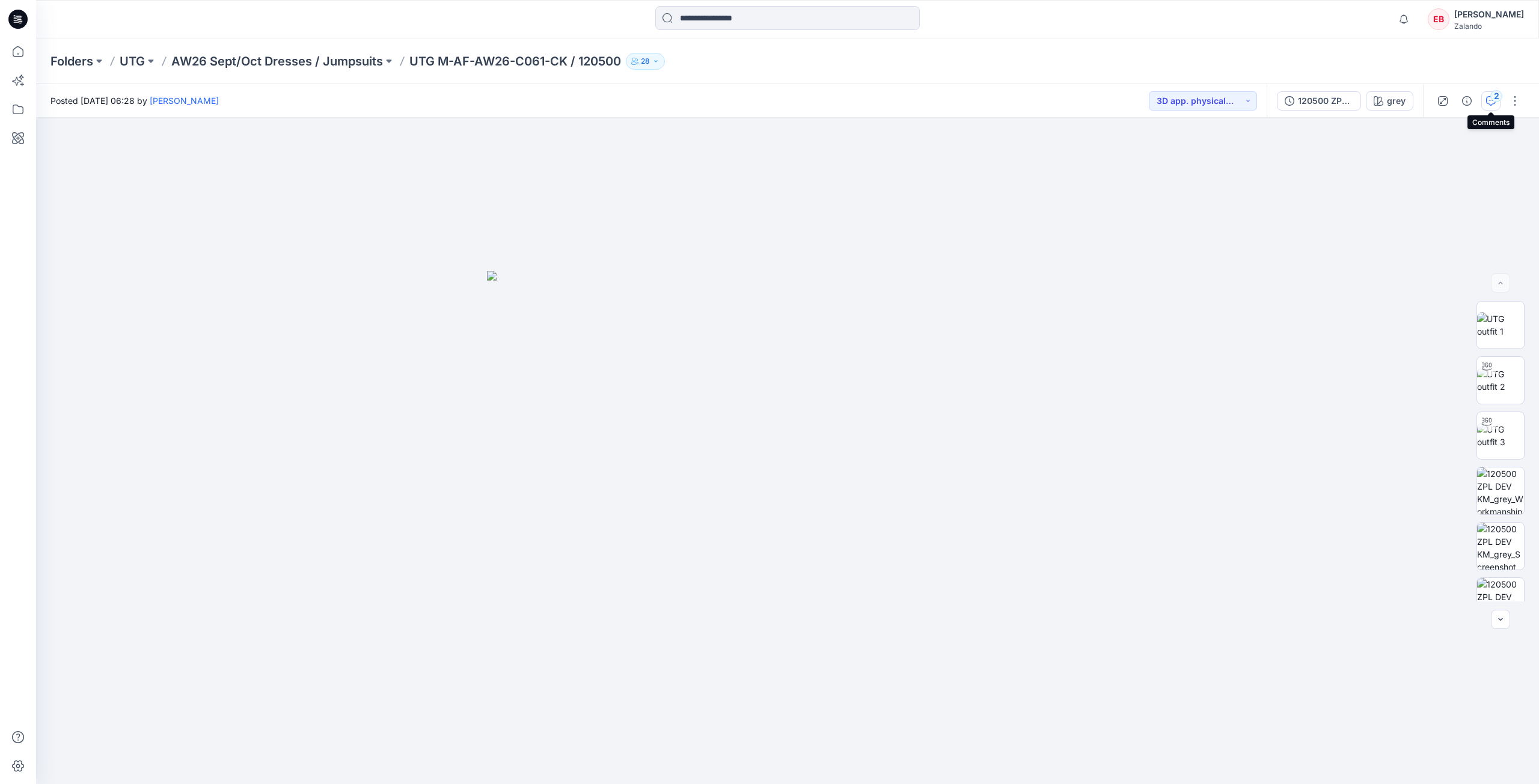
click at [1497, 95] on div "2" at bounding box center [1496, 96] width 12 height 12
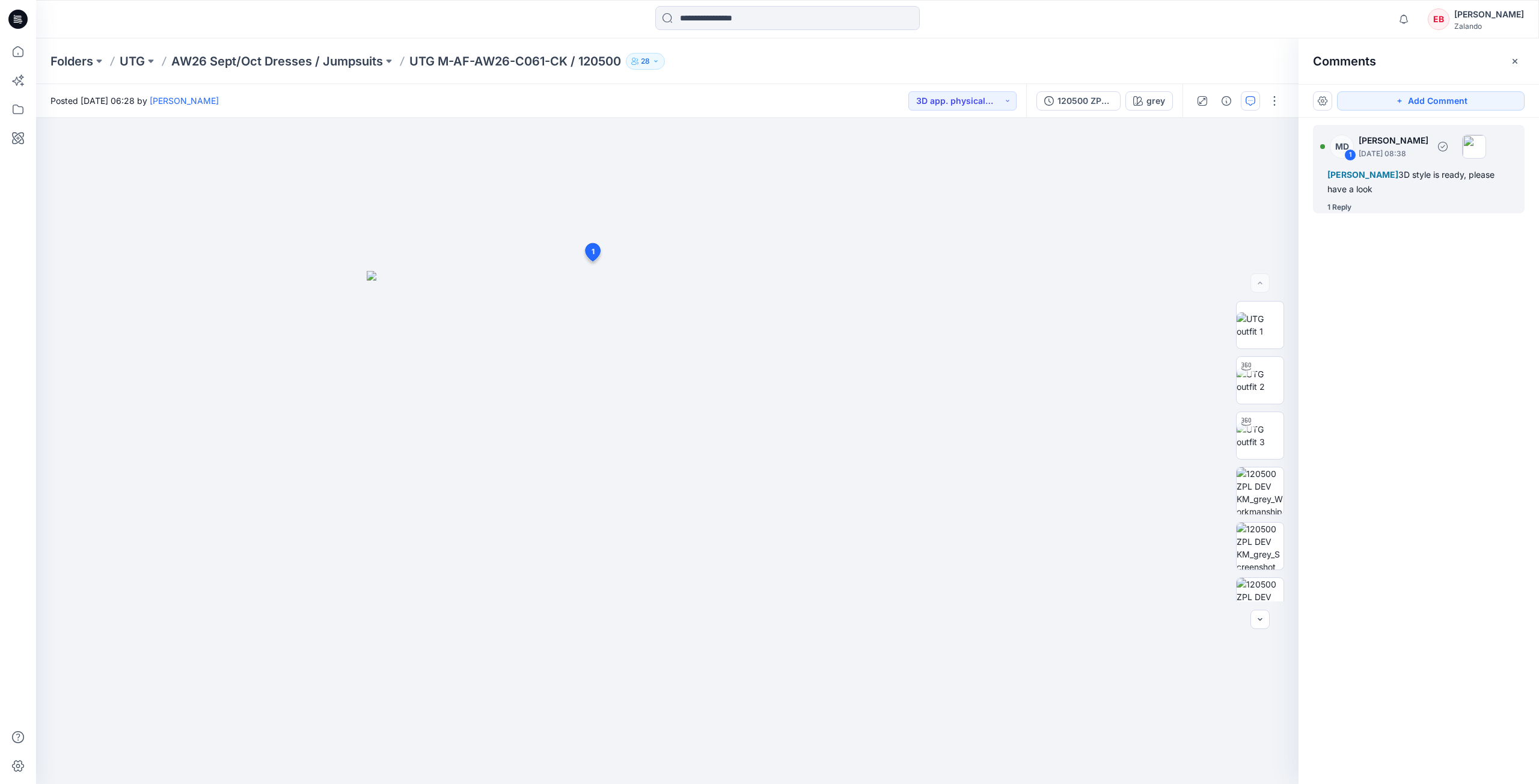
click at [1353, 208] on div "1 Reply" at bounding box center [1426, 207] width 197 height 12
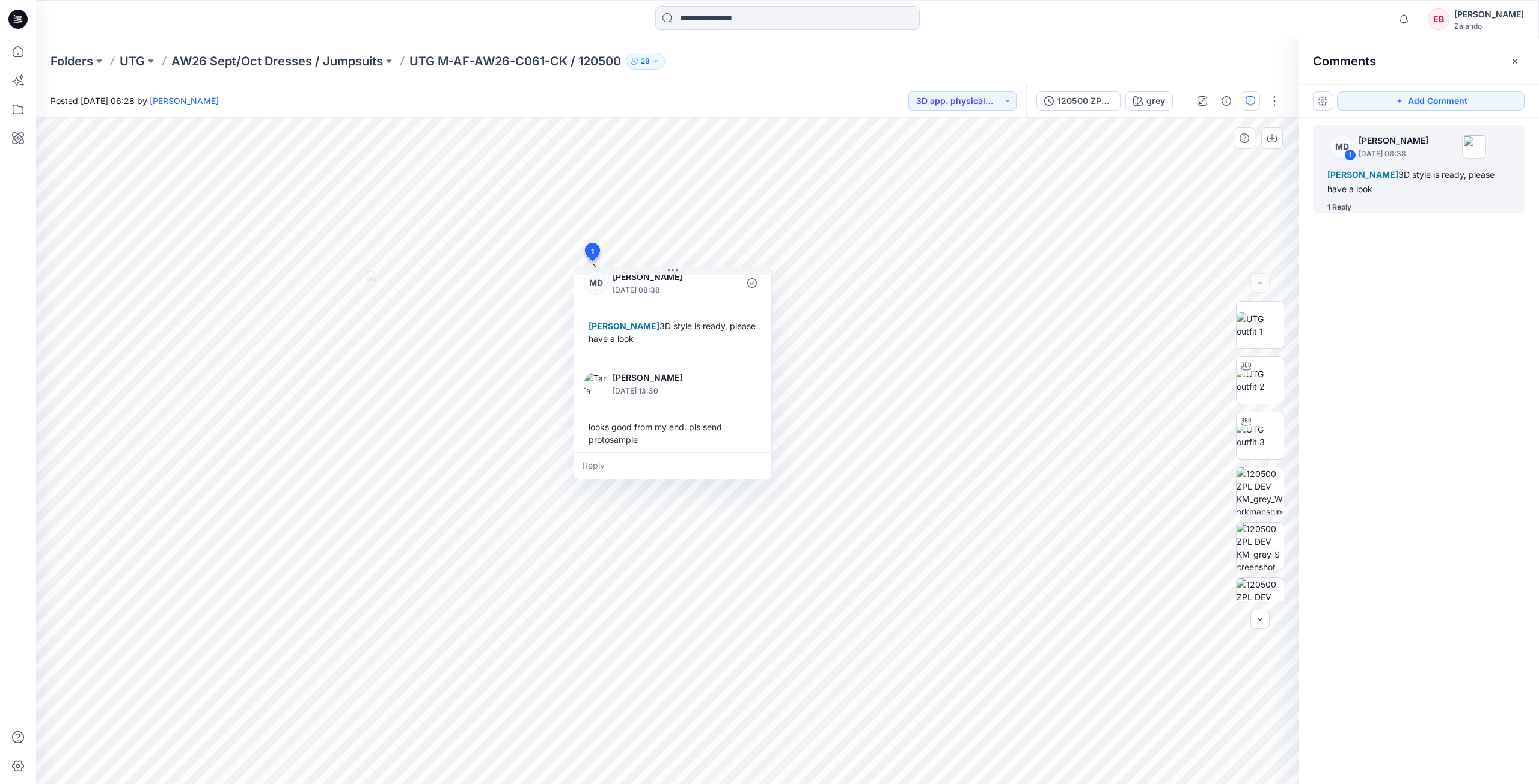
scroll to position [21, 0]
click at [20, 51] on icon at bounding box center [18, 51] width 26 height 26
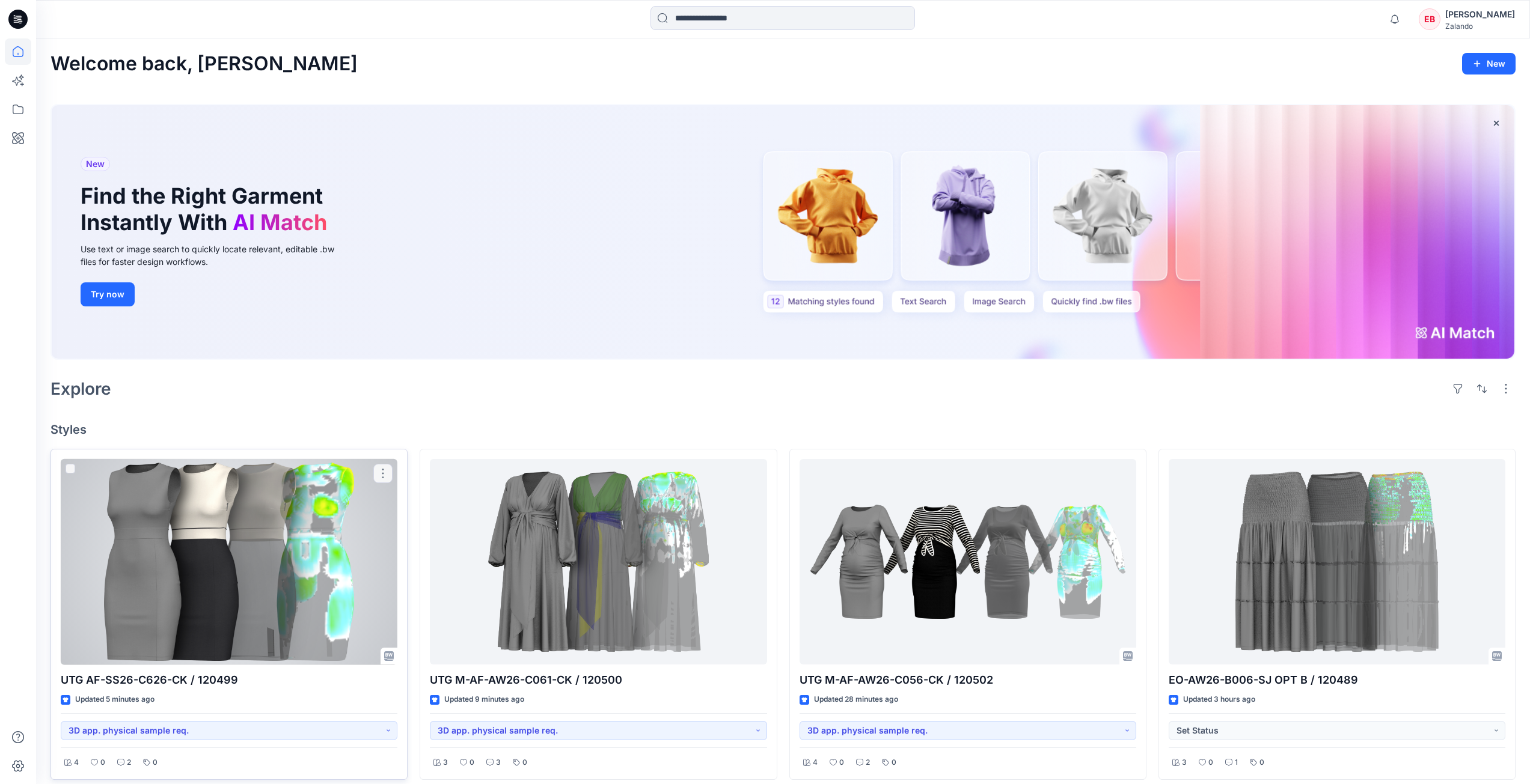
click at [239, 548] on div at bounding box center [229, 562] width 337 height 206
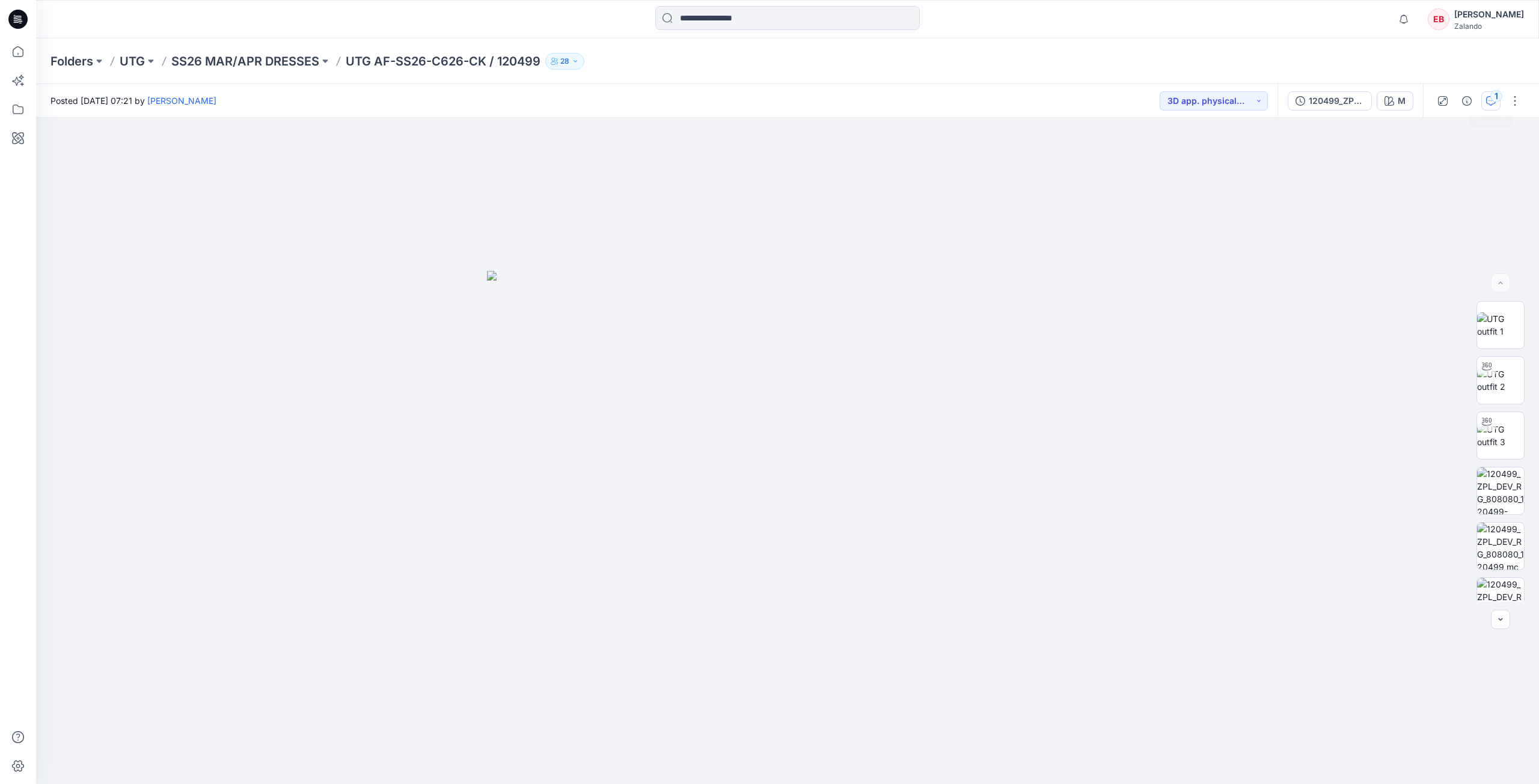
click at [1493, 100] on div "1" at bounding box center [1496, 96] width 12 height 12
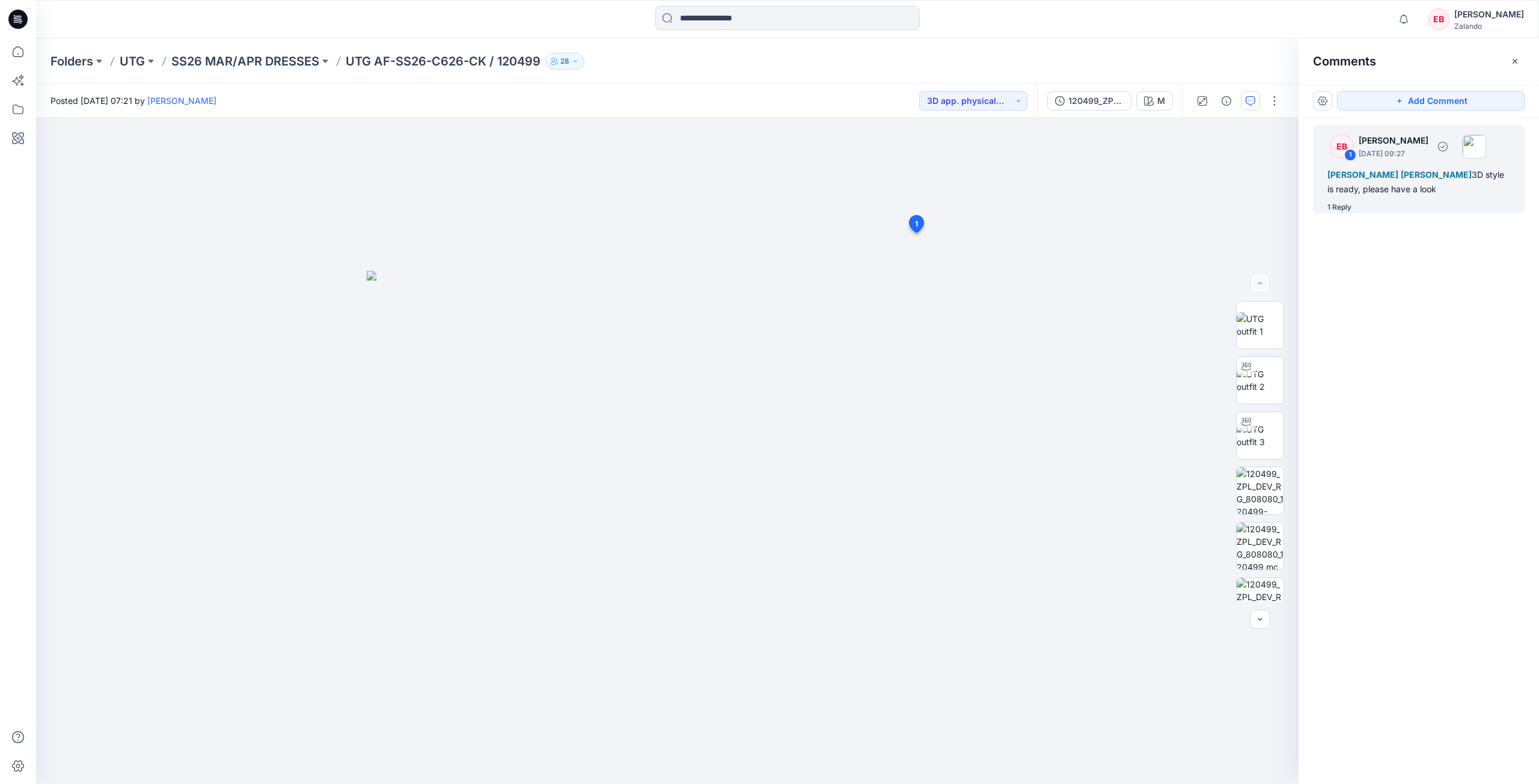
click at [1385, 199] on div "EB 1 Emma Bertelsen October 15, 2025 09:27 Tania Baumeister-Hanff Marlene Seefe…" at bounding box center [1419, 169] width 212 height 88
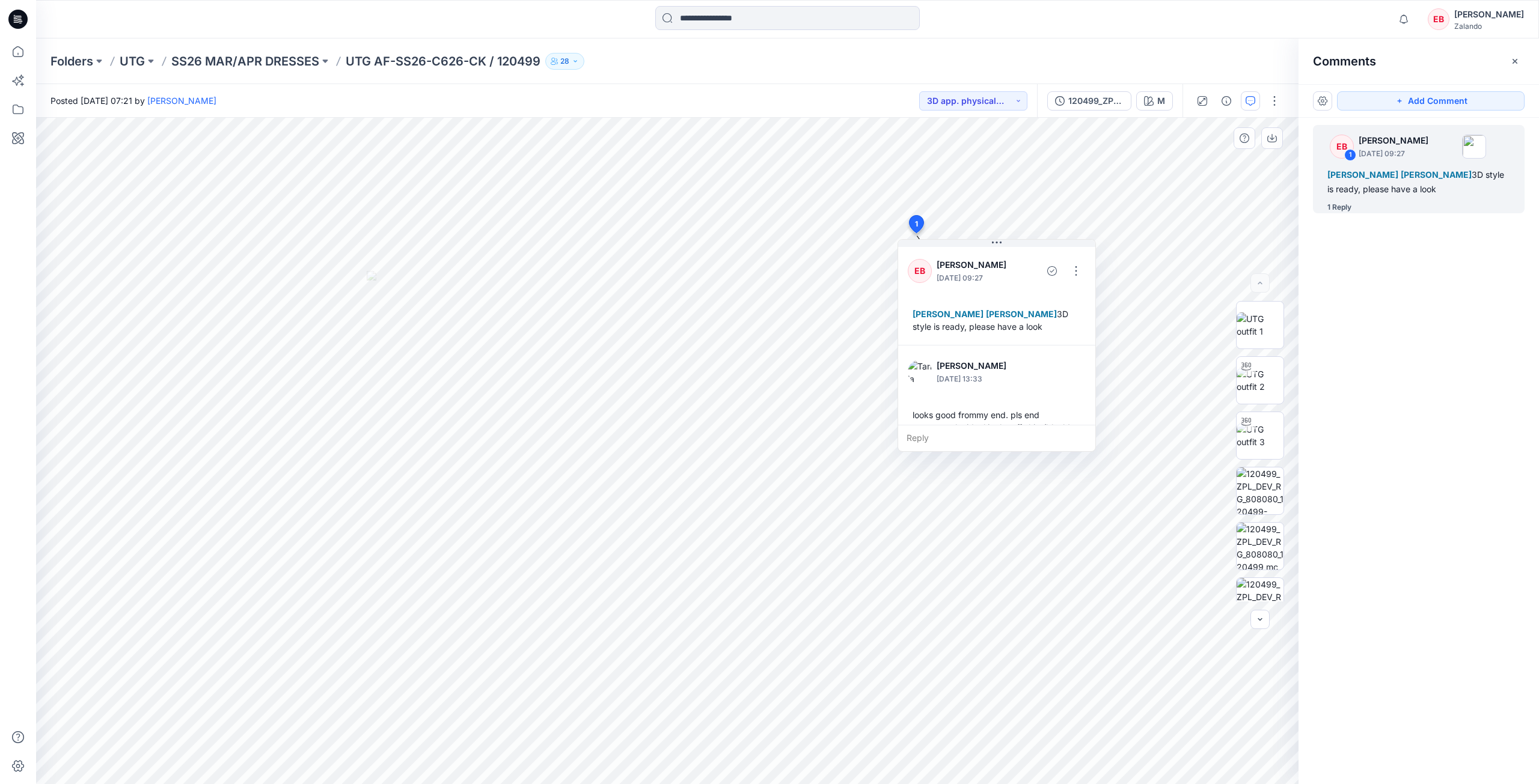
scroll to position [33, 0]
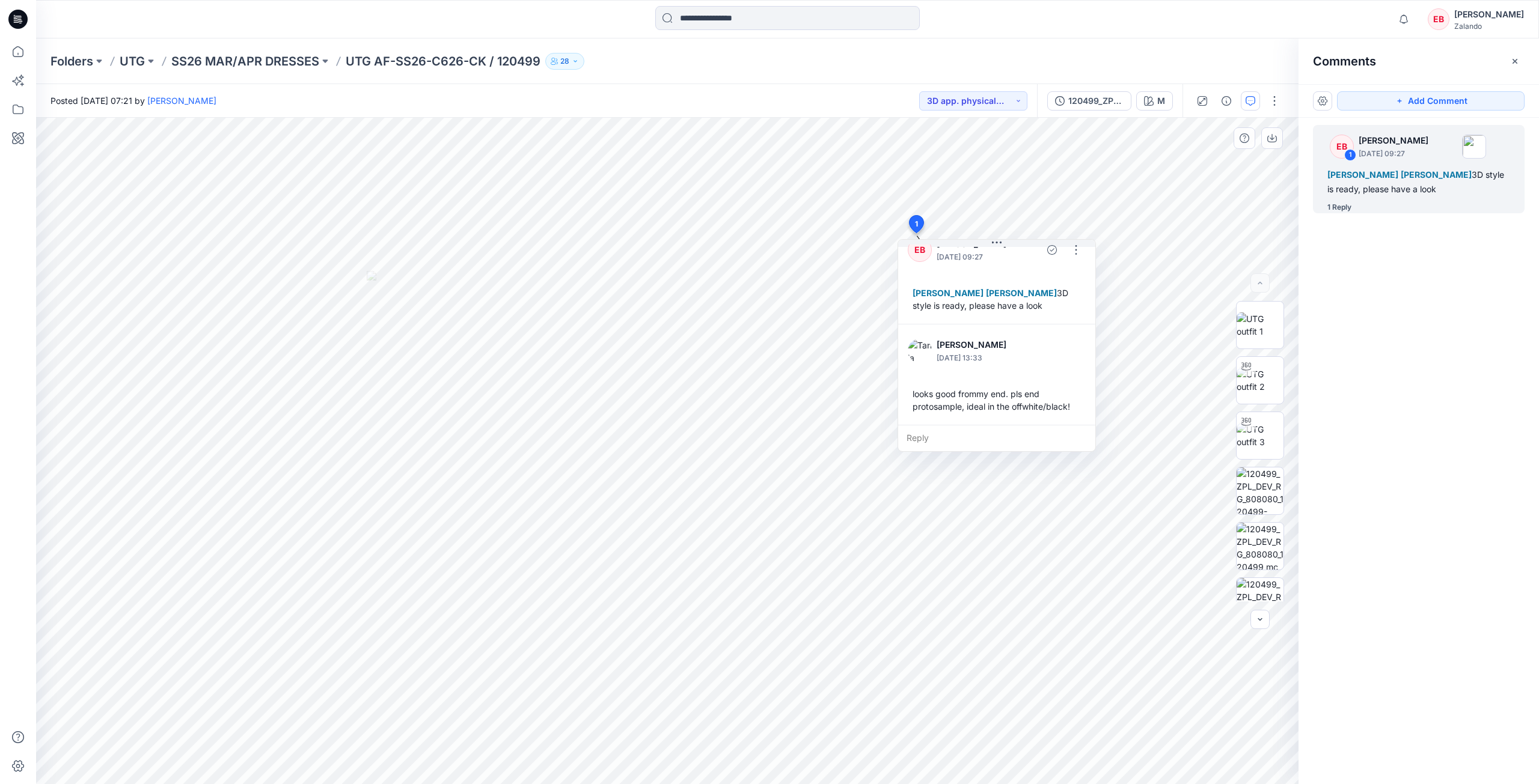
click at [932, 440] on div "Reply" at bounding box center [997, 438] width 197 height 26
click at [980, 509] on p "Asta Sideraviciene" at bounding box center [987, 510] width 90 height 15
click at [970, 526] on p "kristina.mekseniene@utg.dk" at bounding box center [987, 523] width 90 height 12
type textarea "**********"
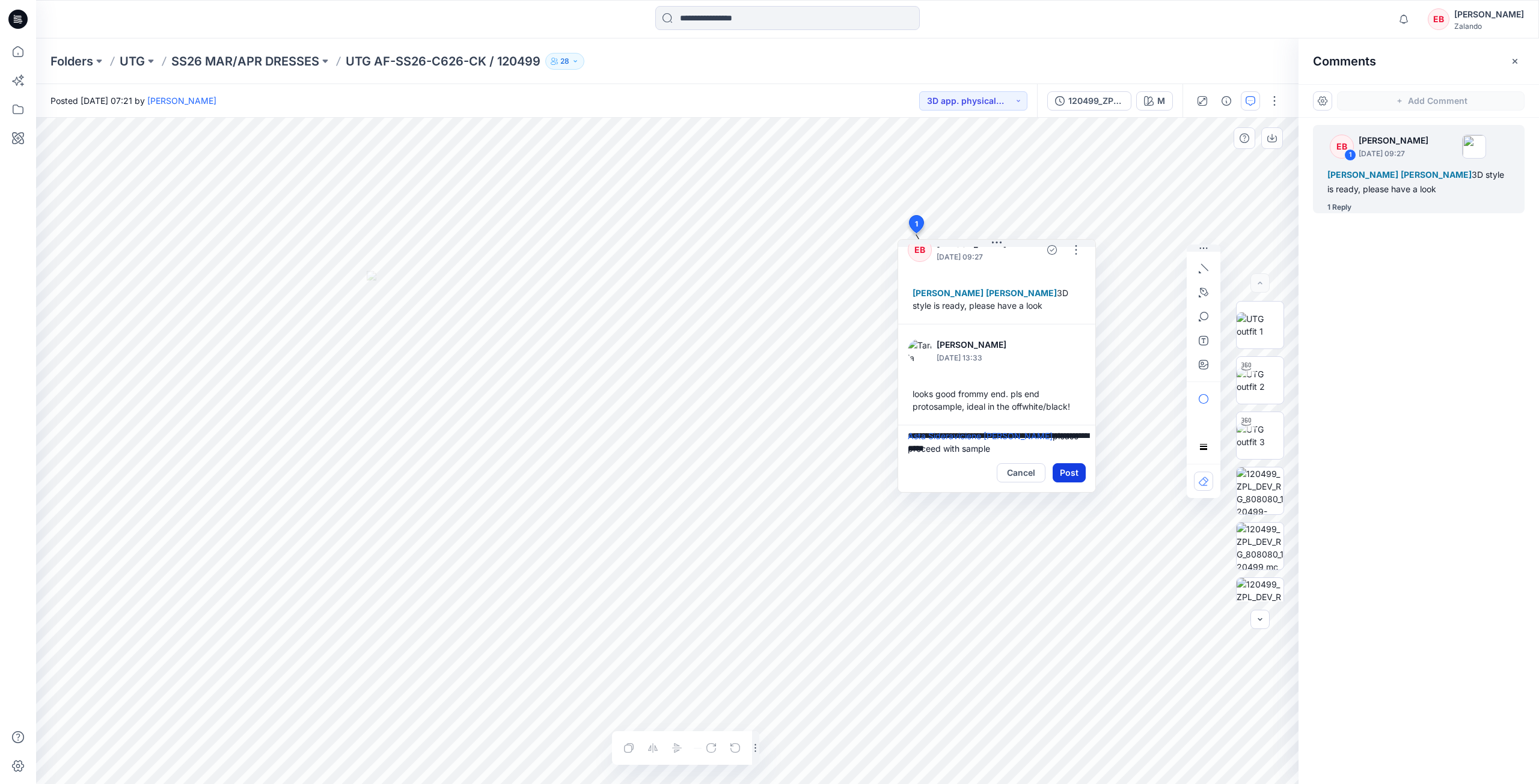
click at [1073, 468] on button "Post" at bounding box center [1069, 473] width 33 height 19
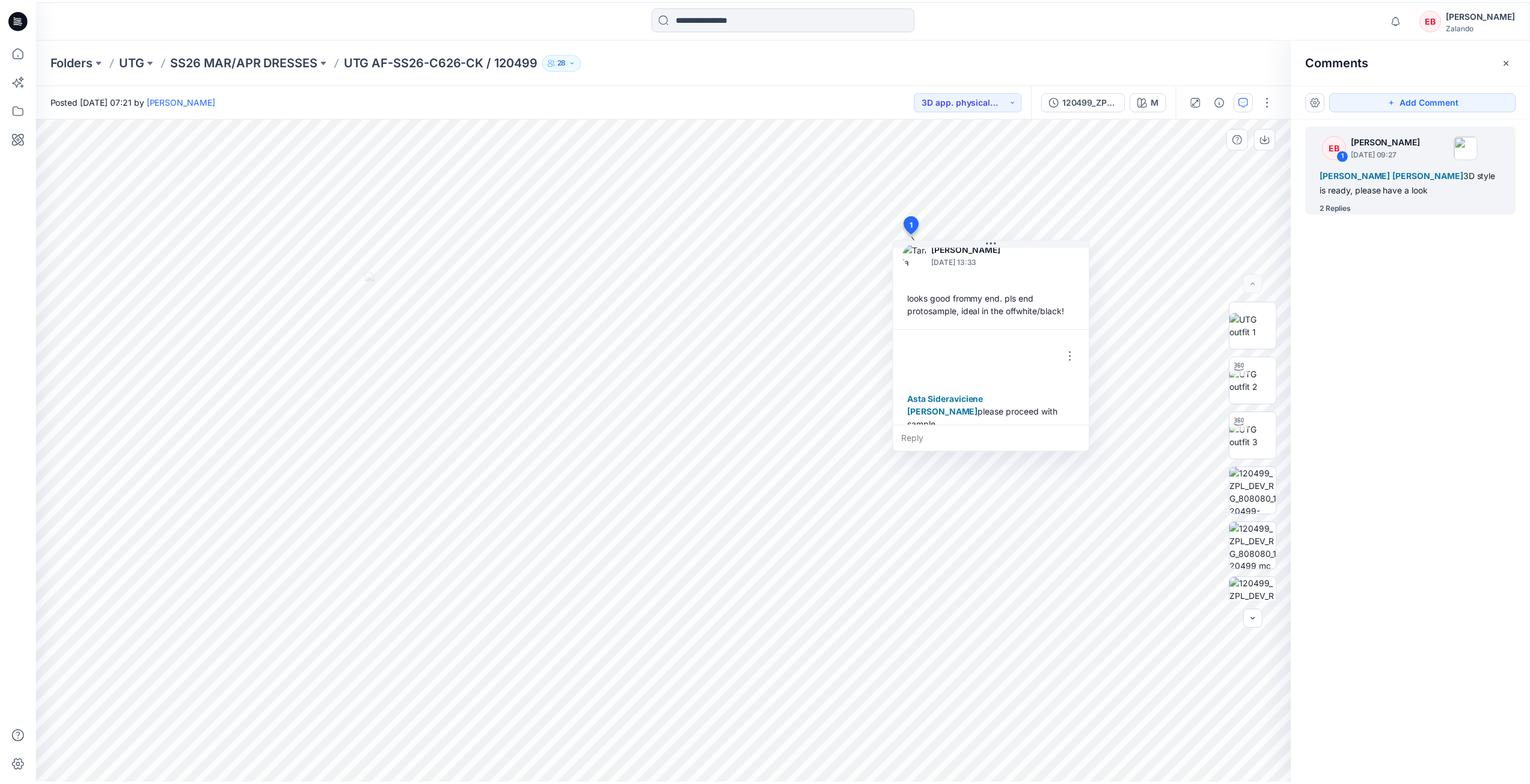
scroll to position [135, 0]
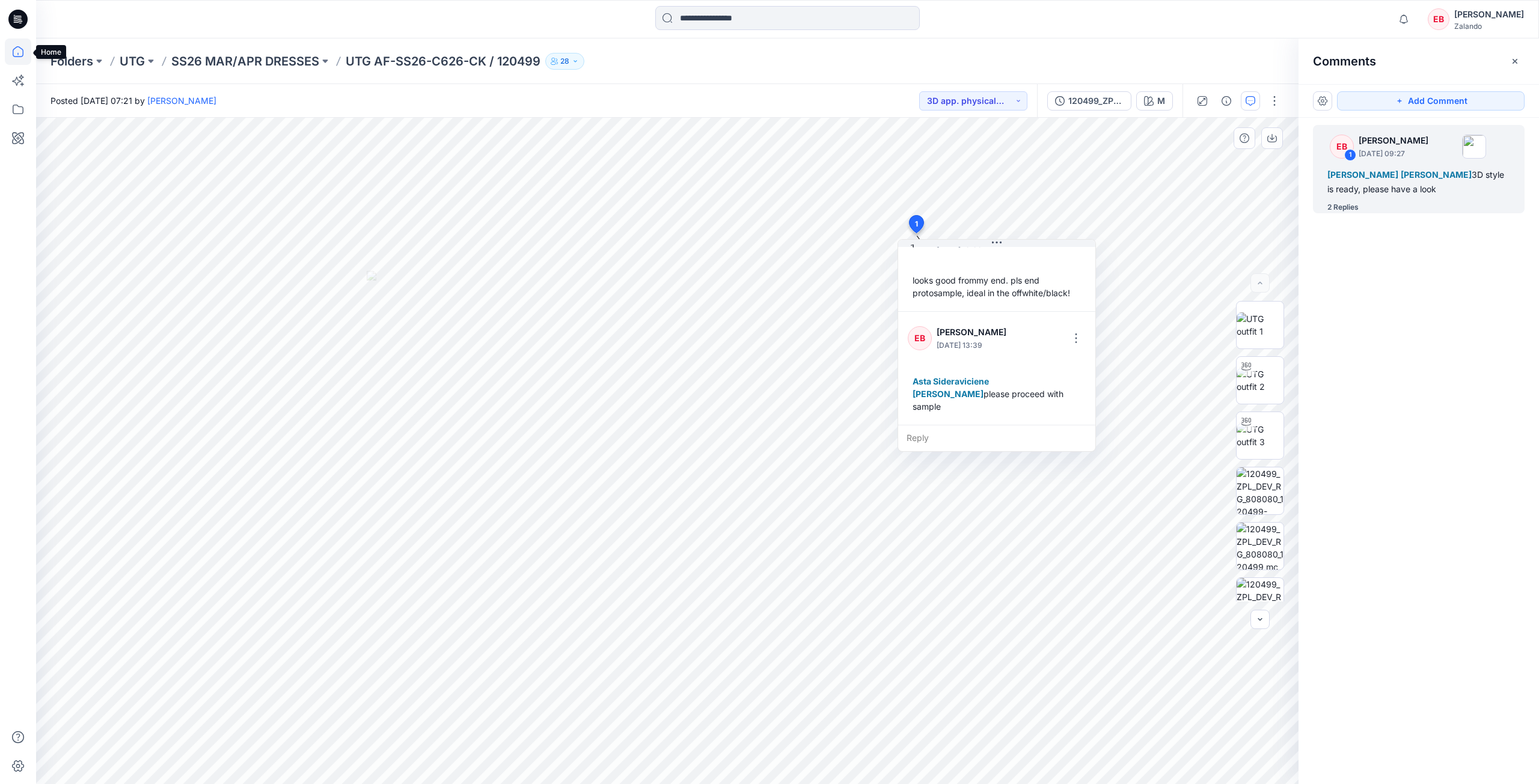
click at [22, 49] on icon at bounding box center [18, 51] width 26 height 26
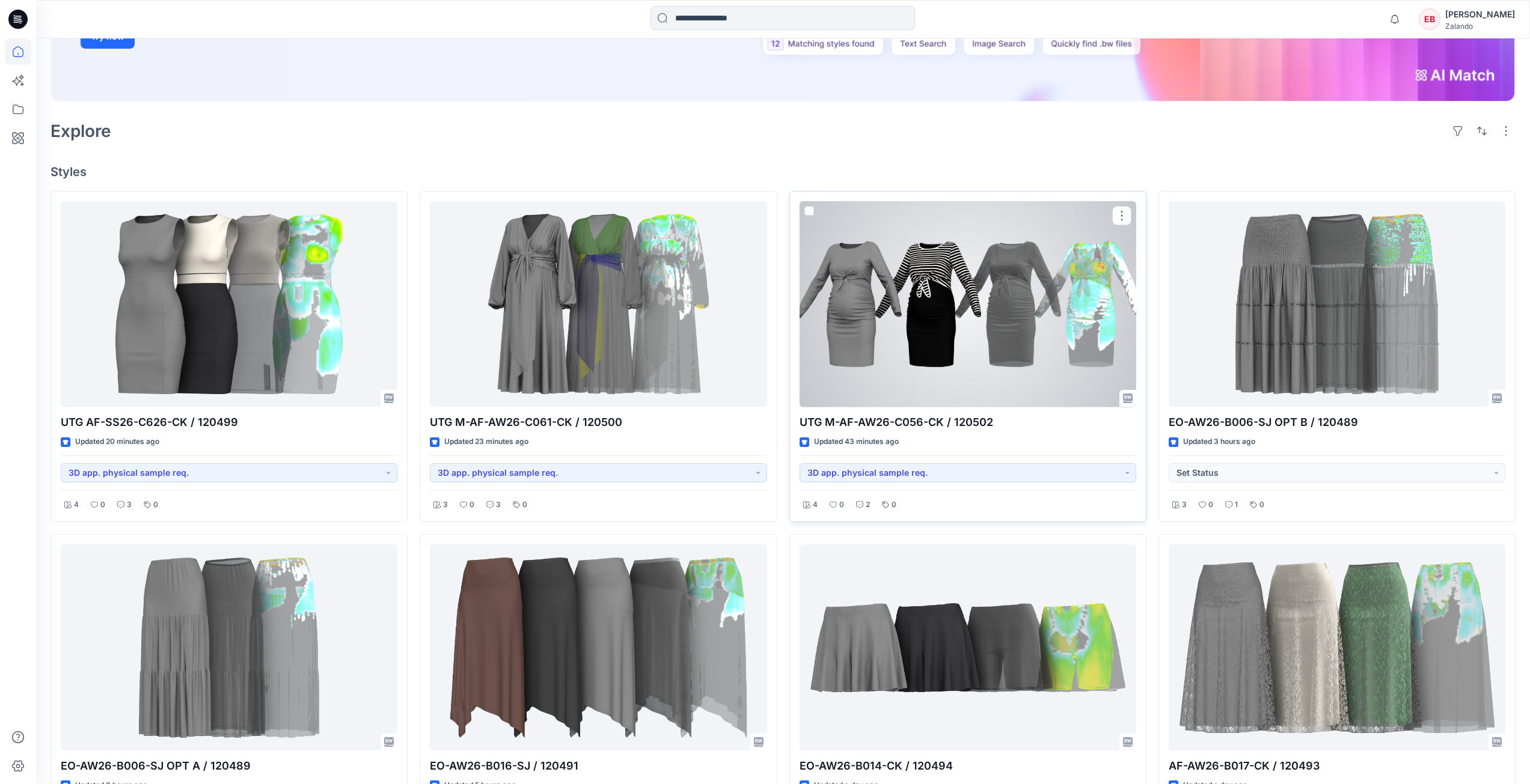
scroll to position [120, 0]
